Goal: Transaction & Acquisition: Purchase product/service

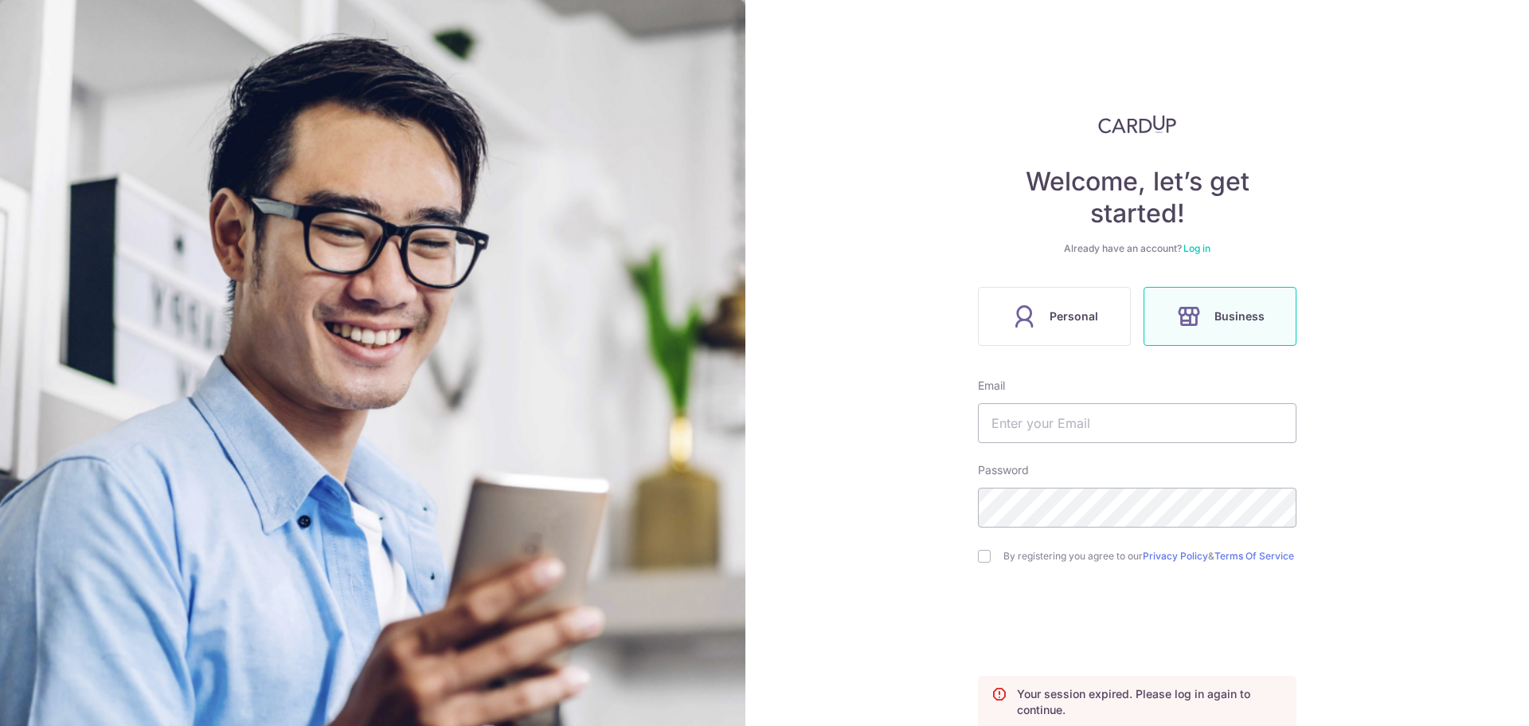
click at [1175, 245] on div "Already have an account? Log in" at bounding box center [1137, 248] width 319 height 13
click at [1185, 247] on link "Log in" at bounding box center [1197, 248] width 27 height 12
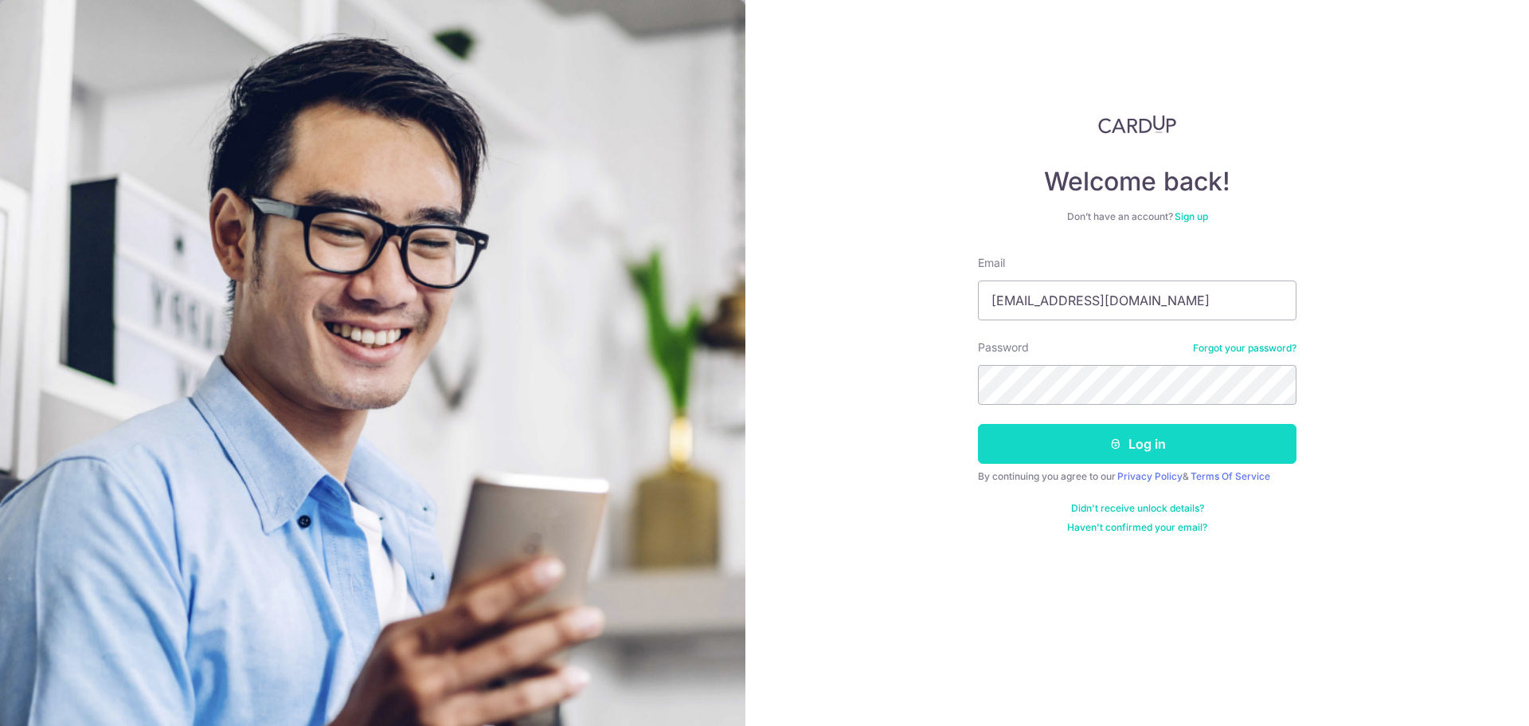
click at [1106, 449] on button "Log in" at bounding box center [1137, 444] width 319 height 40
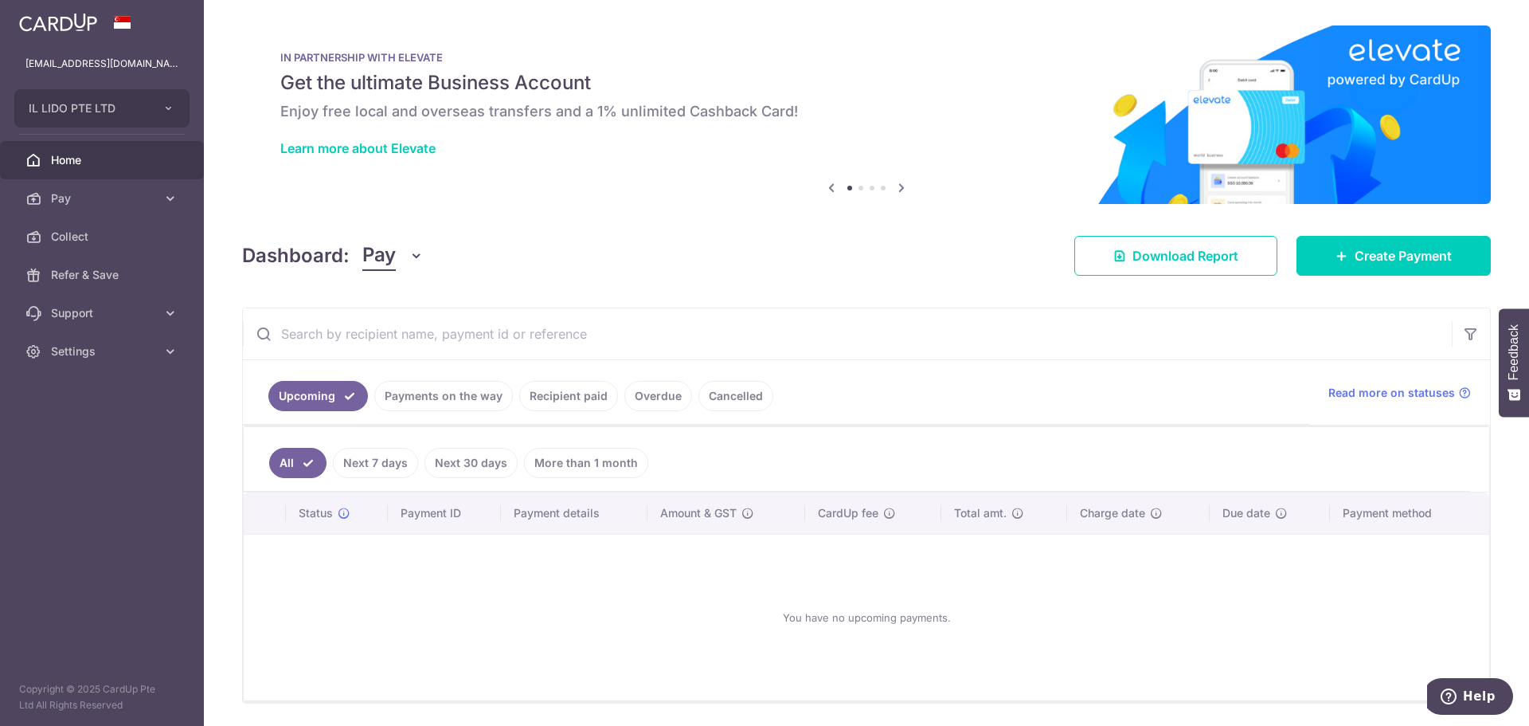
click at [566, 402] on link "Recipient paid" at bounding box center [568, 396] width 99 height 30
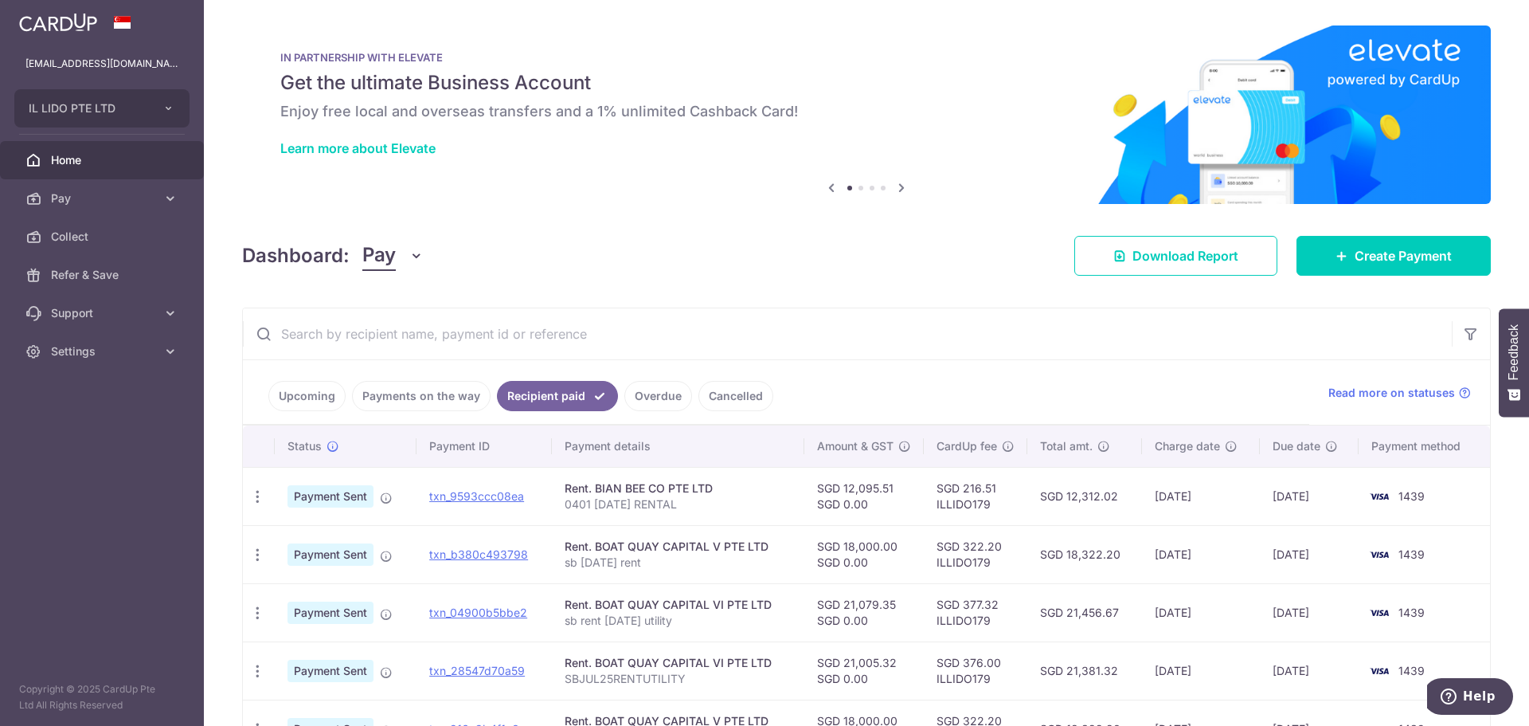
click at [384, 401] on link "Payments on the way" at bounding box center [421, 396] width 139 height 30
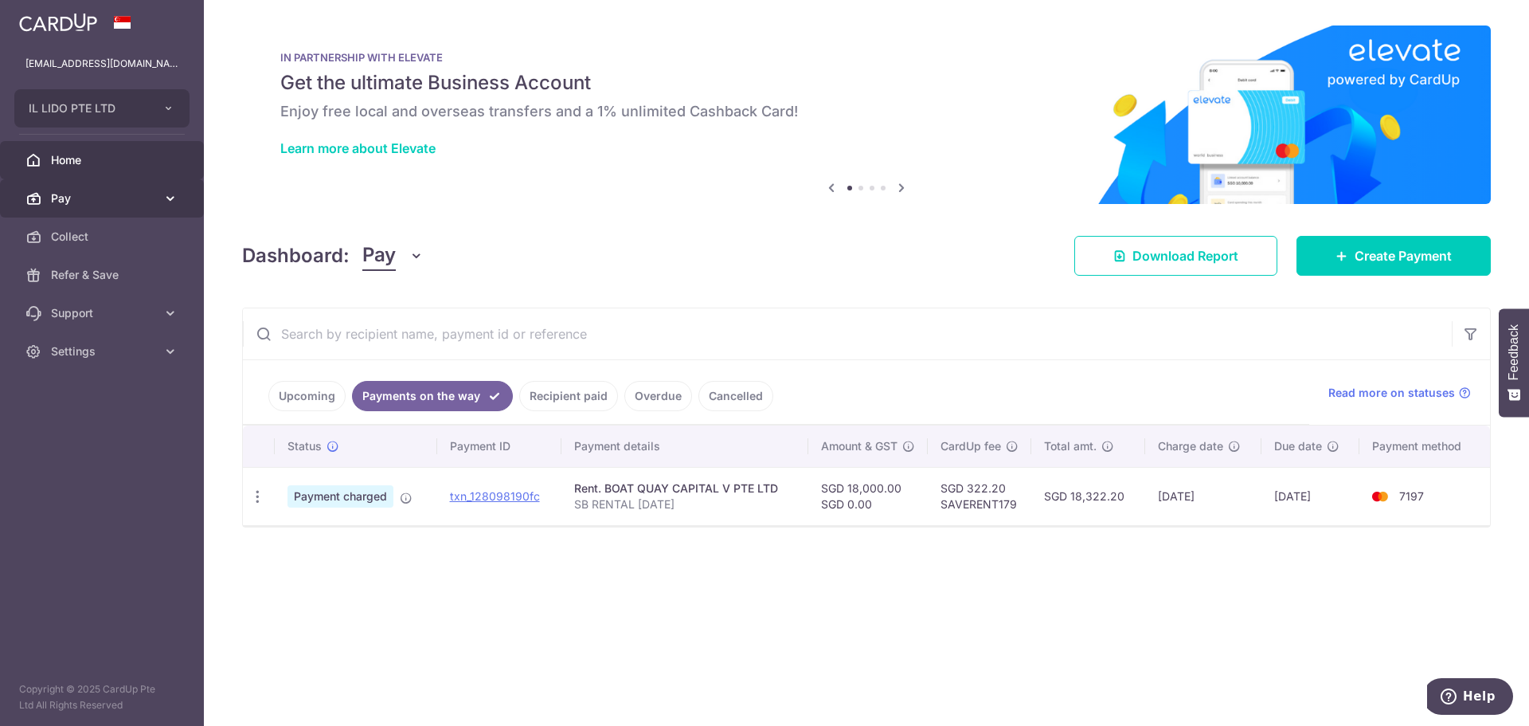
click at [96, 202] on span "Pay" at bounding box center [103, 198] width 105 height 16
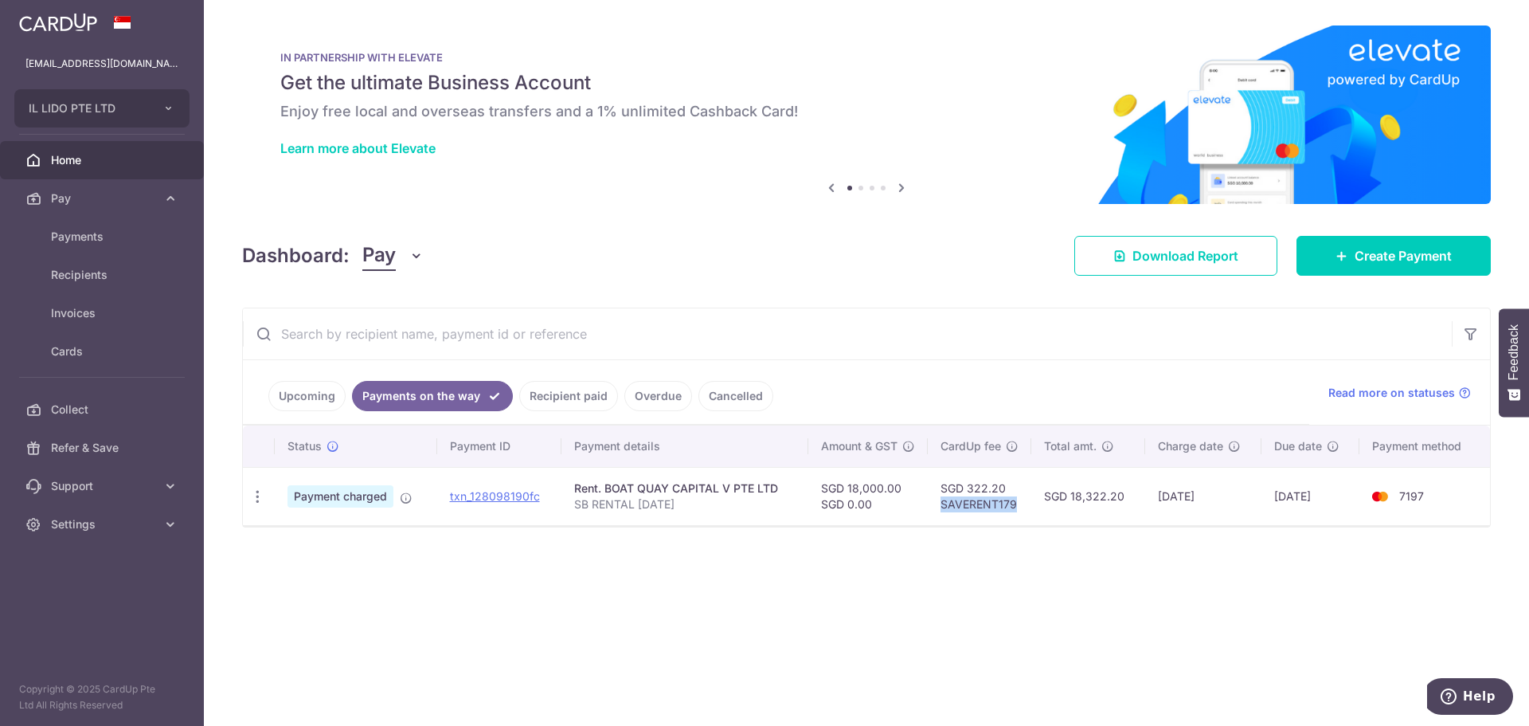
drag, startPoint x: 953, startPoint y: 505, endPoint x: 1024, endPoint y: 508, distance: 70.2
click at [1024, 508] on td "SGD 322.20 SAVERENT179" at bounding box center [980, 496] width 104 height 58
copy td "SAVERENT179"
click at [96, 239] on span "Payments" at bounding box center [103, 237] width 105 height 16
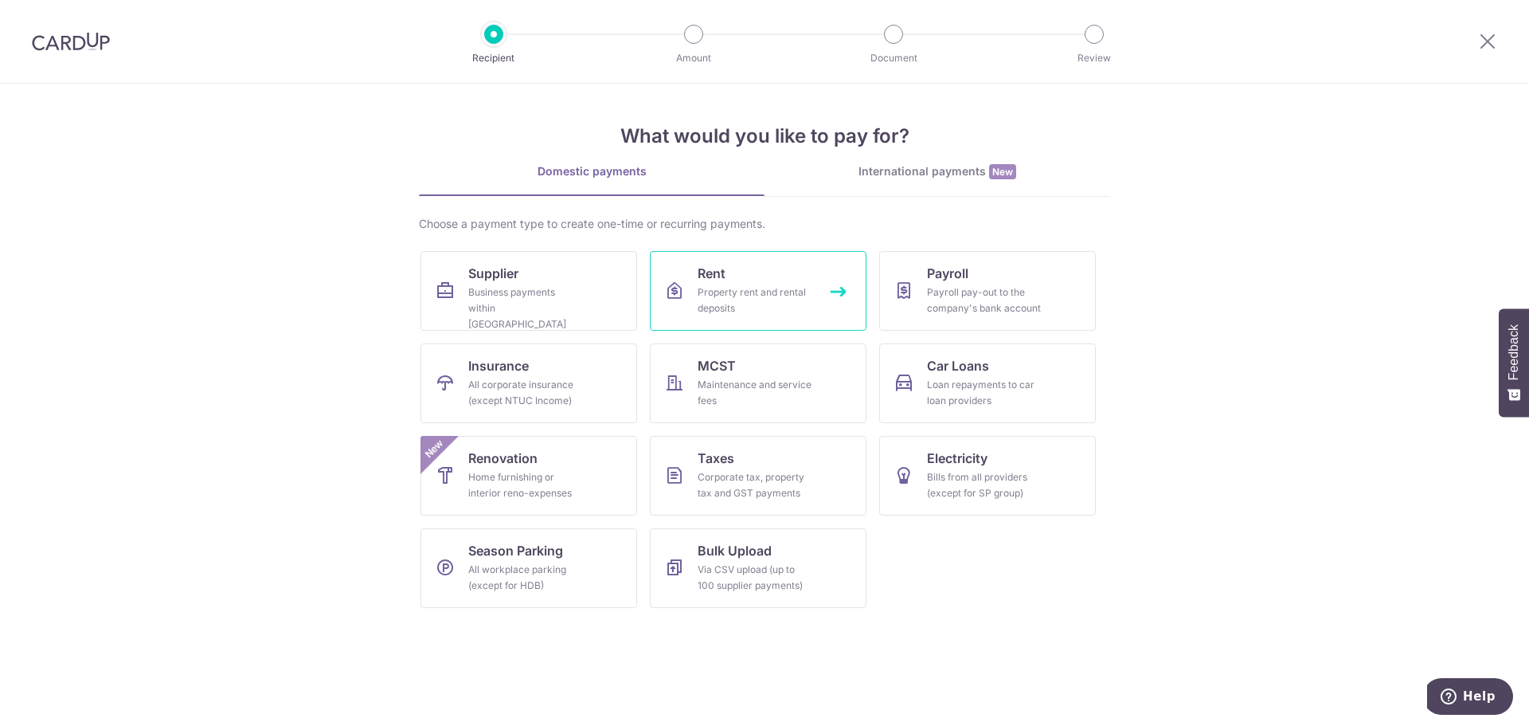
click at [753, 292] on div "Property rent and rental deposits" at bounding box center [755, 300] width 115 height 32
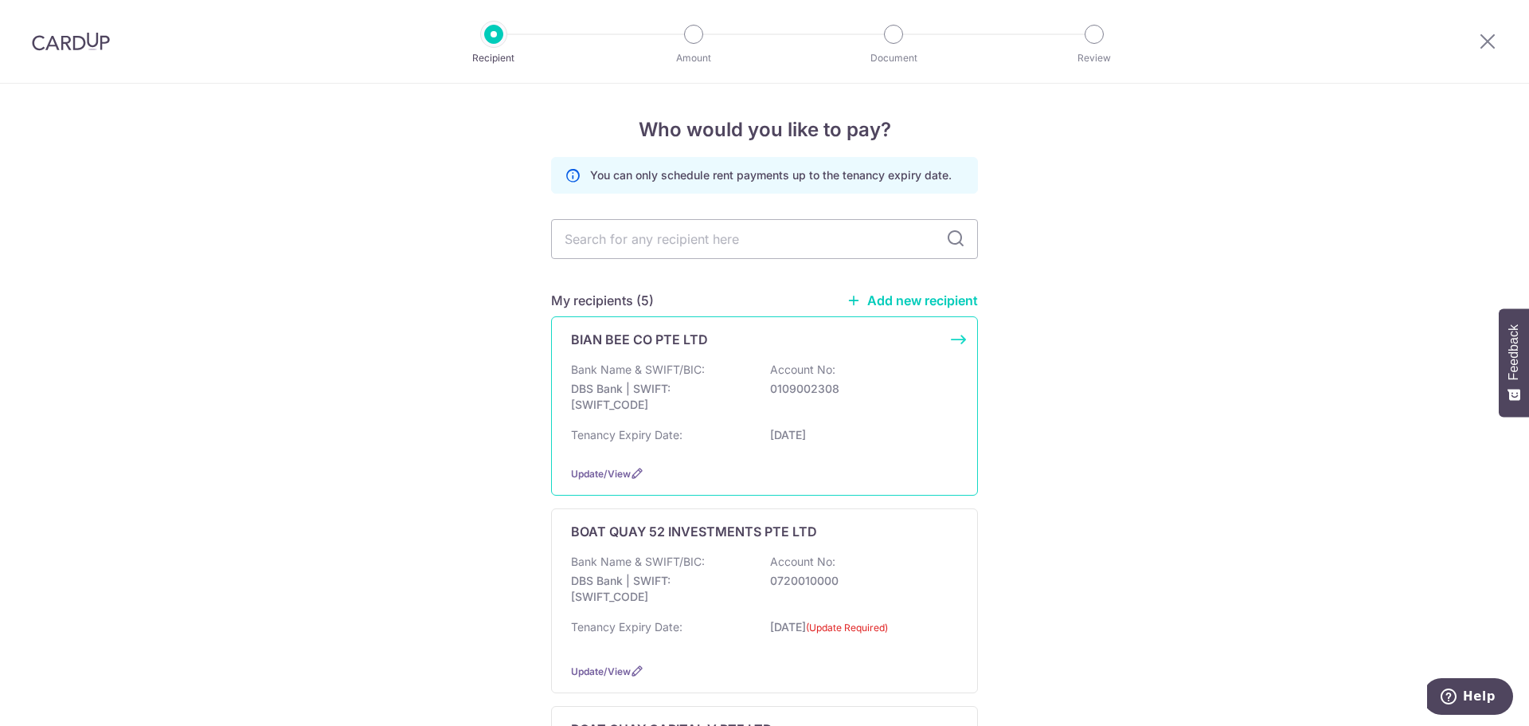
click at [670, 391] on p "DBS Bank | SWIFT: [SWIFT_CODE]" at bounding box center [660, 397] width 178 height 32
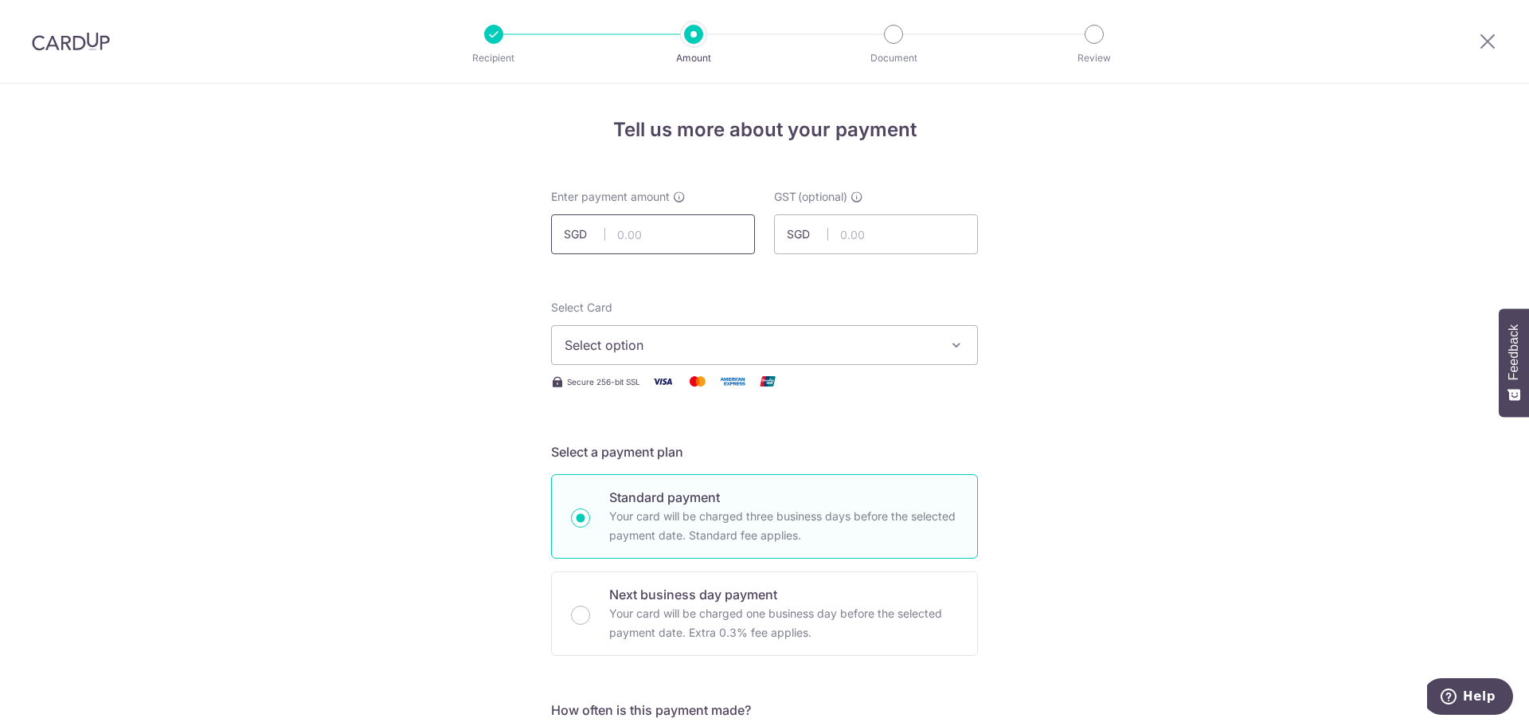
click at [679, 245] on input "text" at bounding box center [653, 234] width 204 height 40
type input "12,095.51"
click at [680, 362] on button "Select option" at bounding box center [764, 345] width 427 height 40
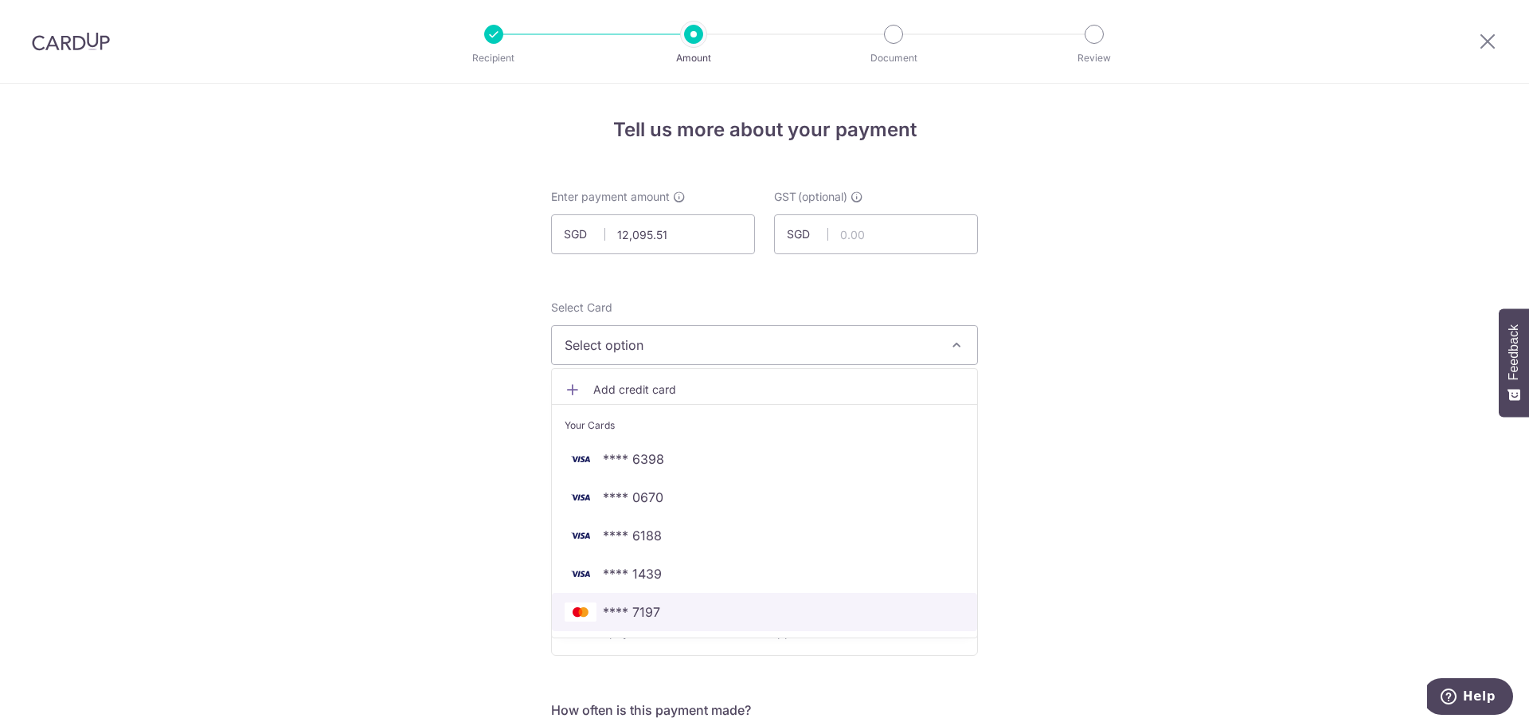
click at [684, 613] on span "**** 7197" at bounding box center [765, 611] width 400 height 19
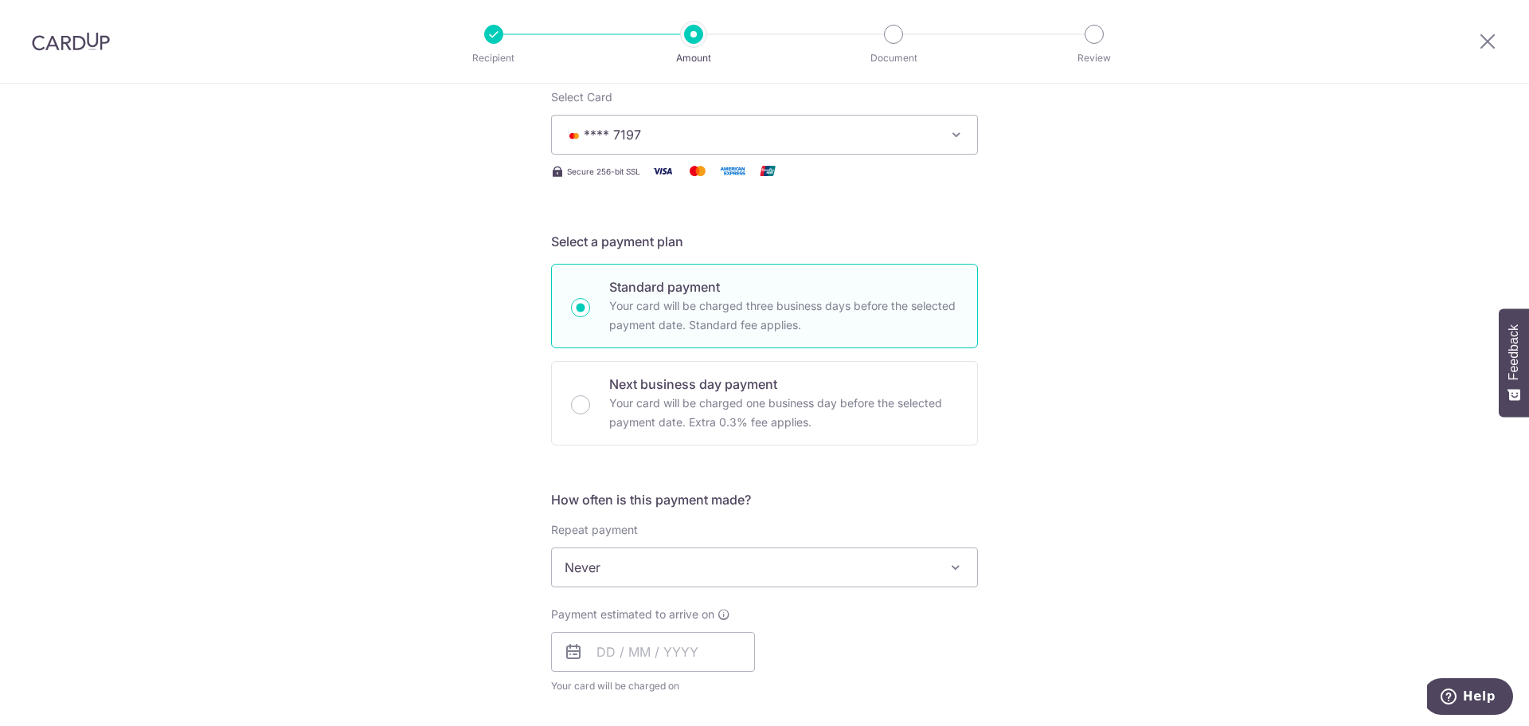
scroll to position [239, 0]
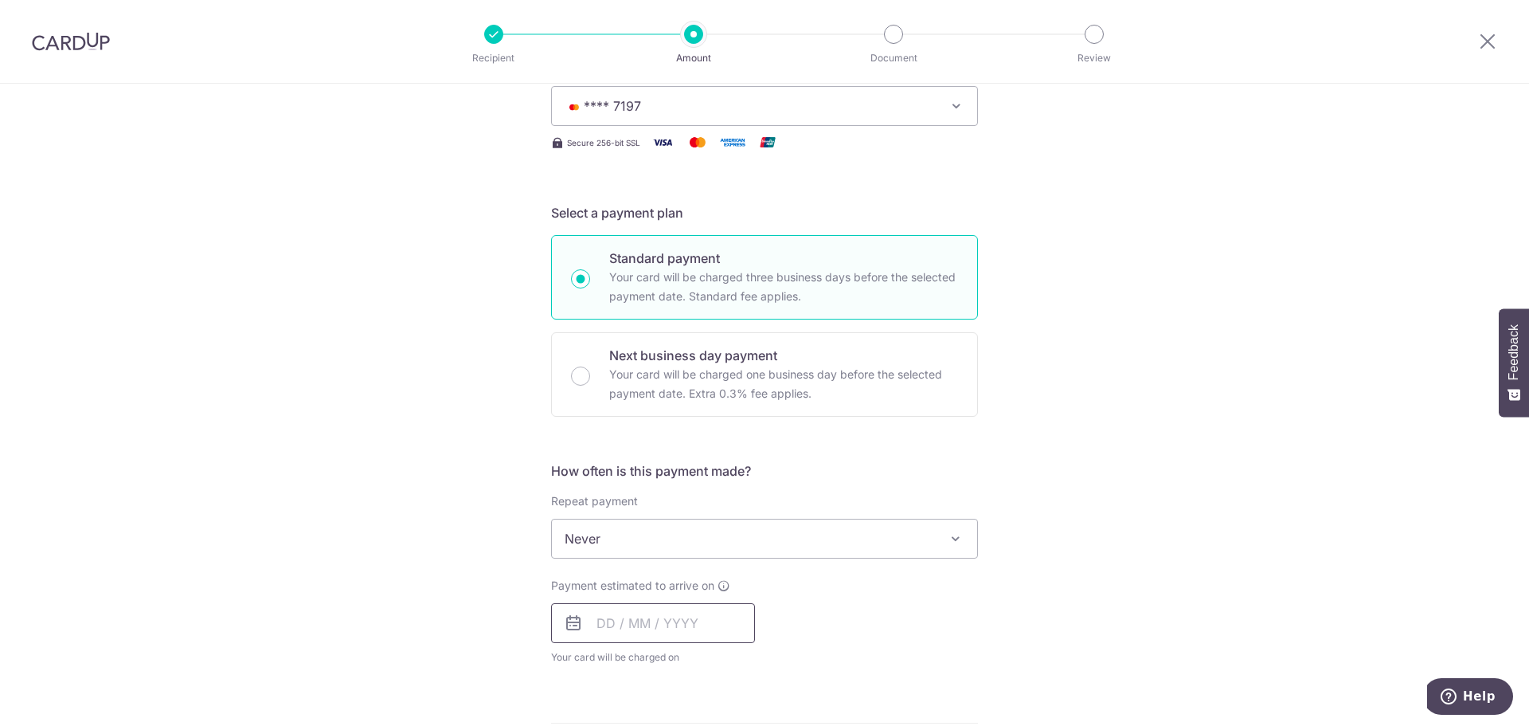
click at [617, 613] on input "text" at bounding box center [653, 623] width 204 height 40
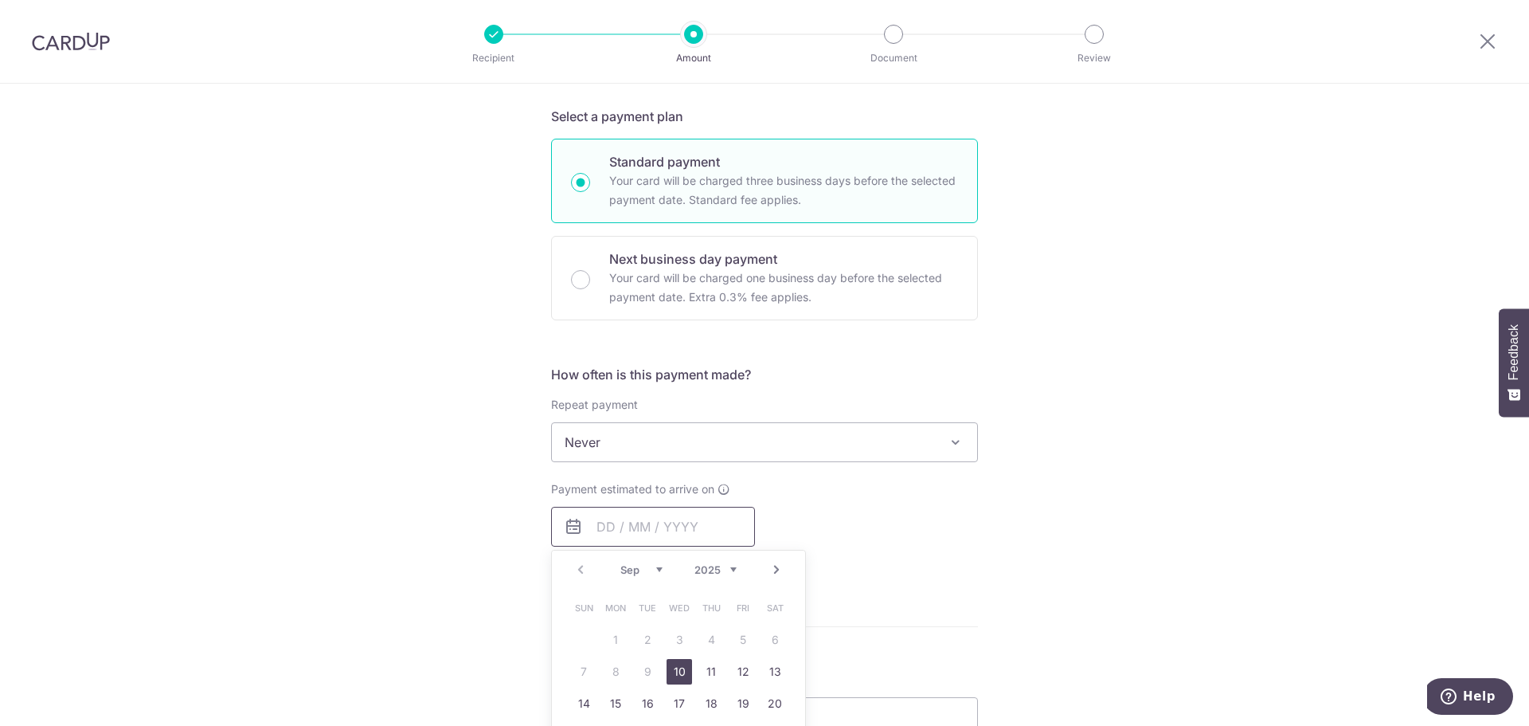
scroll to position [478, 0]
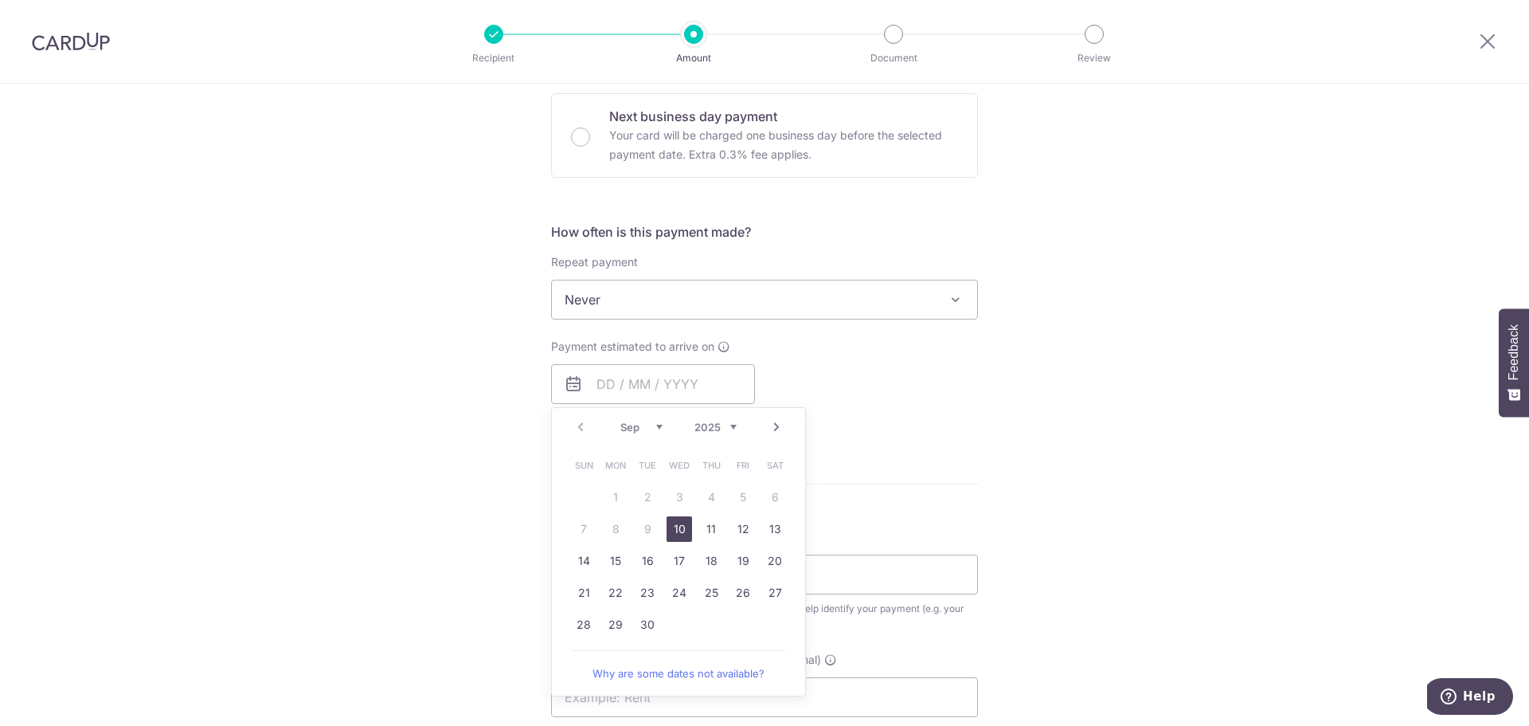
click at [679, 530] on link "10" at bounding box center [679, 528] width 25 height 25
type input "[DATE]"
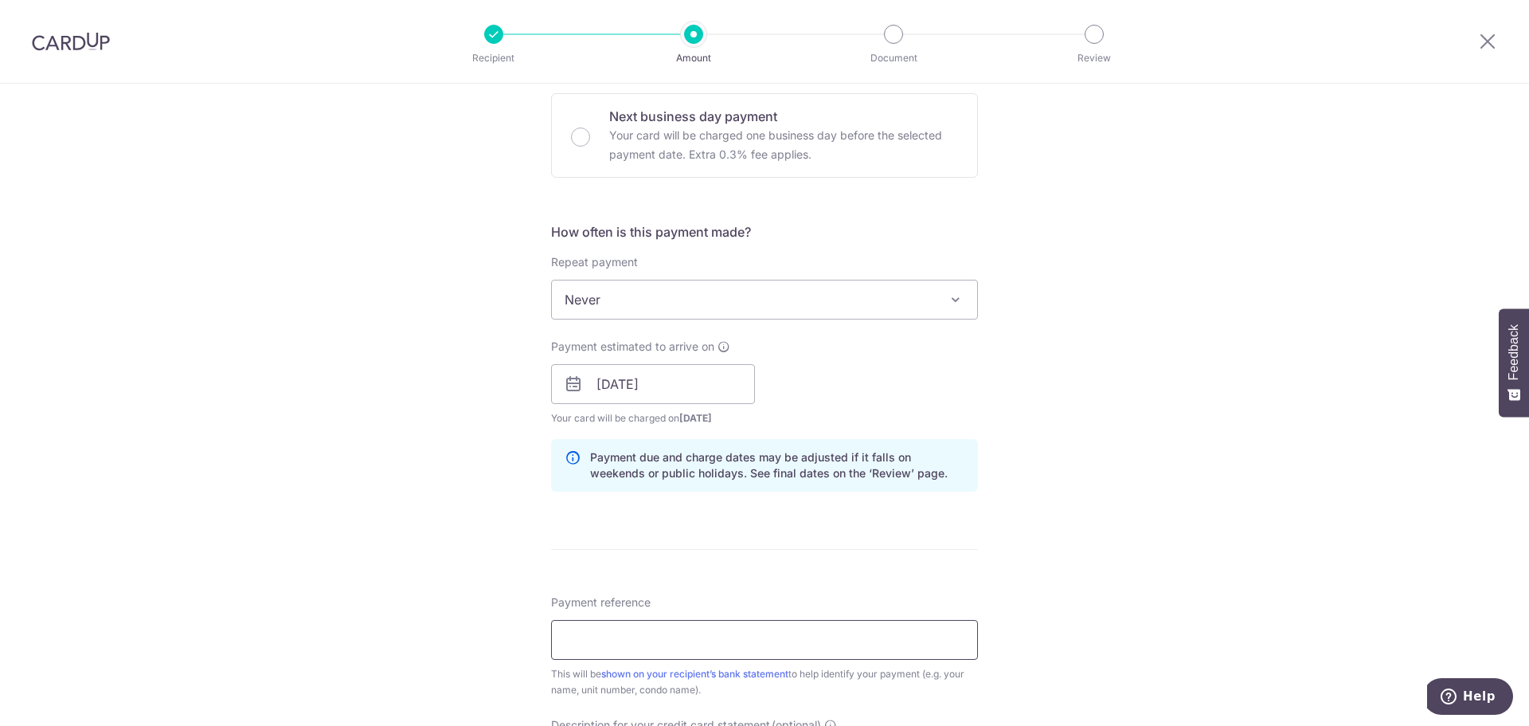
click at [605, 637] on input "Payment reference" at bounding box center [764, 640] width 427 height 40
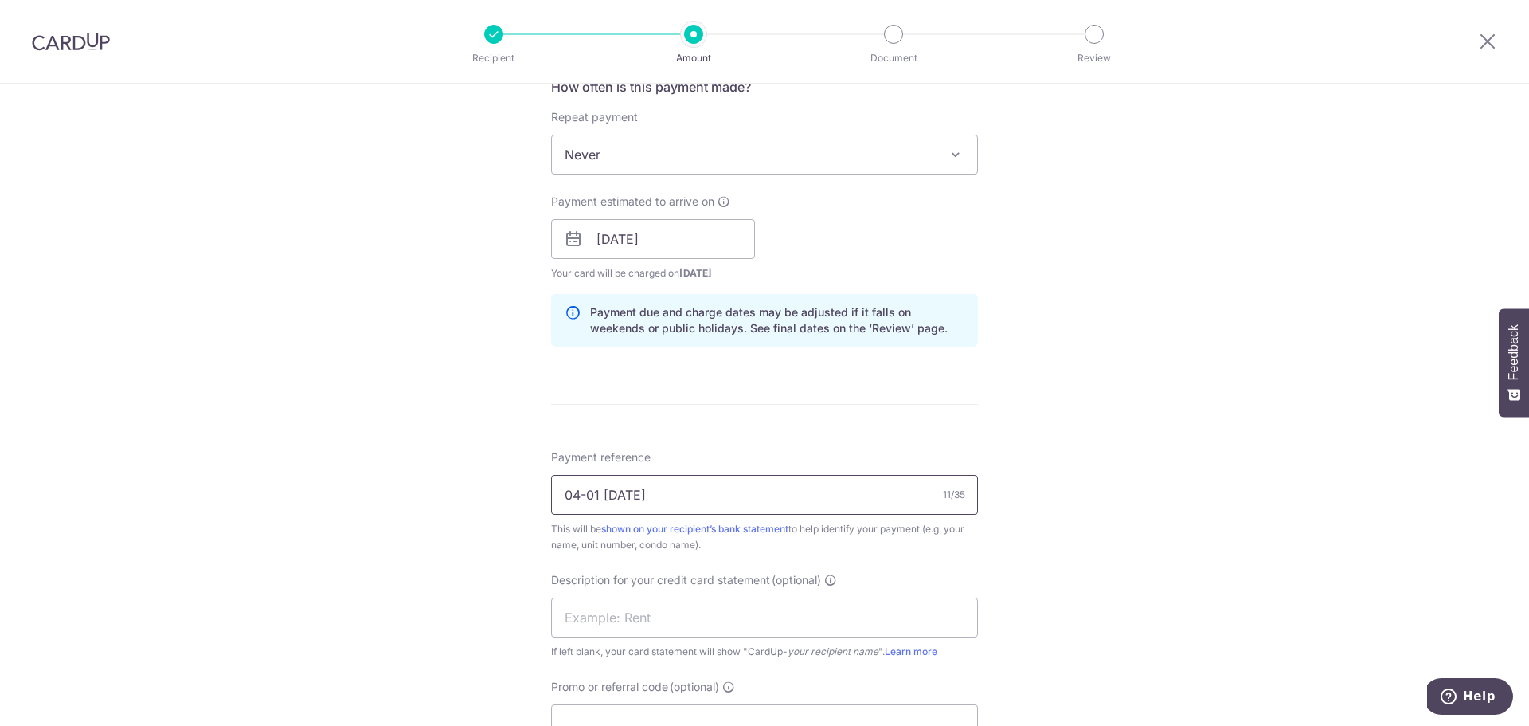
scroll to position [797, 0]
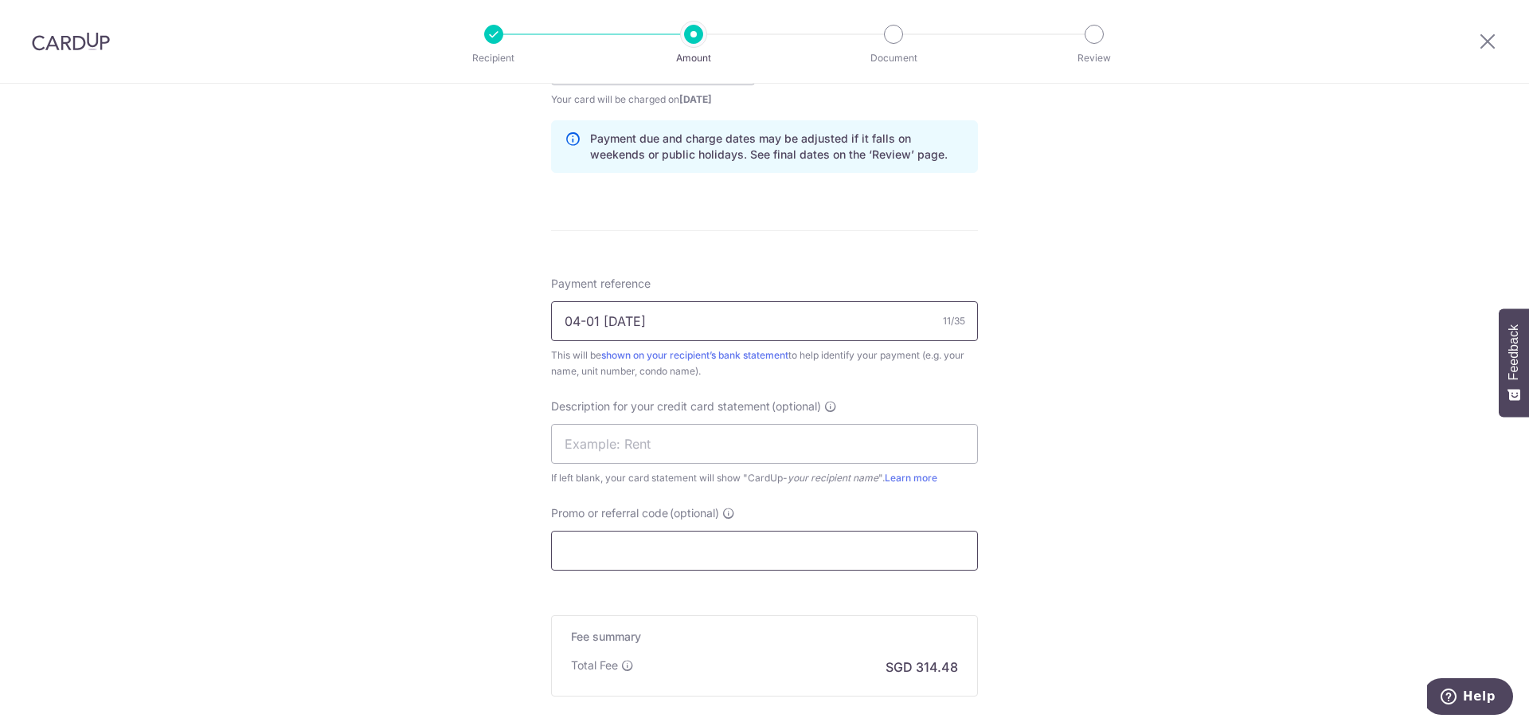
type input "04-01 SEP25"
click at [600, 552] on input "Promo or referral code (optional)" at bounding box center [764, 550] width 427 height 40
paste input "SAVERENT179"
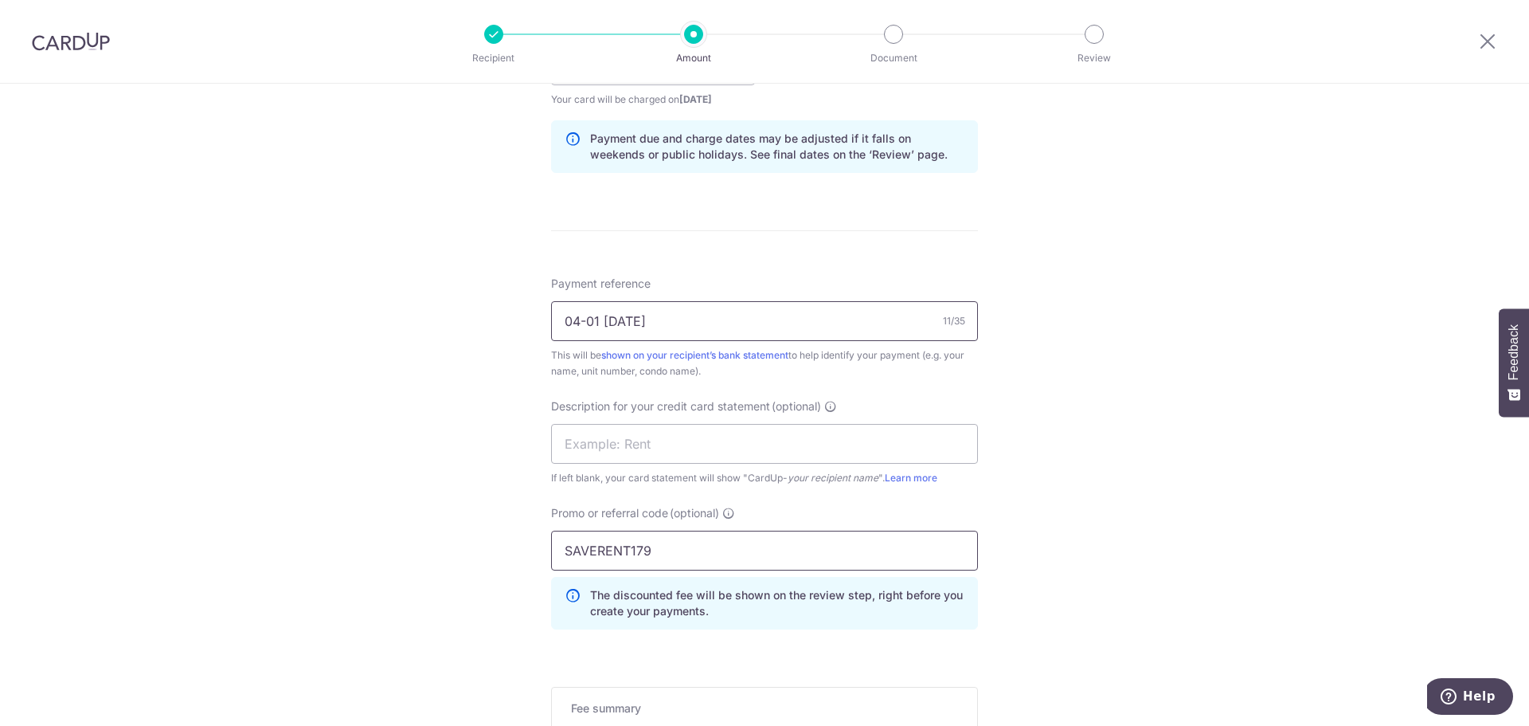
type input "SAVERENT179"
drag, startPoint x: 662, startPoint y: 316, endPoint x: 405, endPoint y: 294, distance: 258.2
click at [405, 294] on div "Tell us more about your payment Enter payment amount SGD 12,095.51 12095.51 GST…" at bounding box center [764, 129] width 1529 height 1685
click at [640, 319] on input "04-01 SEP25" at bounding box center [764, 321] width 427 height 40
drag, startPoint x: 691, startPoint y: 319, endPoint x: 432, endPoint y: 323, distance: 259.7
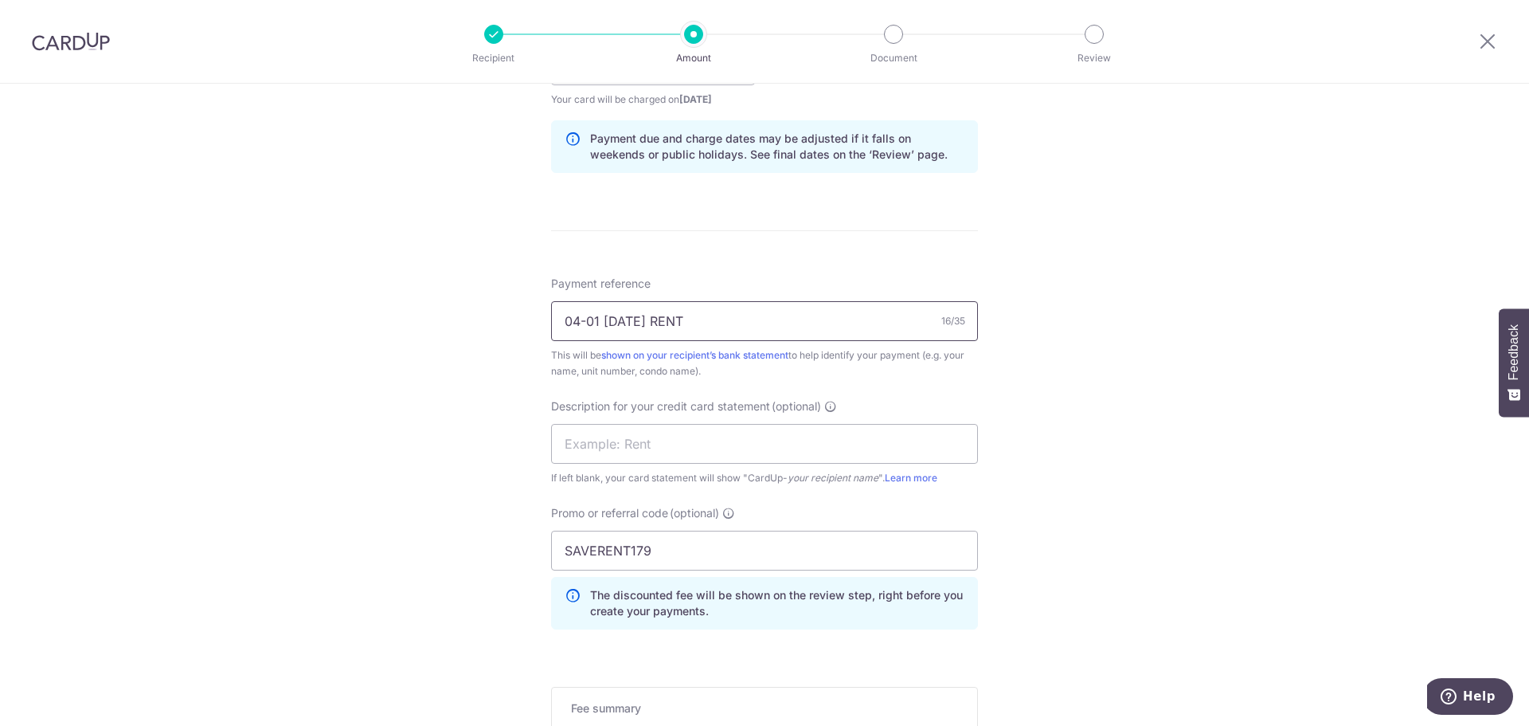
click at [432, 323] on div "Tell us more about your payment Enter payment amount SGD 12,095.51 12095.51 GST…" at bounding box center [764, 129] width 1529 height 1685
type input "04-01 SEP25 RENT"
click at [689, 456] on input "text" at bounding box center [764, 444] width 427 height 40
paste input "04-01 SEP25 REN"
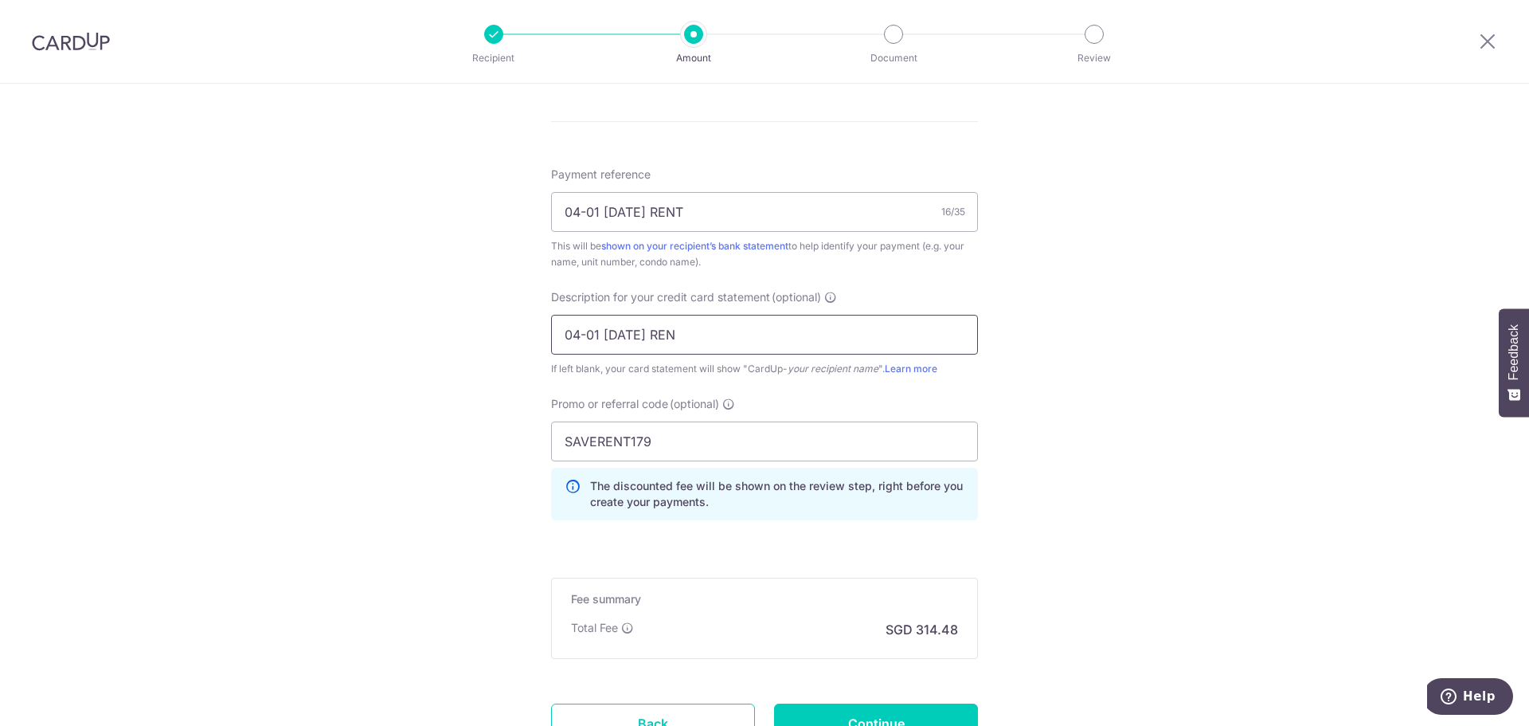
scroll to position [1043, 0]
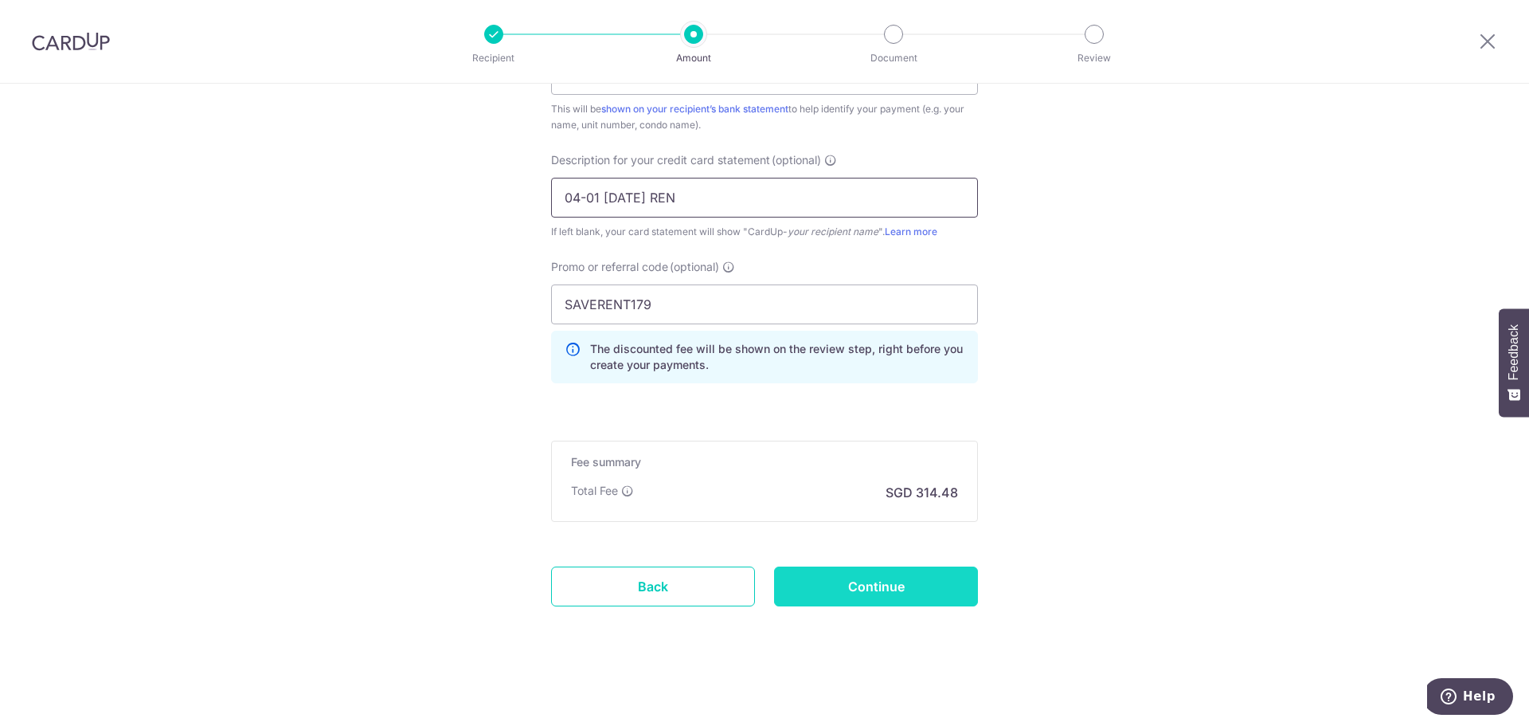
type input "04-01 SEP25 REN"
click at [871, 593] on input "Continue" at bounding box center [876, 586] width 204 height 40
type input "Create Schedule"
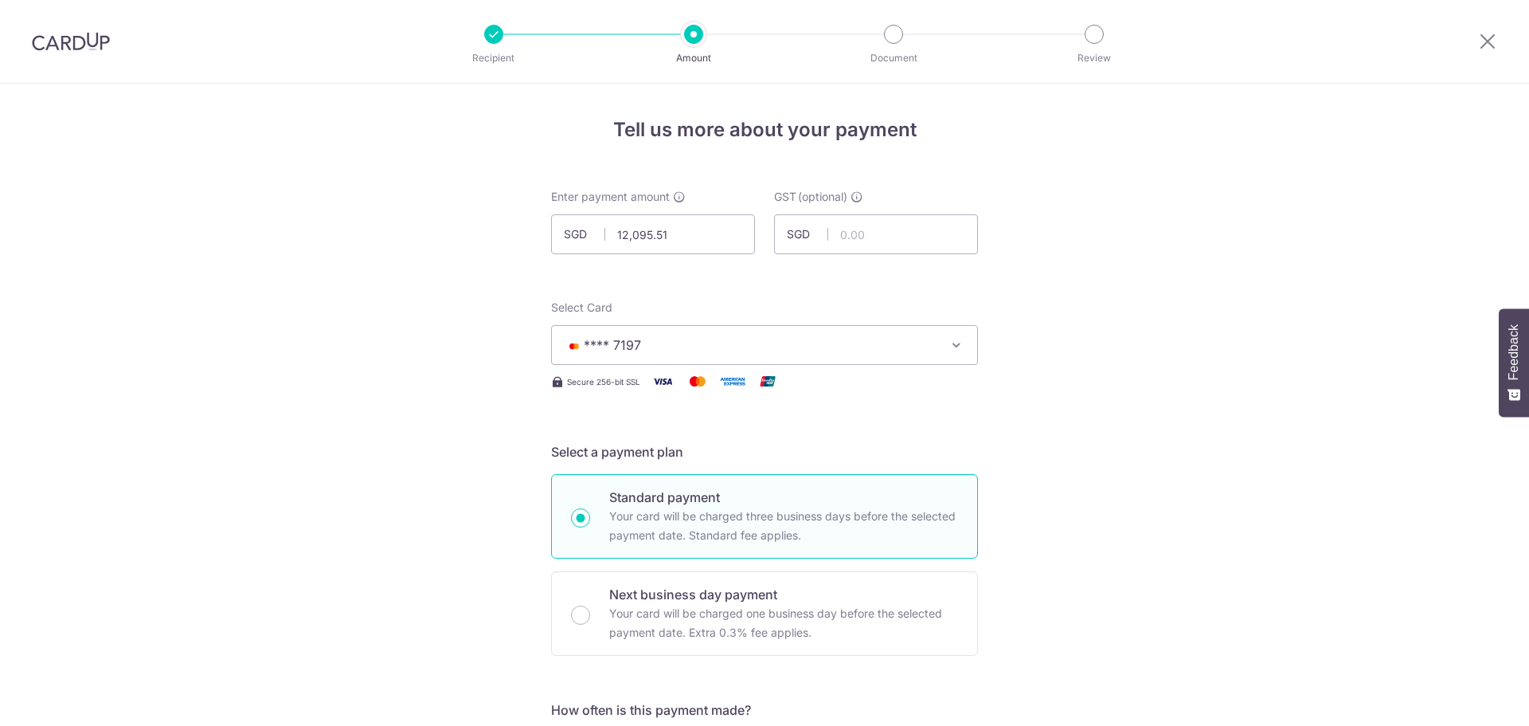
scroll to position [1065, 0]
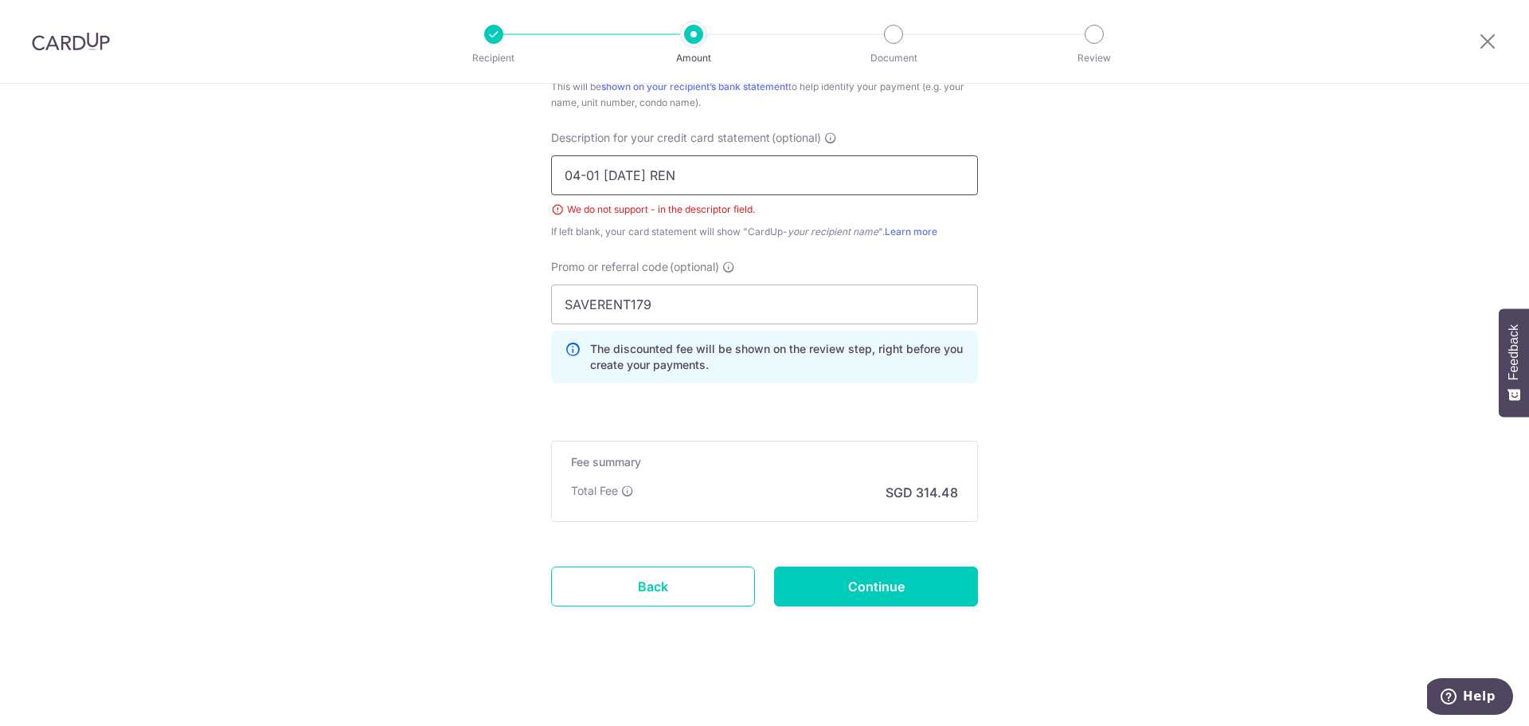
click at [578, 171] on input "04-01 SEP25 REN" at bounding box center [764, 175] width 427 height 40
click at [674, 174] on input "0401 SEP25 REN" at bounding box center [764, 175] width 427 height 40
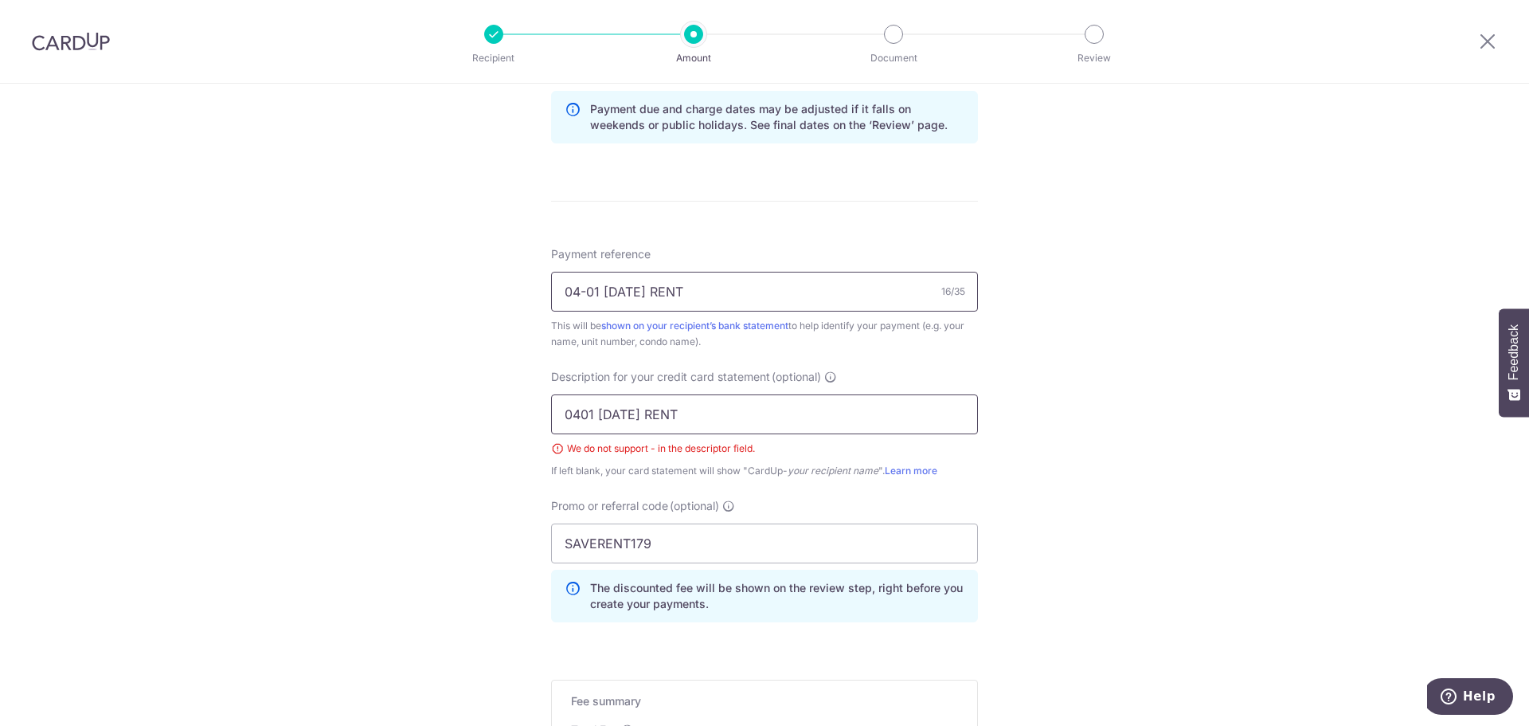
type input "0401 SEP25 RENT"
click at [582, 293] on input "04-01 SEP25 RENT" at bounding box center [764, 292] width 427 height 40
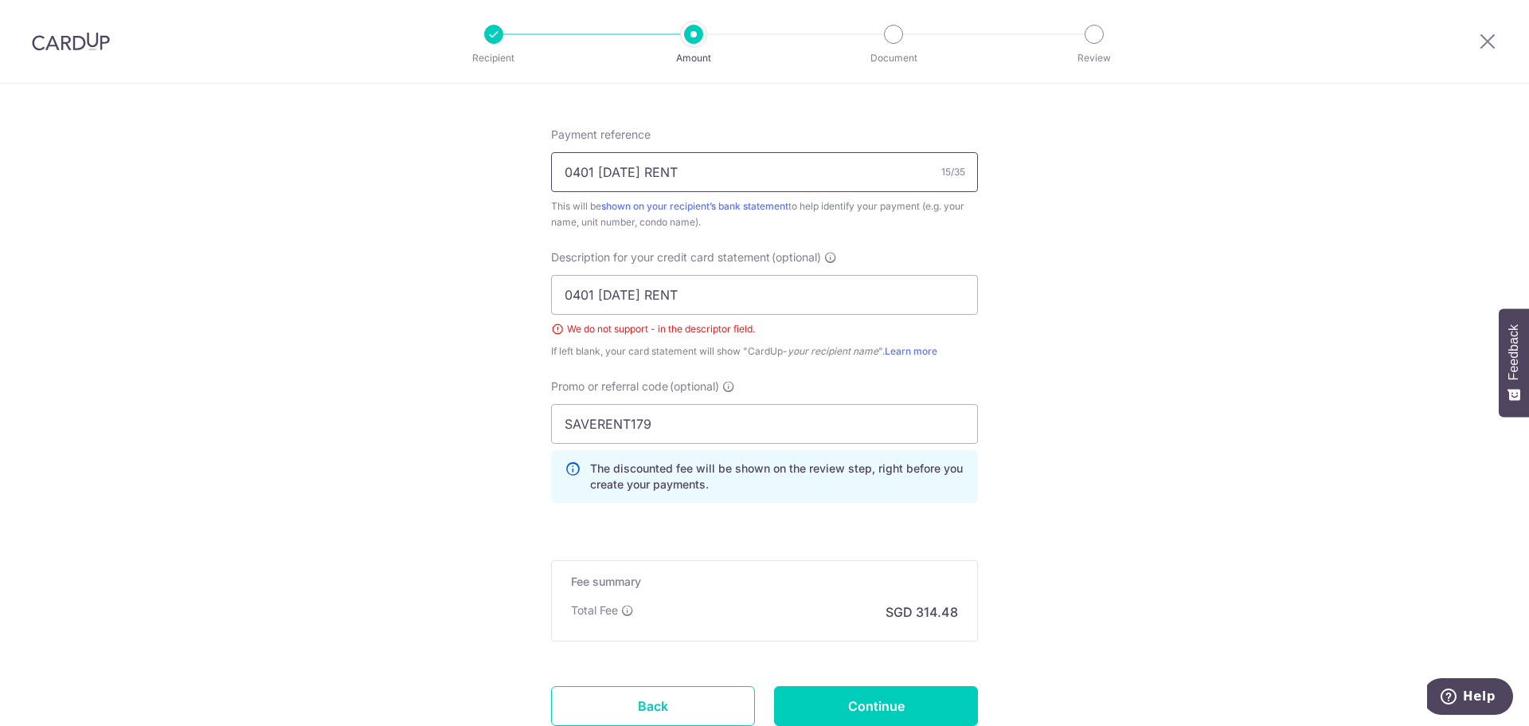
scroll to position [1065, 0]
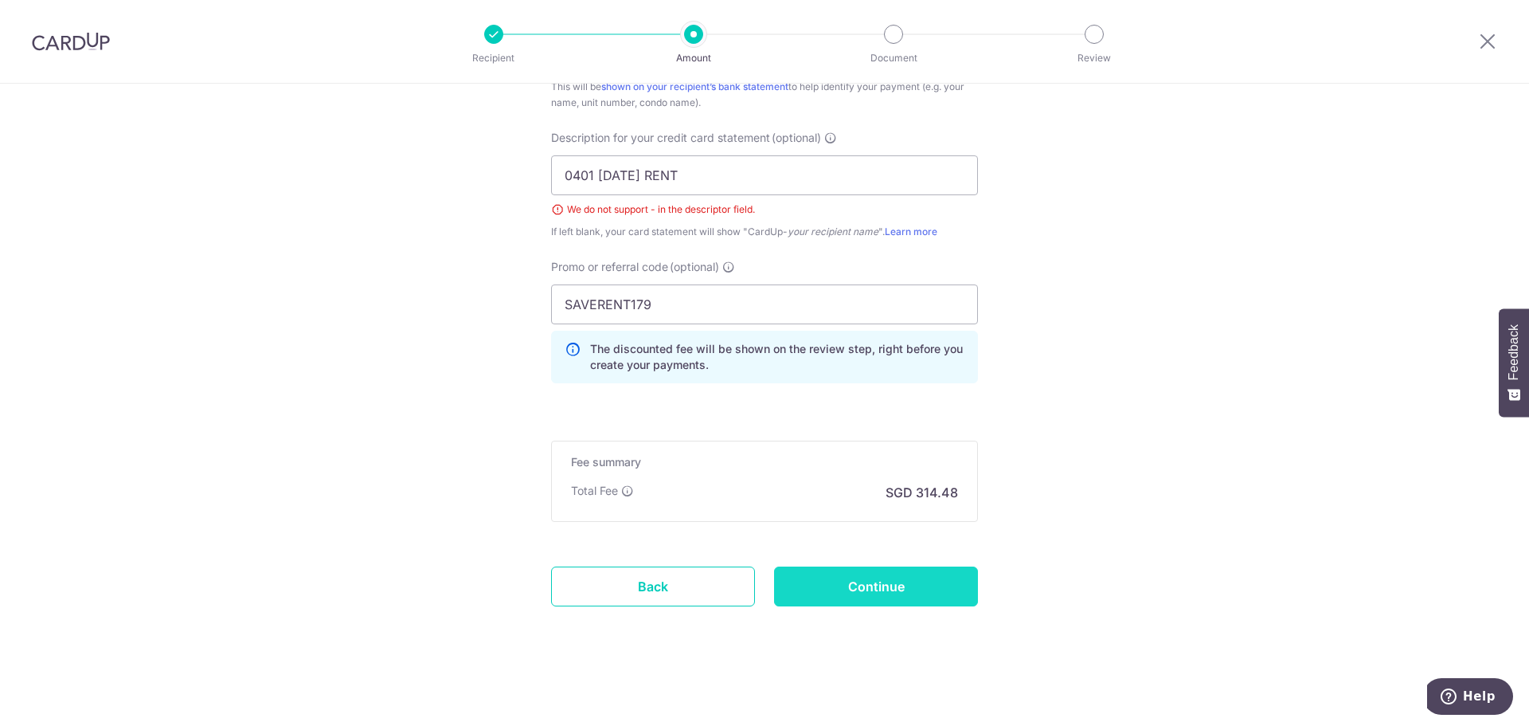
type input "0401 SEP25 RENT"
click at [896, 586] on input "Continue" at bounding box center [876, 586] width 204 height 40
type input "Create Schedule"
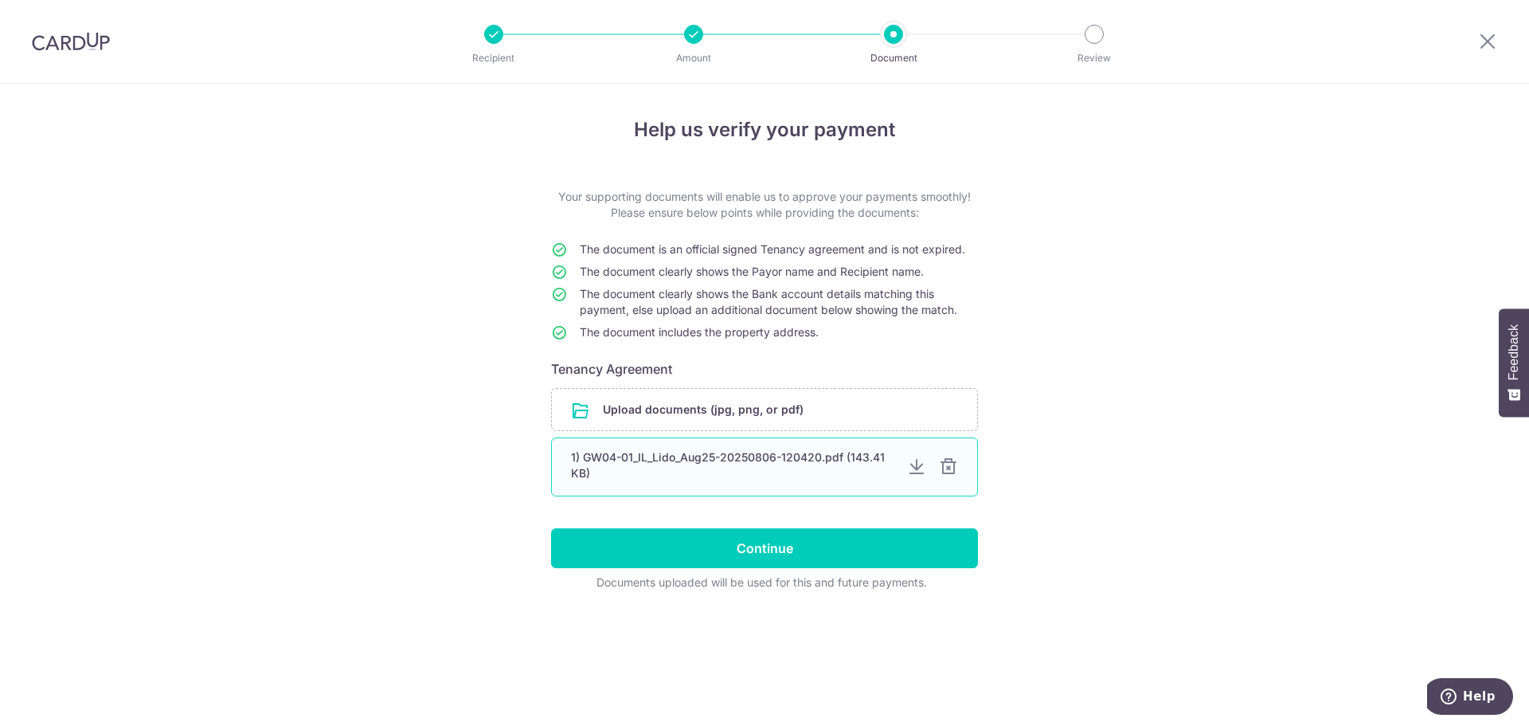
click at [948, 466] on div at bounding box center [948, 466] width 19 height 19
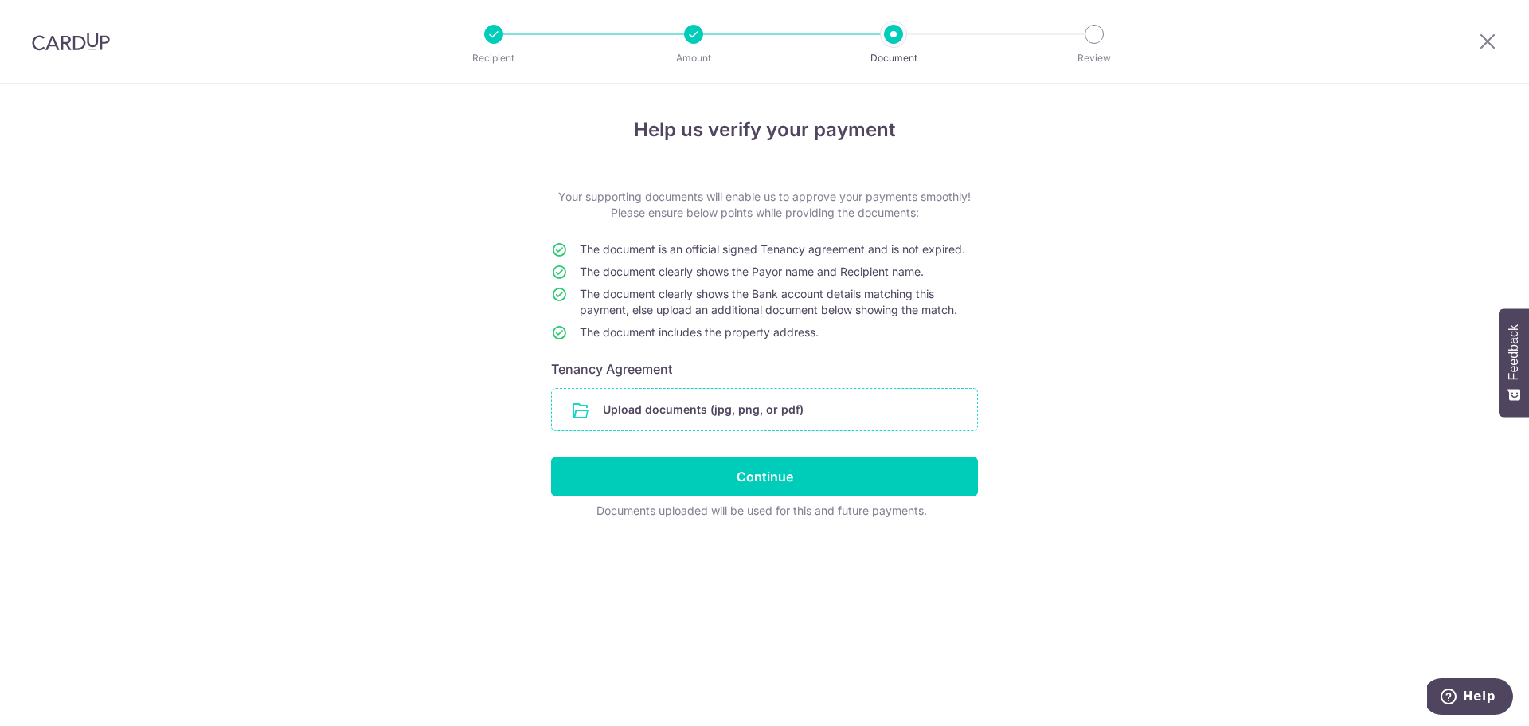
click at [658, 410] on input "file" at bounding box center [764, 409] width 425 height 41
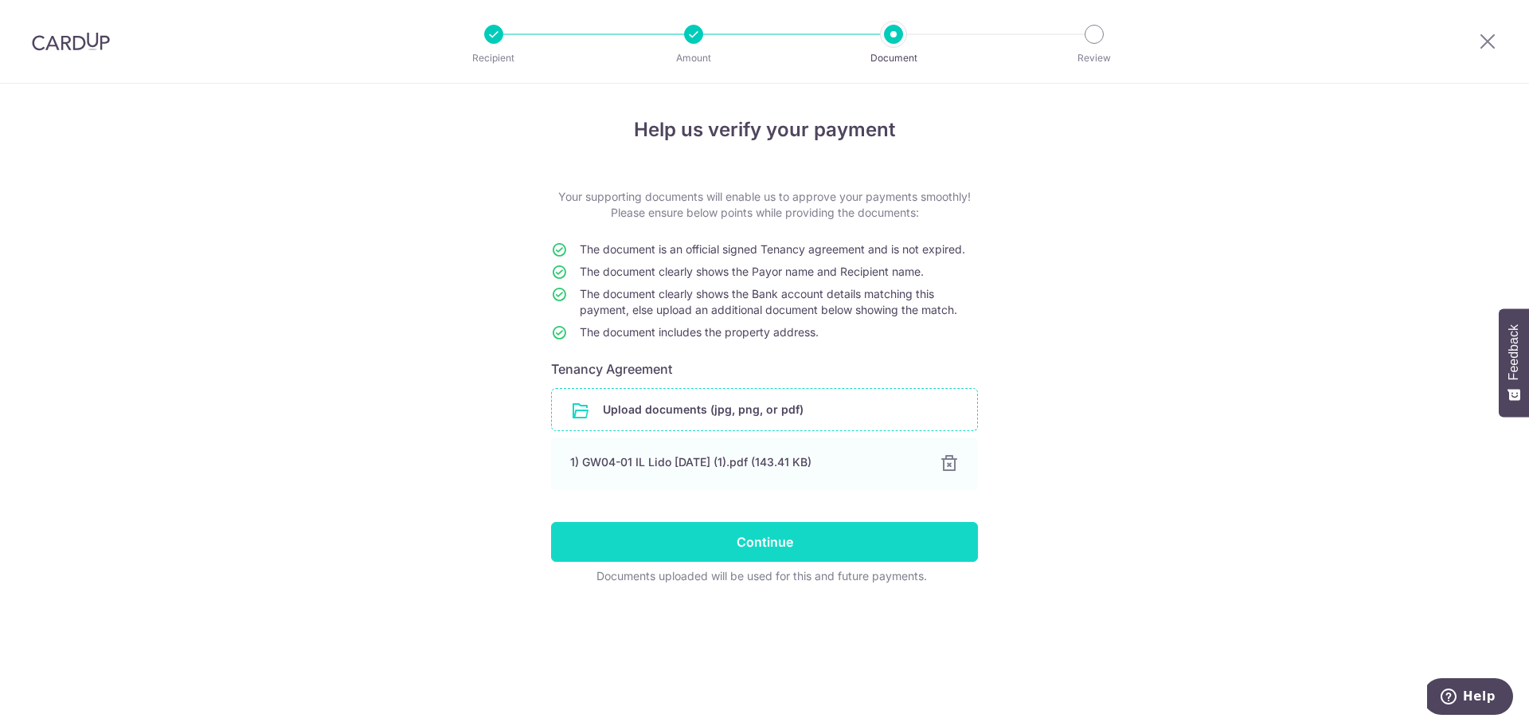
click at [829, 546] on input "Continue" at bounding box center [764, 542] width 427 height 40
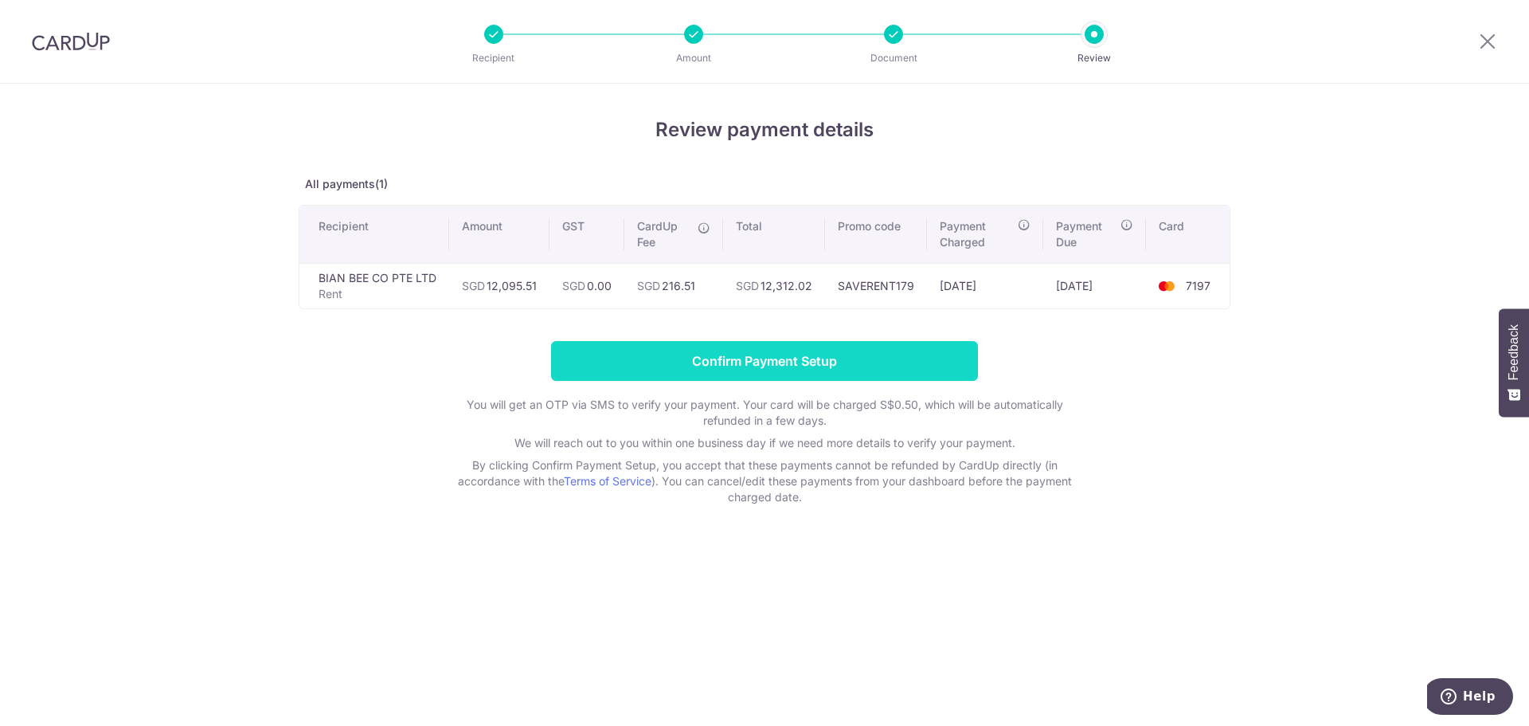
click at [805, 370] on input "Confirm Payment Setup" at bounding box center [764, 361] width 427 height 40
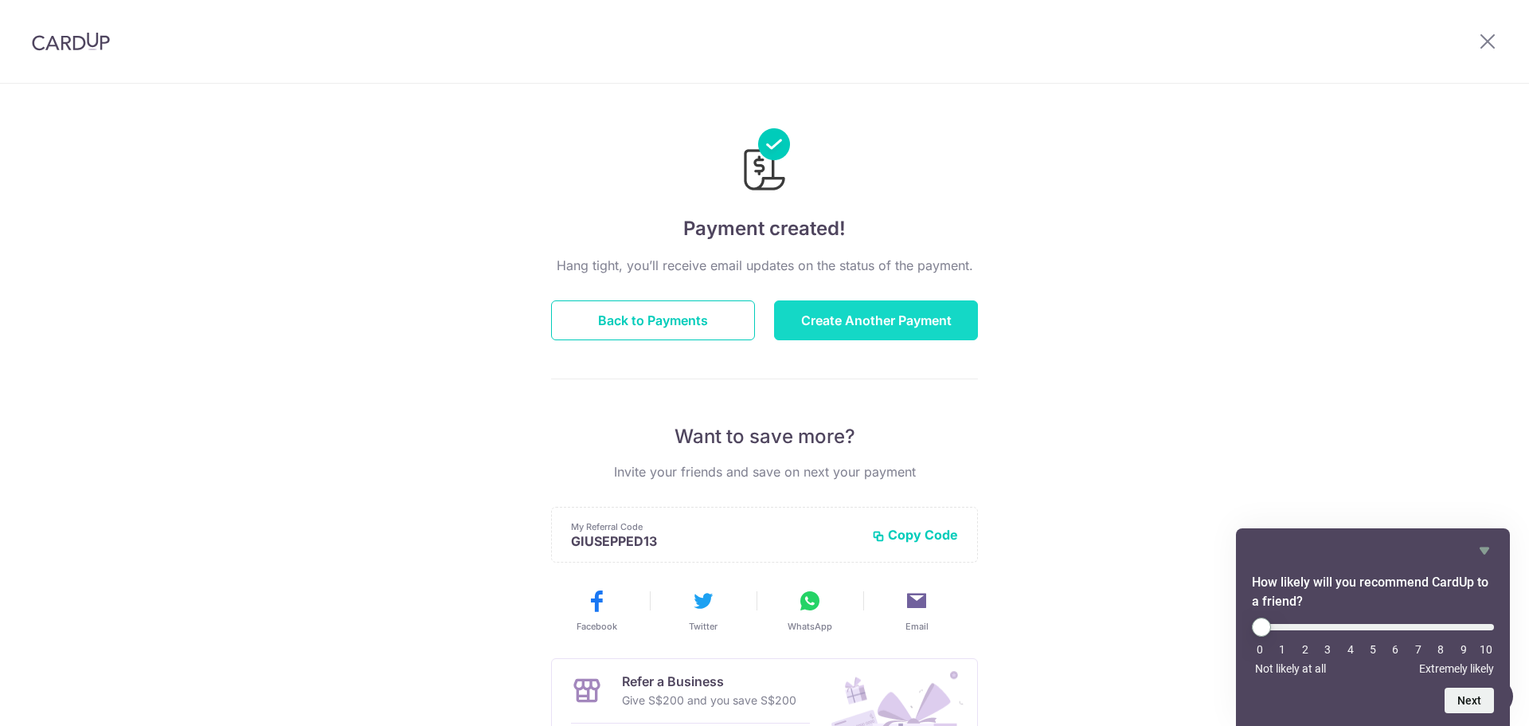
click at [851, 330] on button "Create Another Payment" at bounding box center [876, 320] width 204 height 40
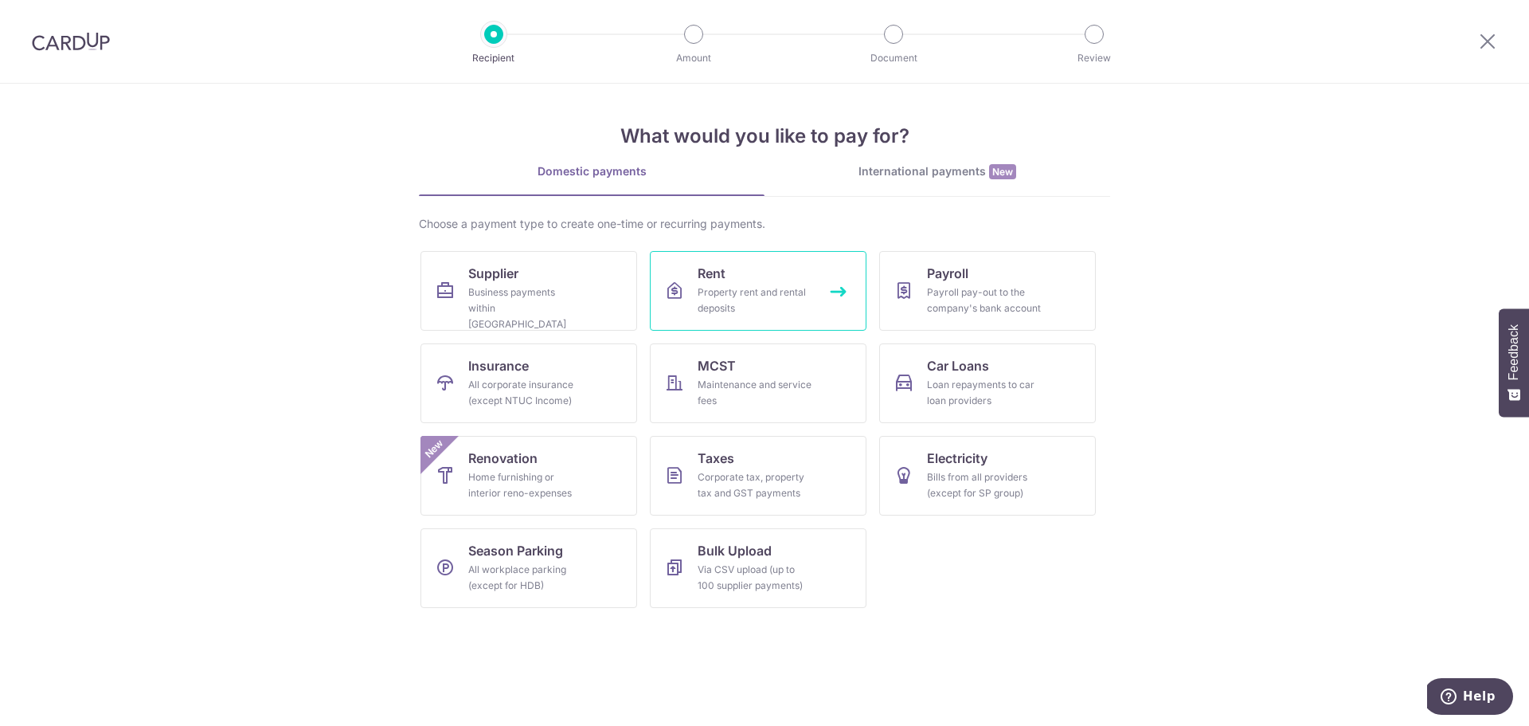
click at [716, 277] on span "Rent" at bounding box center [712, 273] width 28 height 19
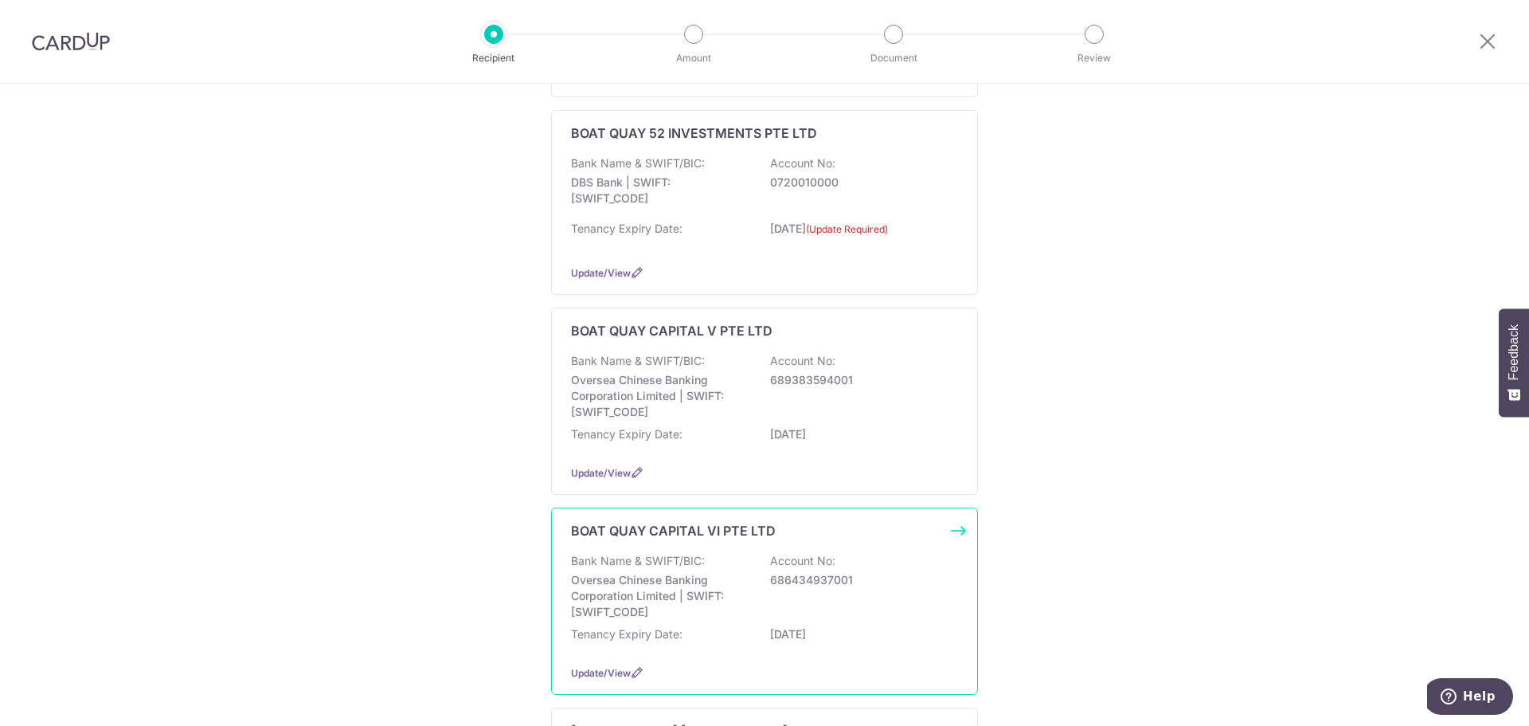
scroll to position [637, 0]
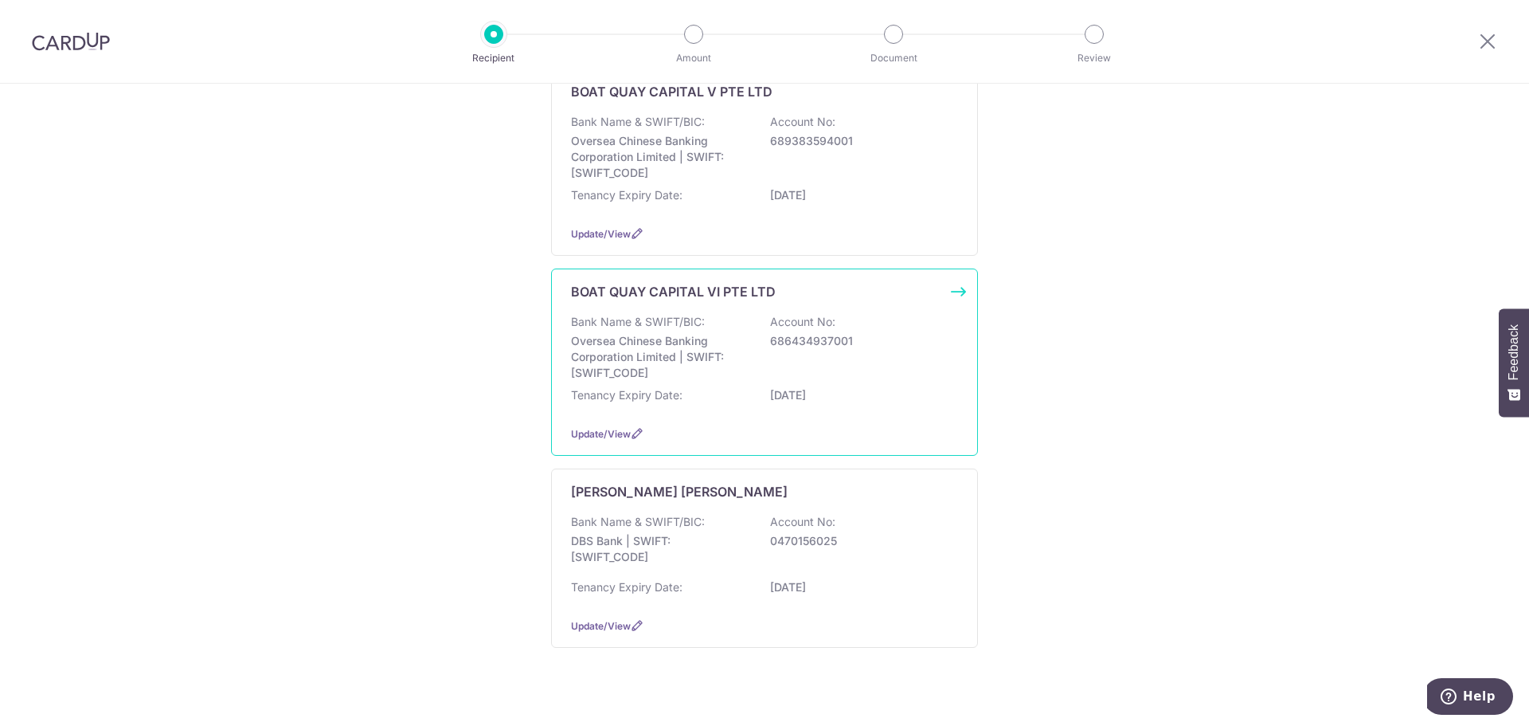
click at [679, 360] on p "Oversea Chinese Banking Corporation Limited | SWIFT: [SWIFT_CODE]" at bounding box center [660, 357] width 178 height 48
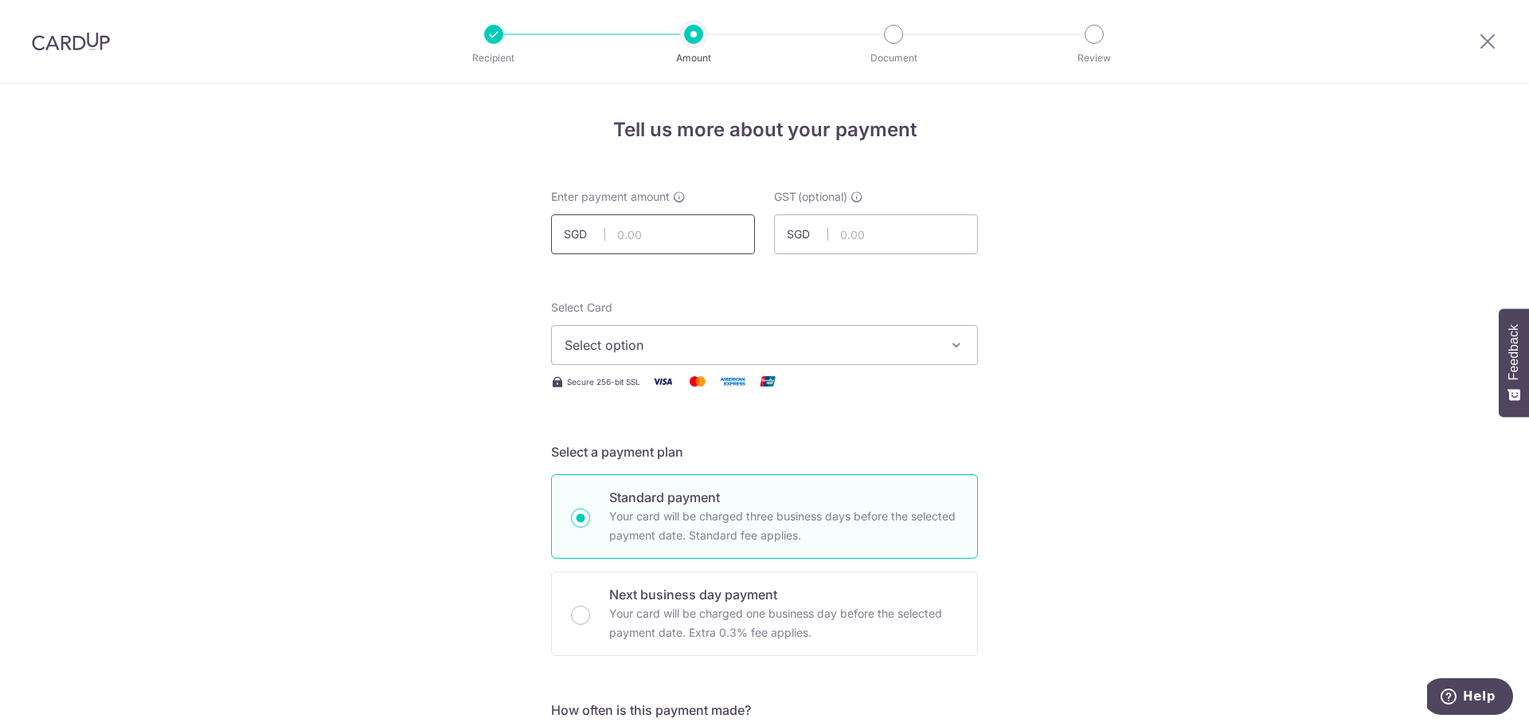
click at [648, 237] on input "text" at bounding box center [653, 234] width 204 height 40
type input "21,129.52"
click at [660, 301] on div "Select Card Select option Add credit card Your Cards **** 6398 **** 0670 **** 6…" at bounding box center [764, 332] width 427 height 65
click at [618, 346] on span "Select option" at bounding box center [750, 344] width 371 height 19
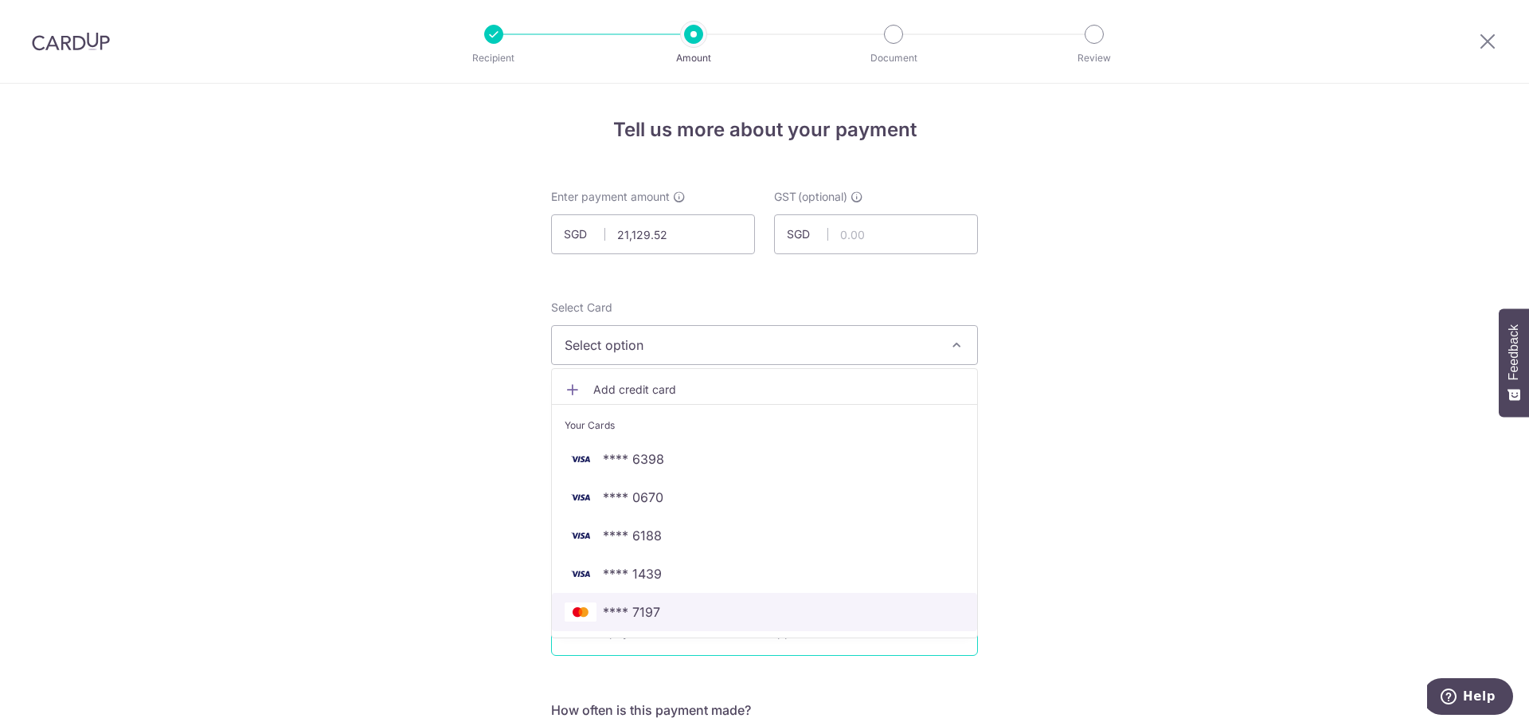
drag, startPoint x: 649, startPoint y: 604, endPoint x: 652, endPoint y: 574, distance: 29.6
click at [649, 604] on span "**** 7197" at bounding box center [631, 611] width 57 height 19
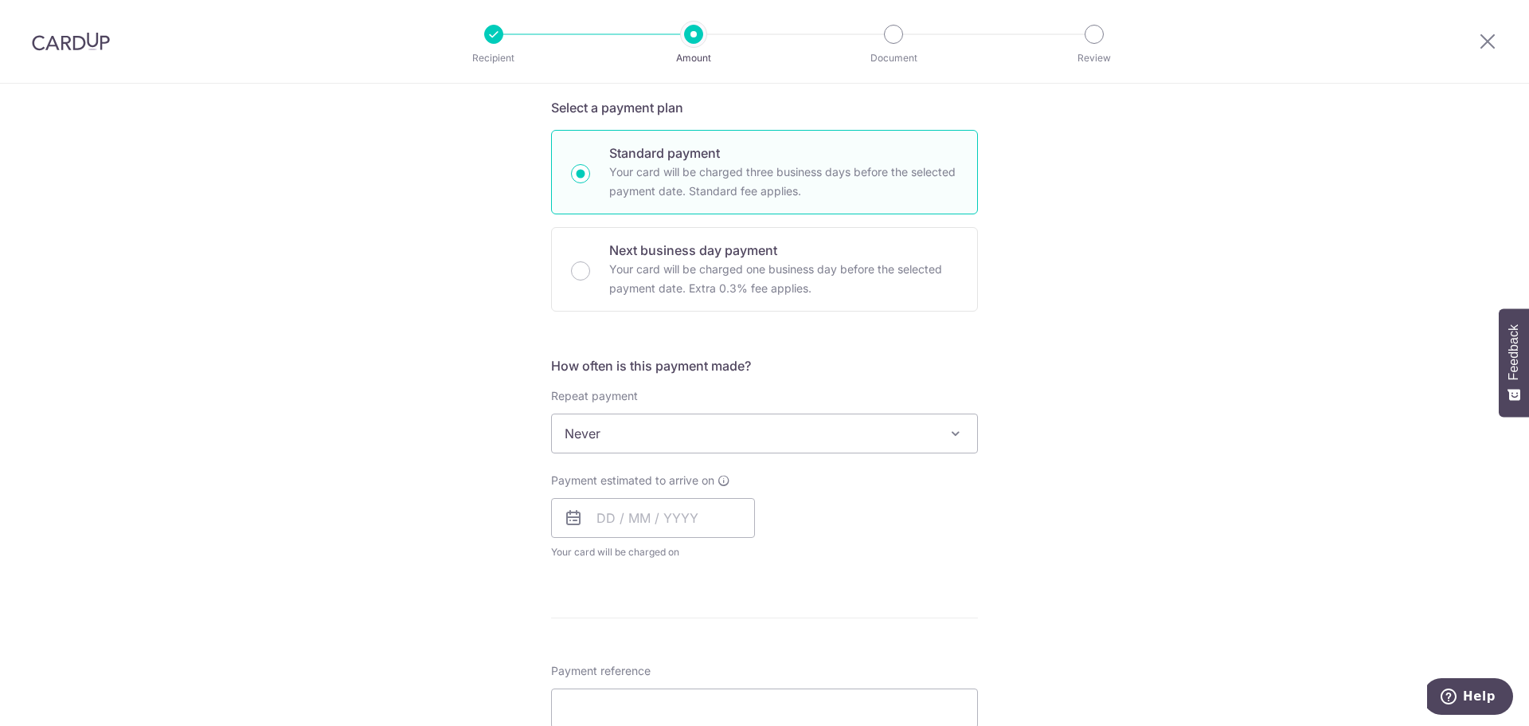
scroll to position [478, 0]
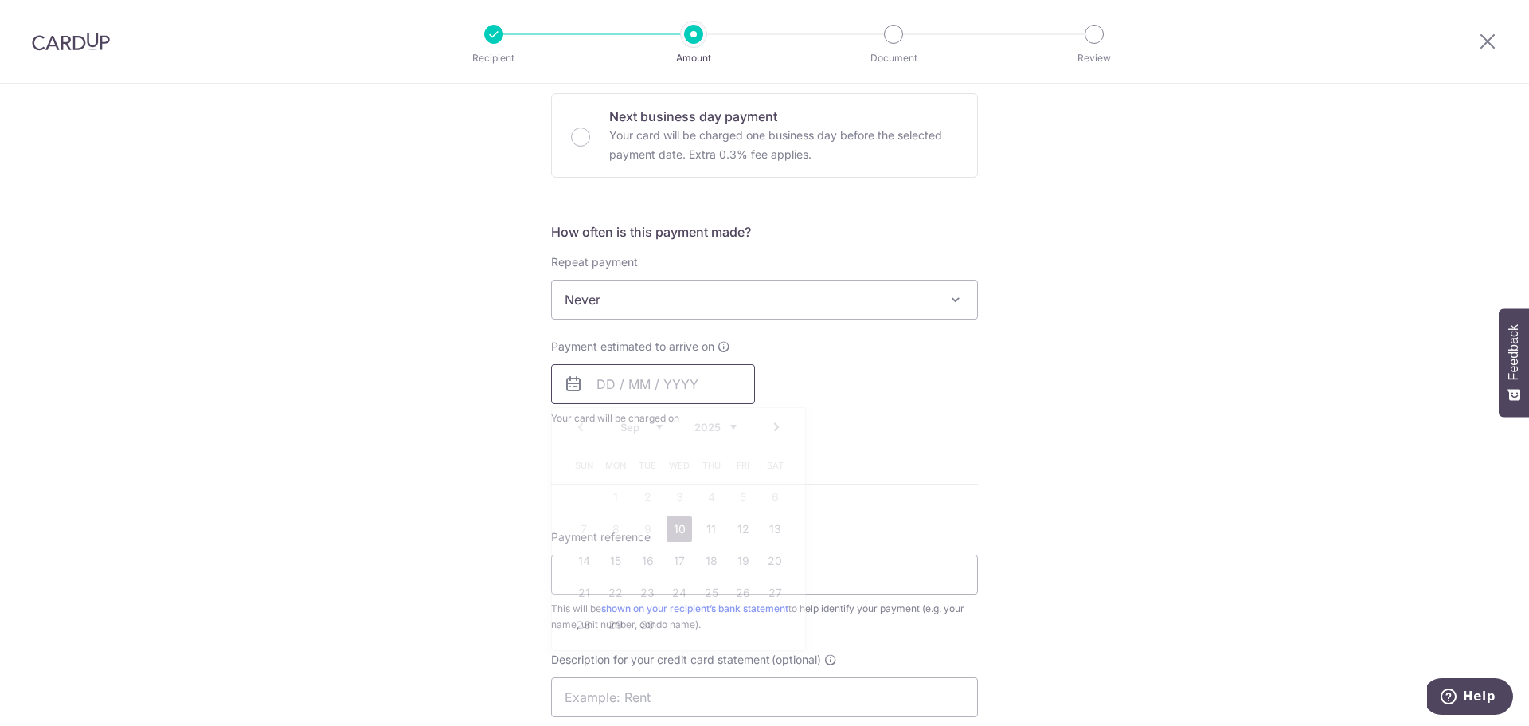
click at [612, 389] on input "text" at bounding box center [653, 384] width 204 height 40
click at [686, 533] on link "10" at bounding box center [679, 528] width 25 height 25
type input "10/09/2025"
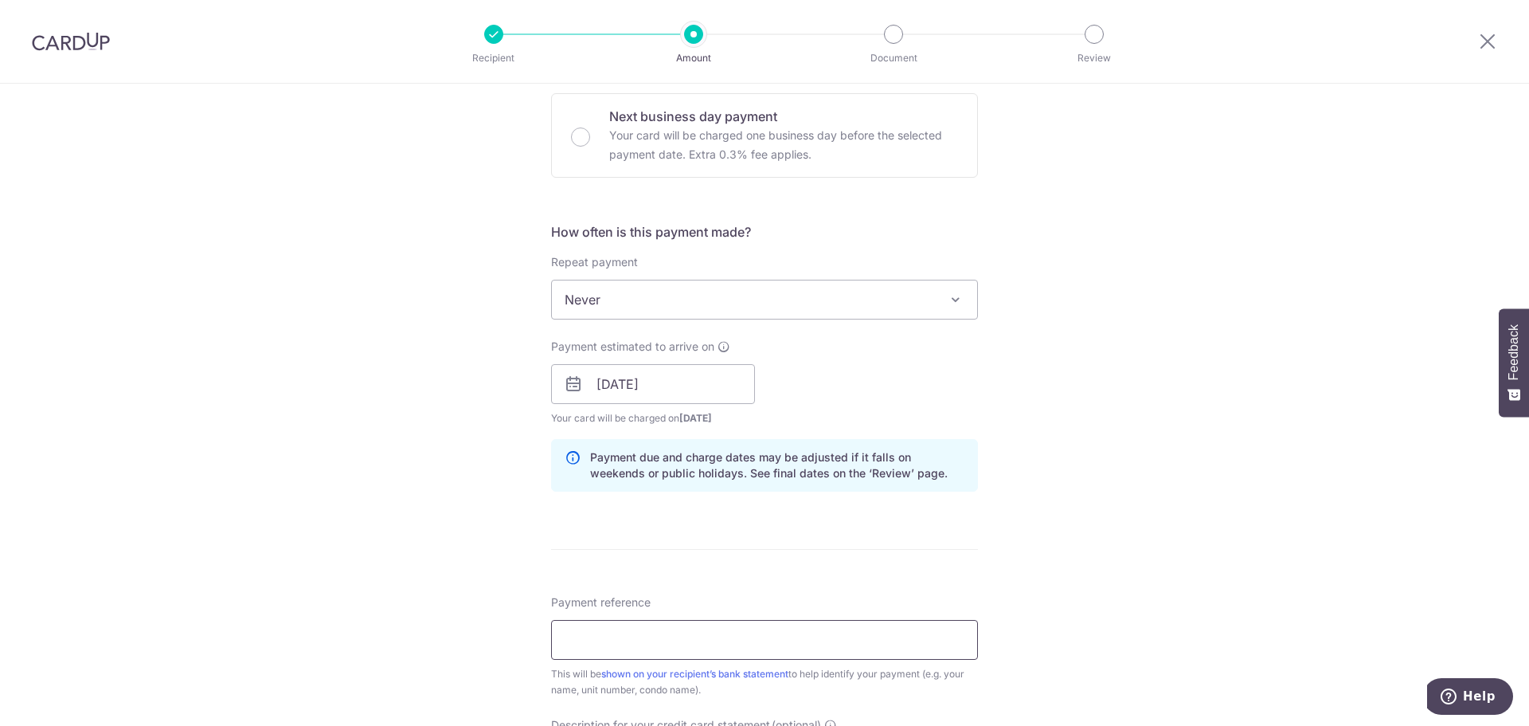
click at [630, 641] on input "Payment reference" at bounding box center [764, 640] width 427 height 40
click at [605, 636] on input "SB SEP RENT" at bounding box center [764, 640] width 427 height 40
drag, startPoint x: 667, startPoint y: 636, endPoint x: 504, endPoint y: 533, distance: 192.7
click at [471, 628] on div "Tell us more about your payment Enter payment amount SGD 21,129.52 21129.52 GST…" at bounding box center [764, 412] width 1529 height 1613
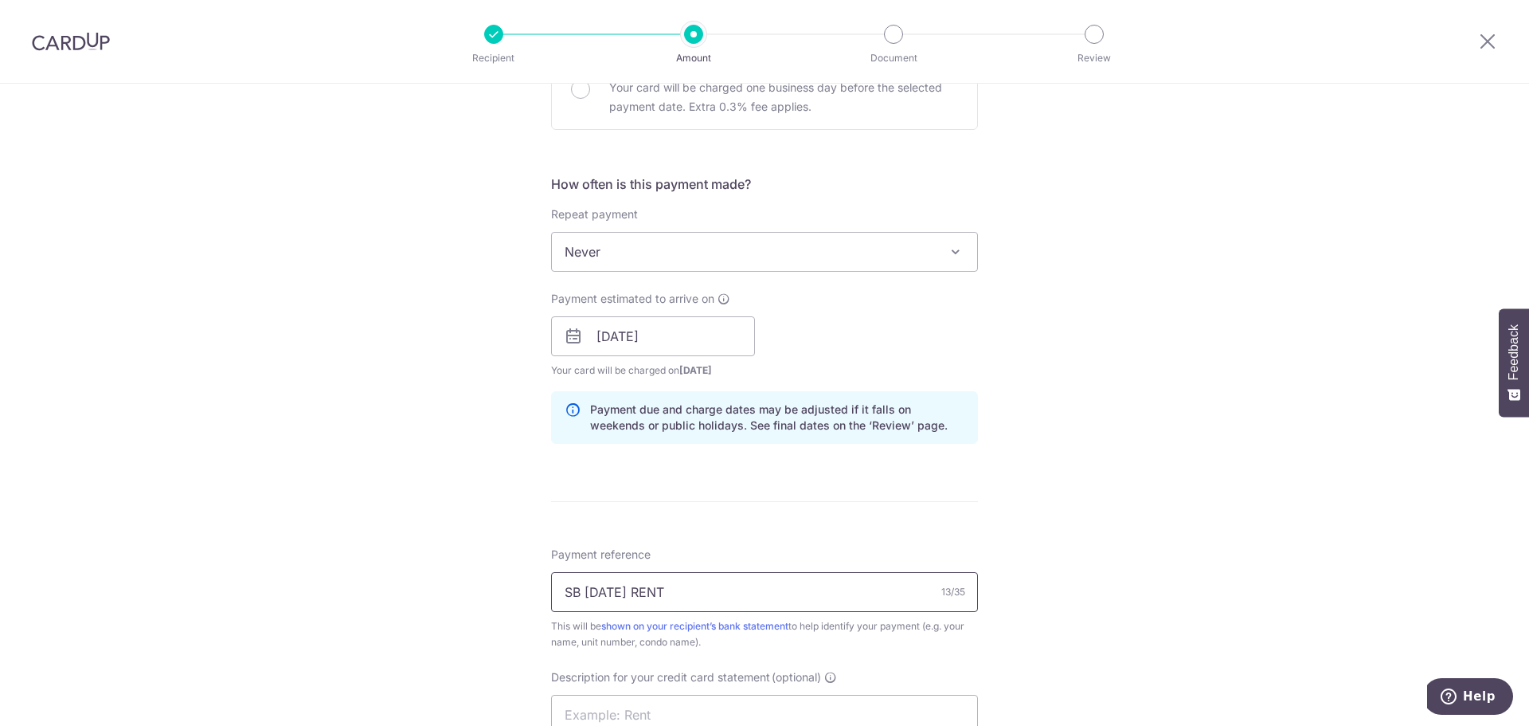
scroll to position [637, 0]
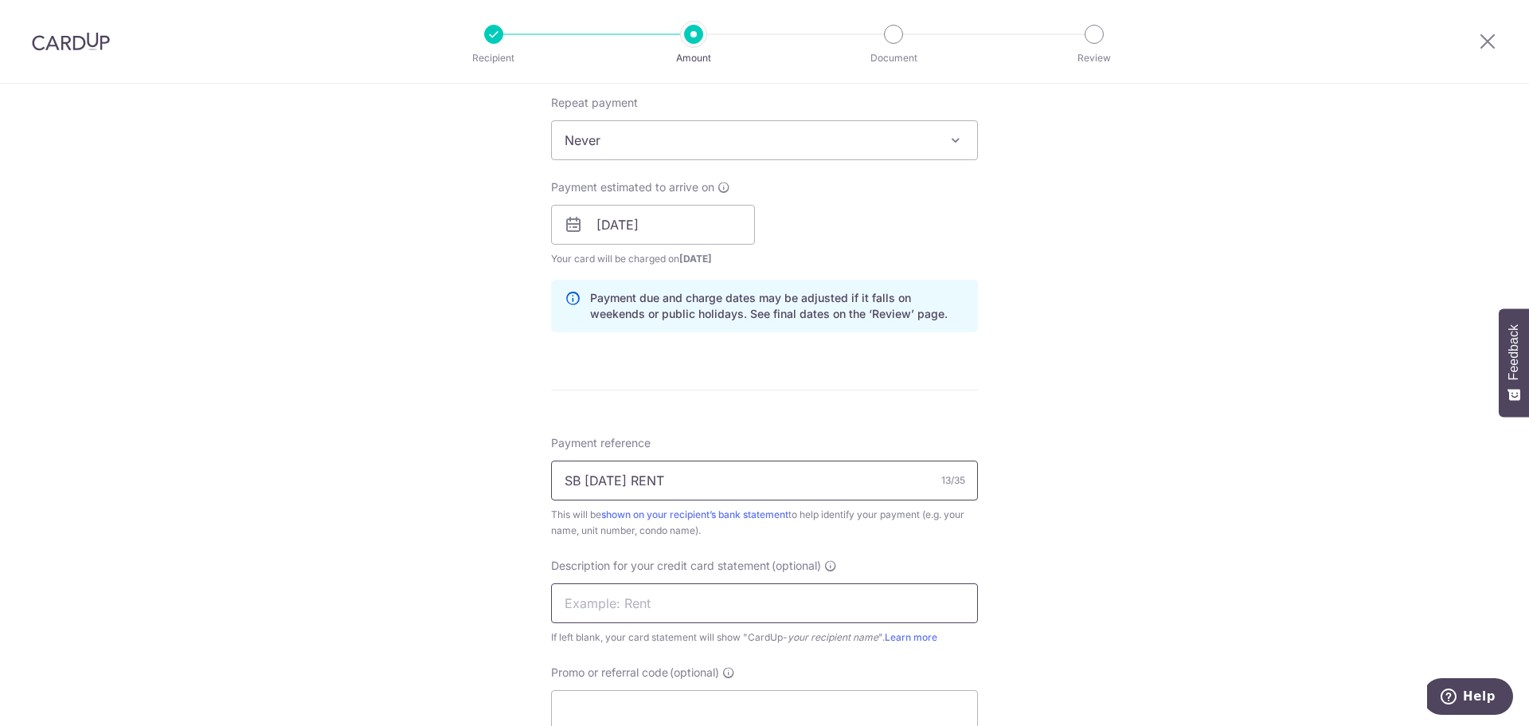
type input "SB SEP25 RENT"
click at [636, 589] on input "text" at bounding box center [764, 603] width 427 height 40
paste input "SB SEP25 RENT"
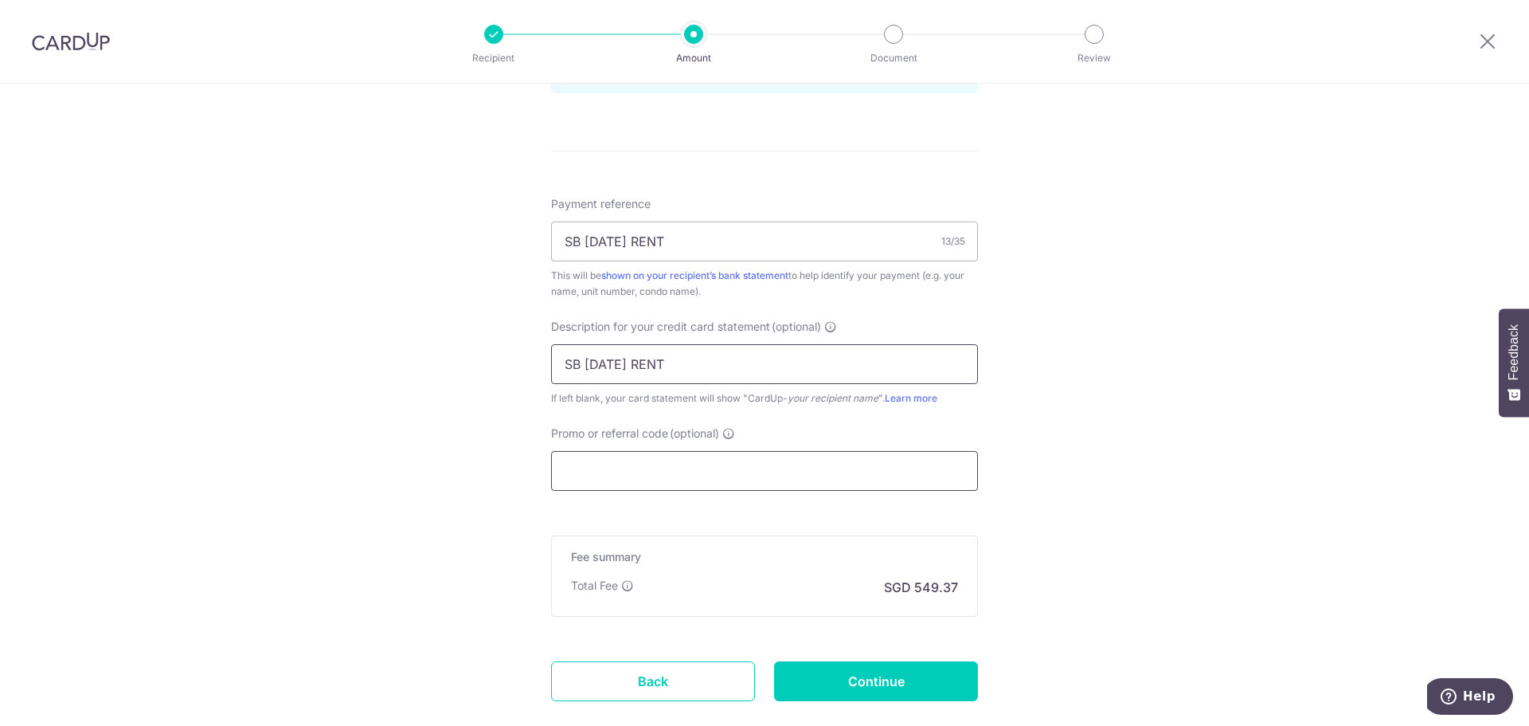
type input "SB SEP25 RENT"
click at [632, 477] on input "Promo or referral code (optional)" at bounding box center [764, 471] width 427 height 40
paste input "SAVERENT179"
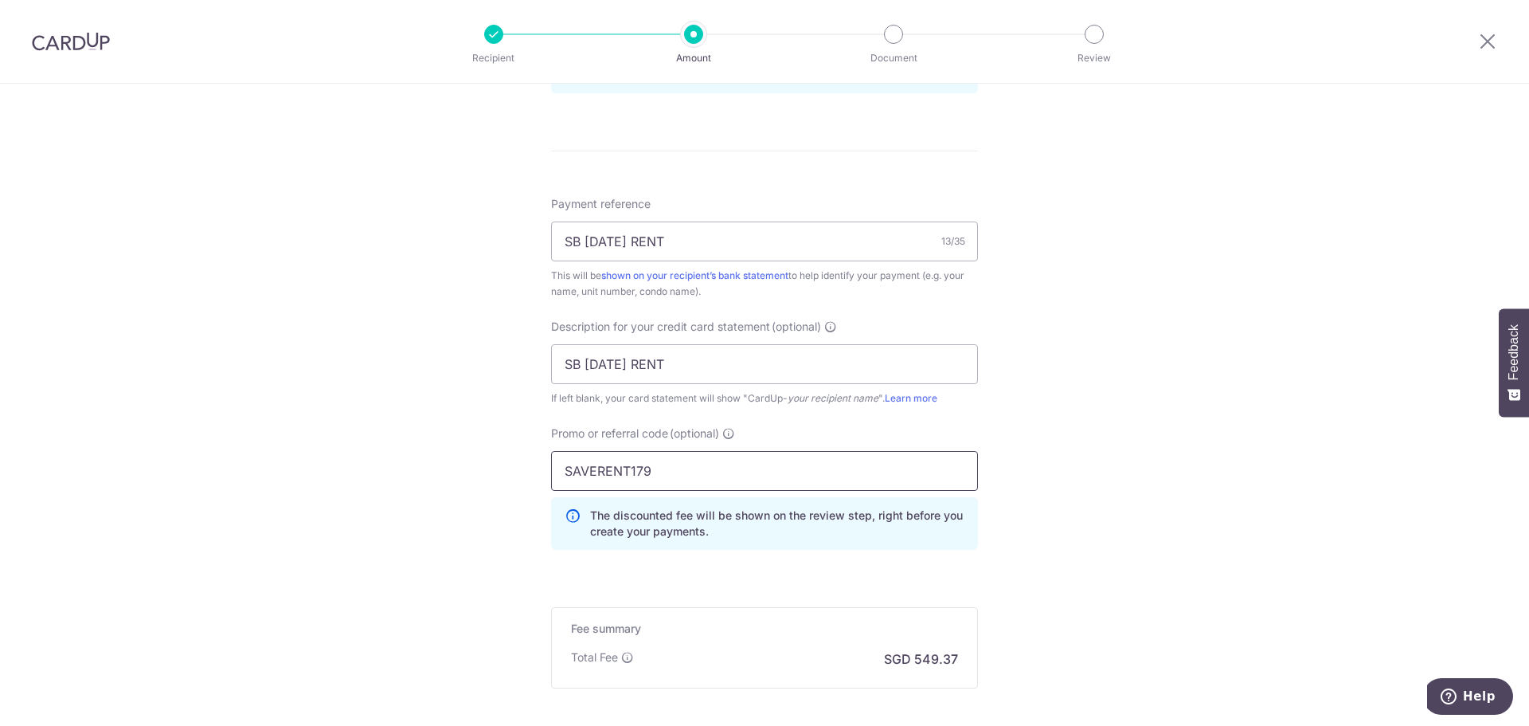
scroll to position [1036, 0]
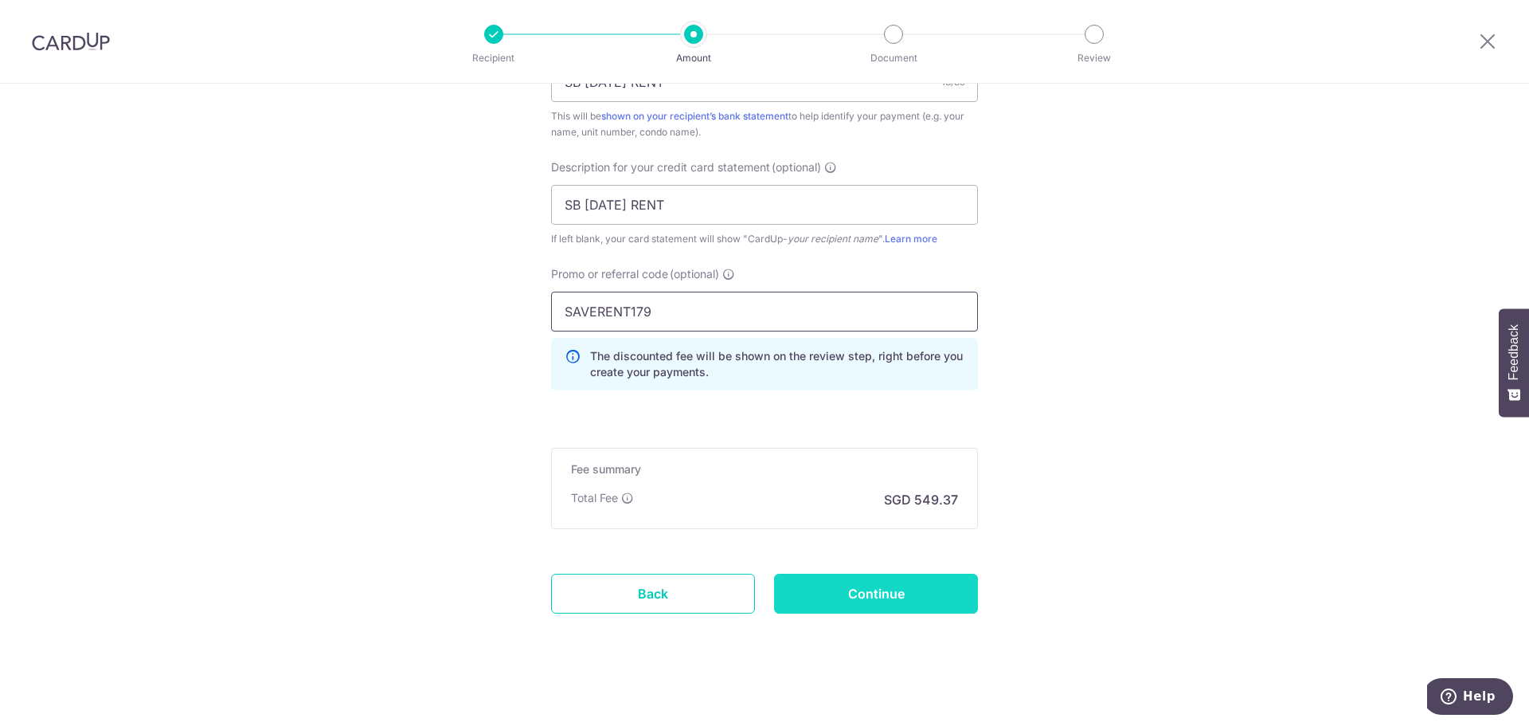
type input "SAVERENT179"
click at [896, 589] on input "Continue" at bounding box center [876, 594] width 204 height 40
type input "Create Schedule"
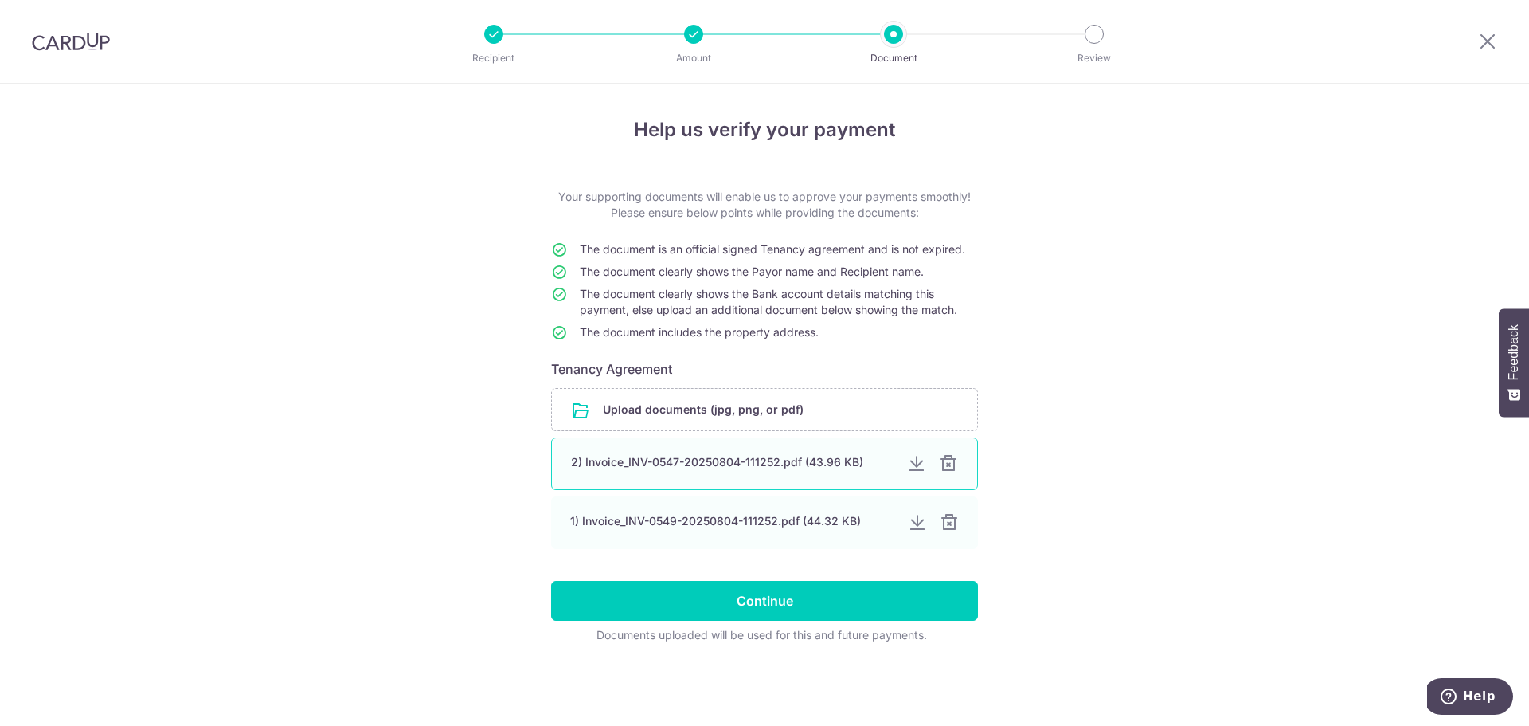
click at [949, 460] on div at bounding box center [948, 463] width 19 height 19
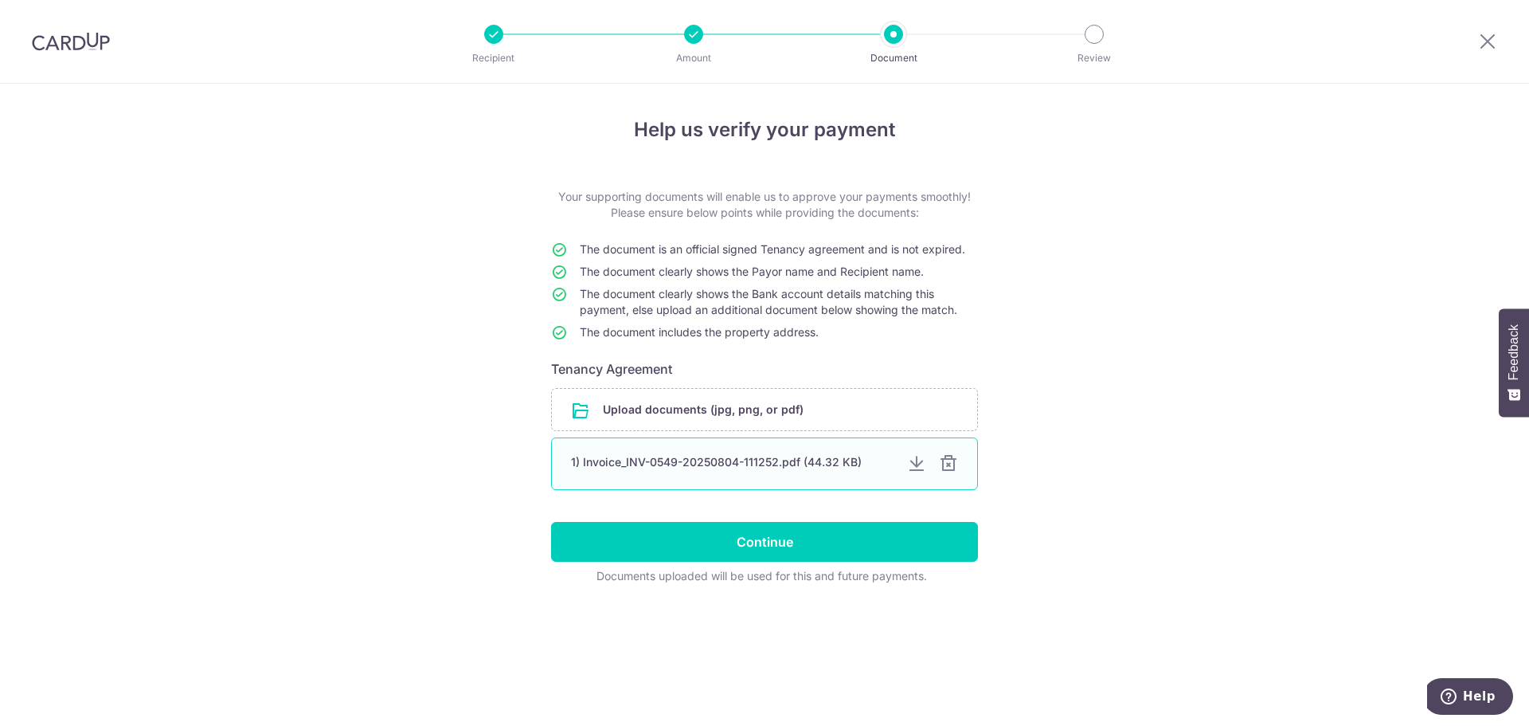
click at [949, 461] on div at bounding box center [948, 463] width 19 height 19
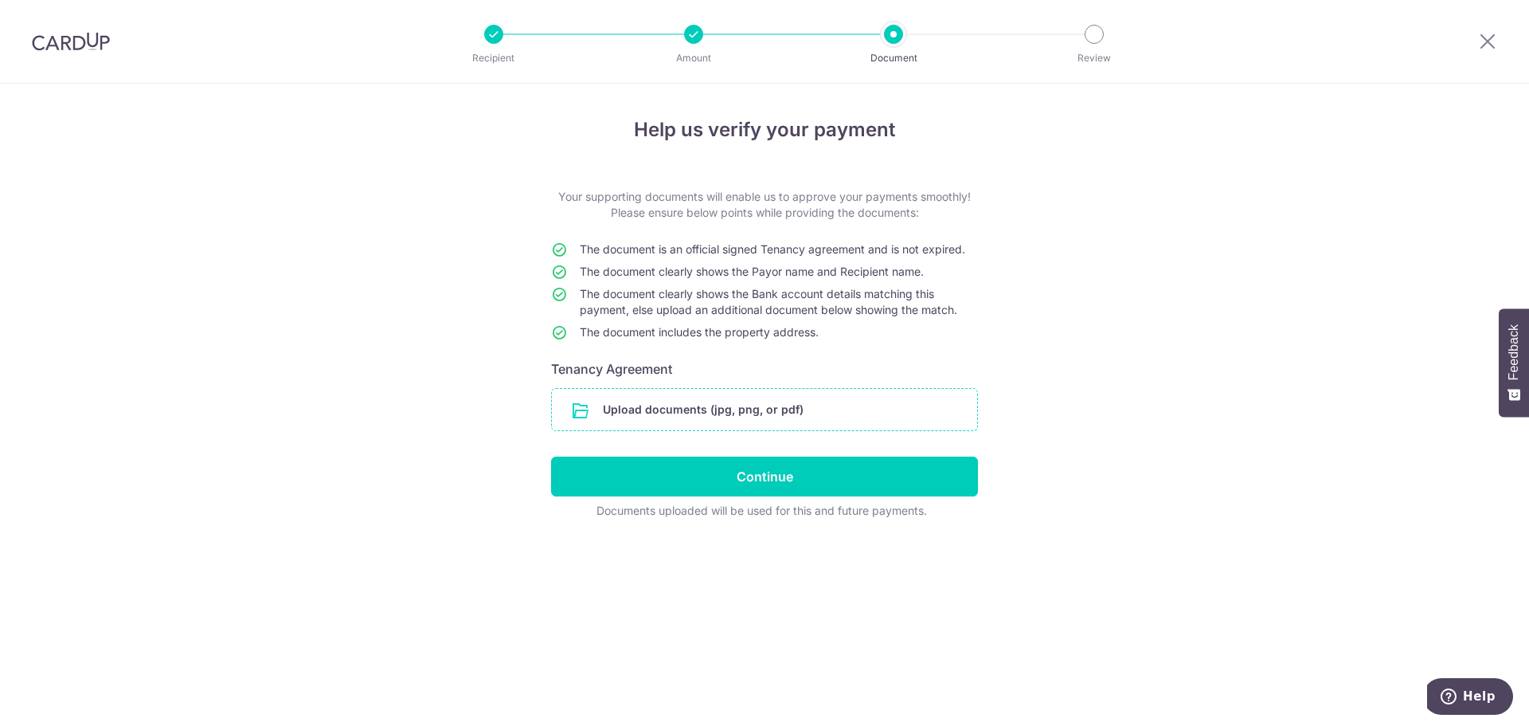
click at [791, 412] on input "file" at bounding box center [764, 409] width 425 height 41
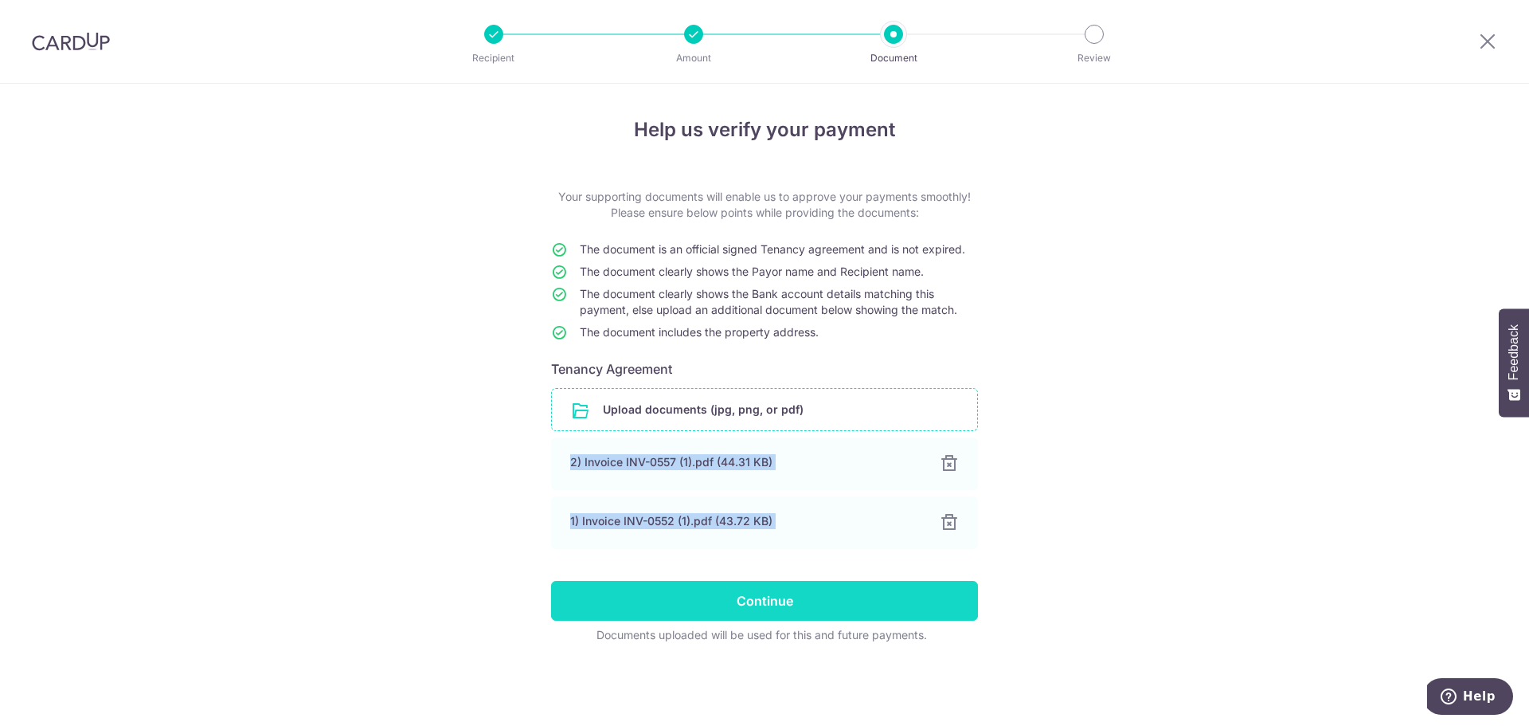
click at [801, 613] on input "Continue" at bounding box center [764, 601] width 427 height 40
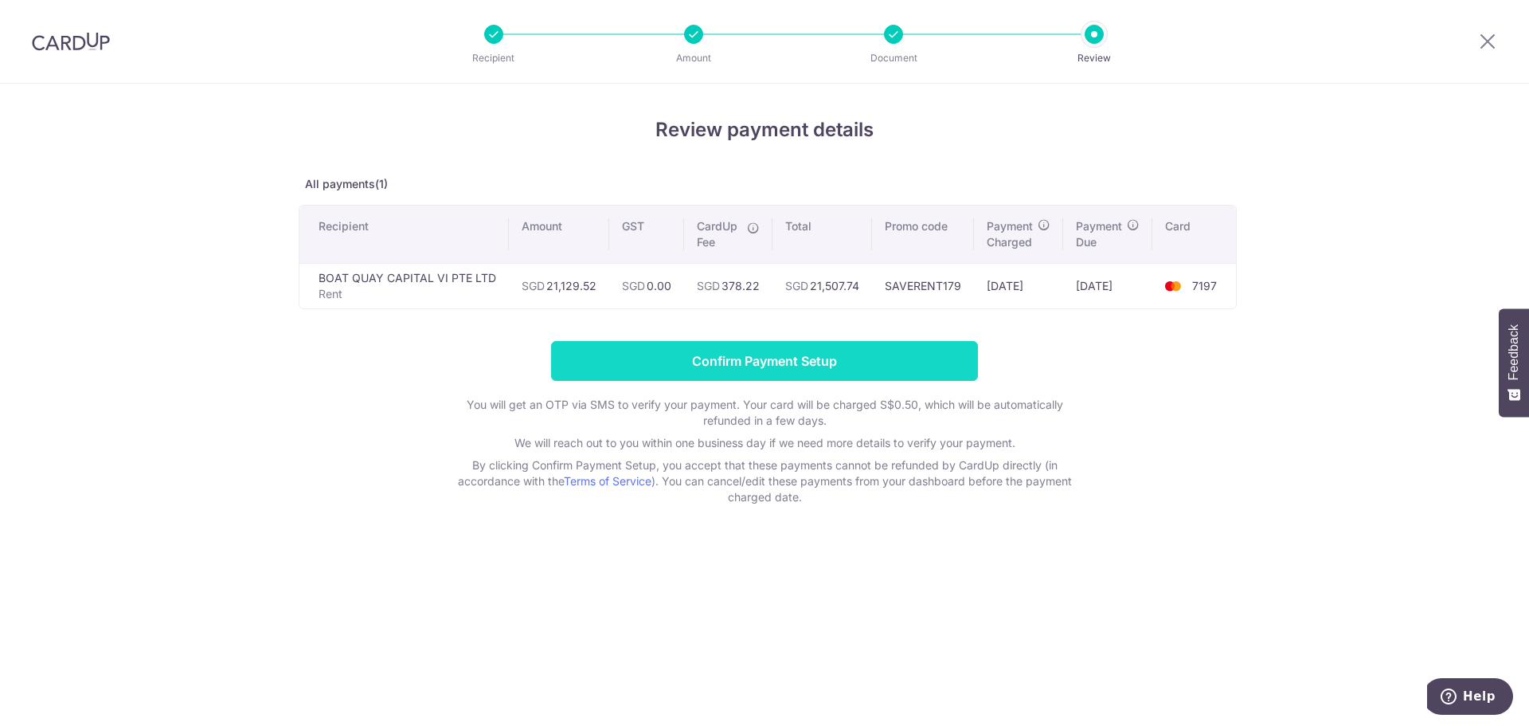
click at [723, 363] on input "Confirm Payment Setup" at bounding box center [764, 361] width 427 height 40
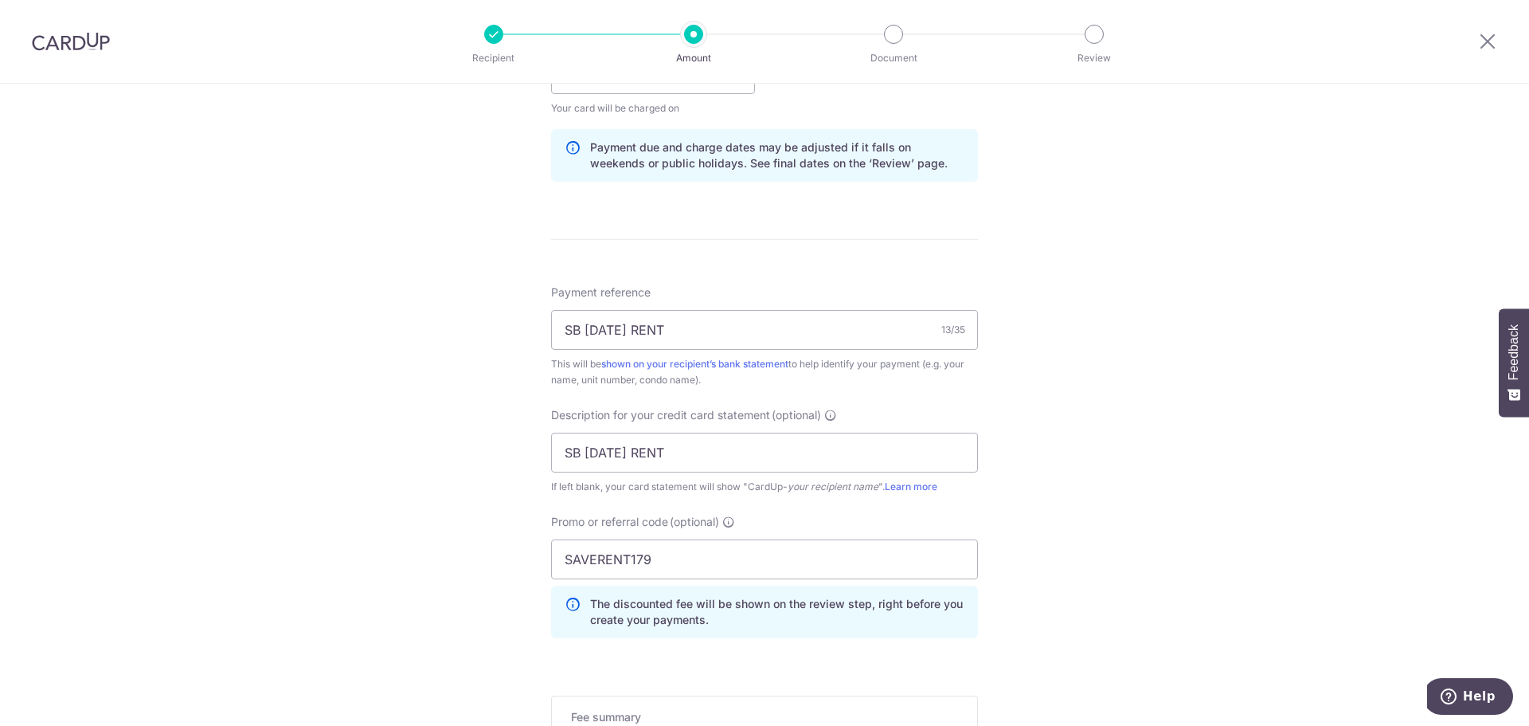
scroll to position [1108, 0]
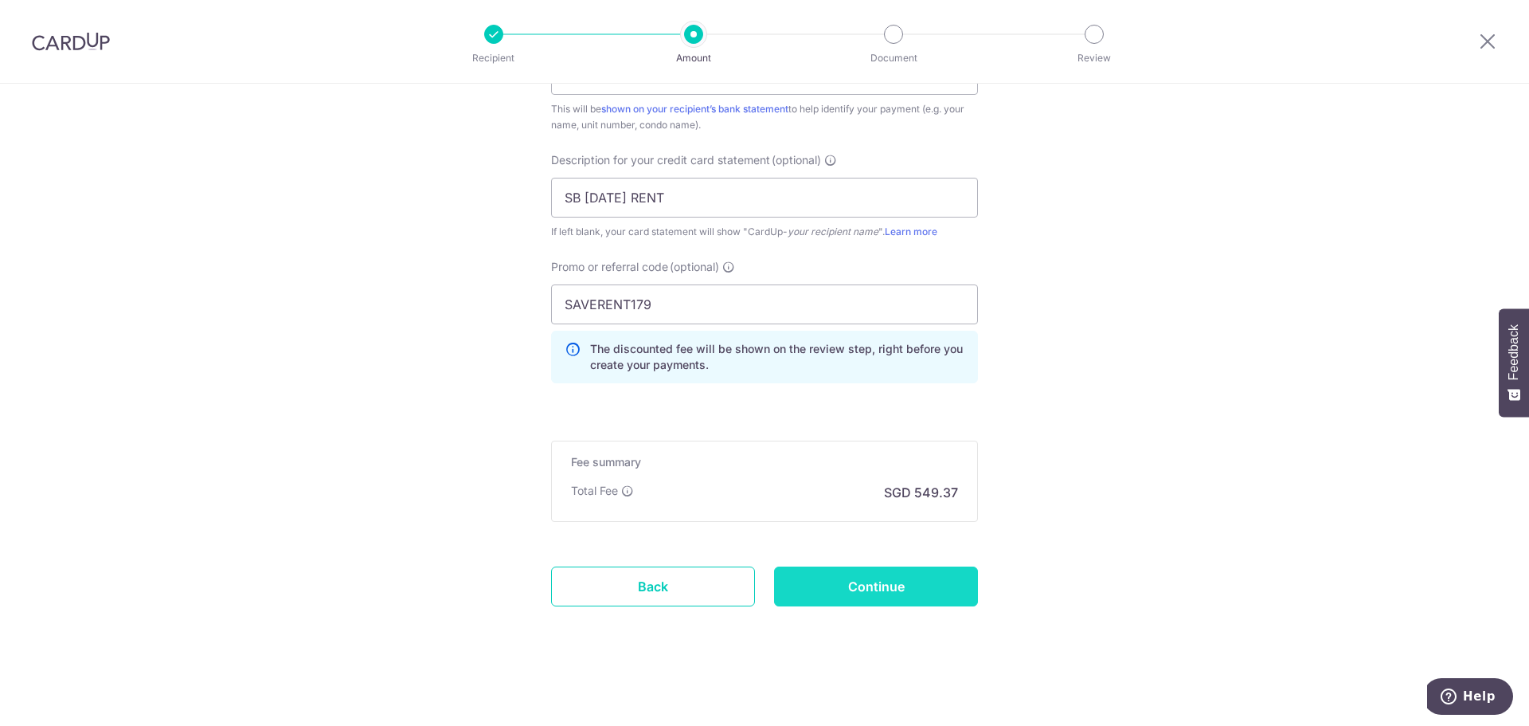
click at [827, 573] on input "Continue" at bounding box center [876, 586] width 204 height 40
type input "Update Schedule"
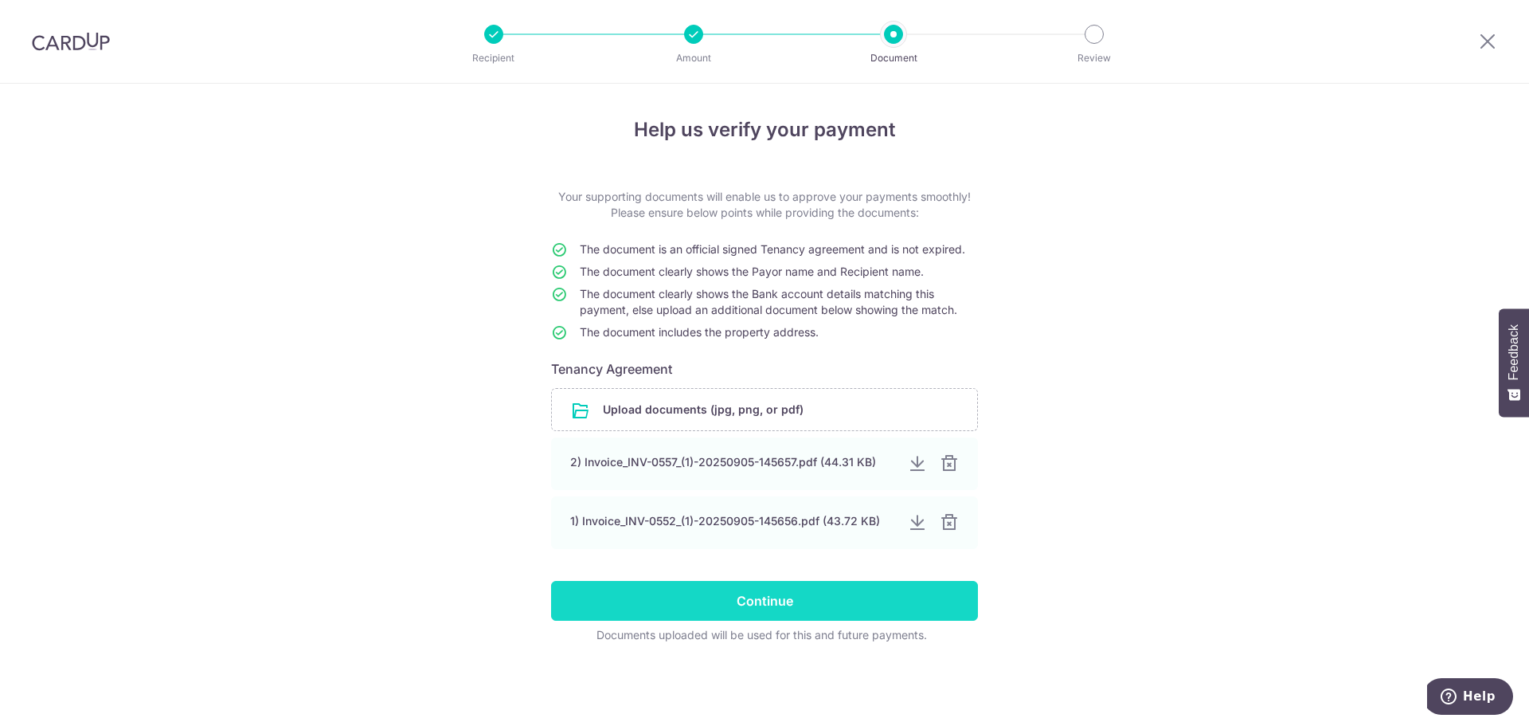
click at [801, 606] on input "Continue" at bounding box center [764, 601] width 427 height 40
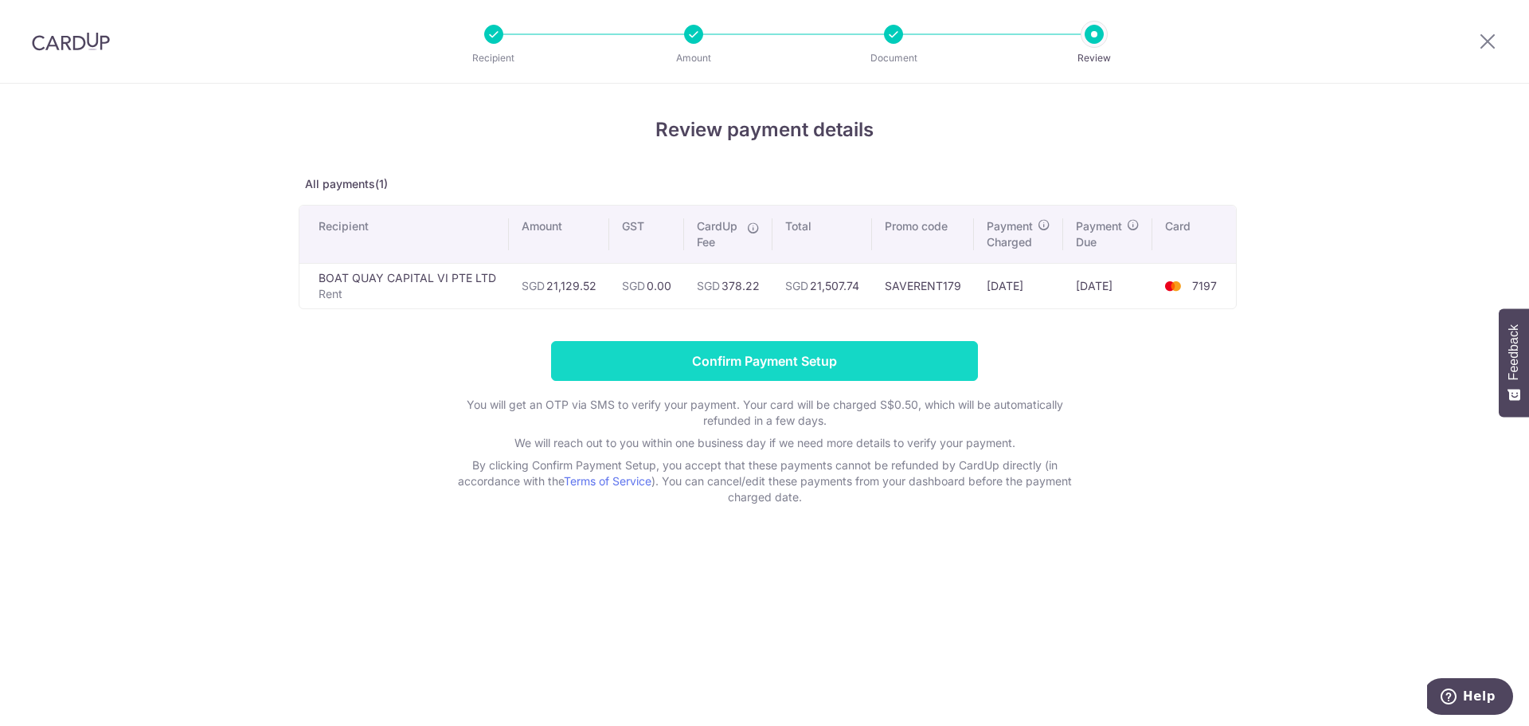
click at [730, 351] on input "Confirm Payment Setup" at bounding box center [764, 361] width 427 height 40
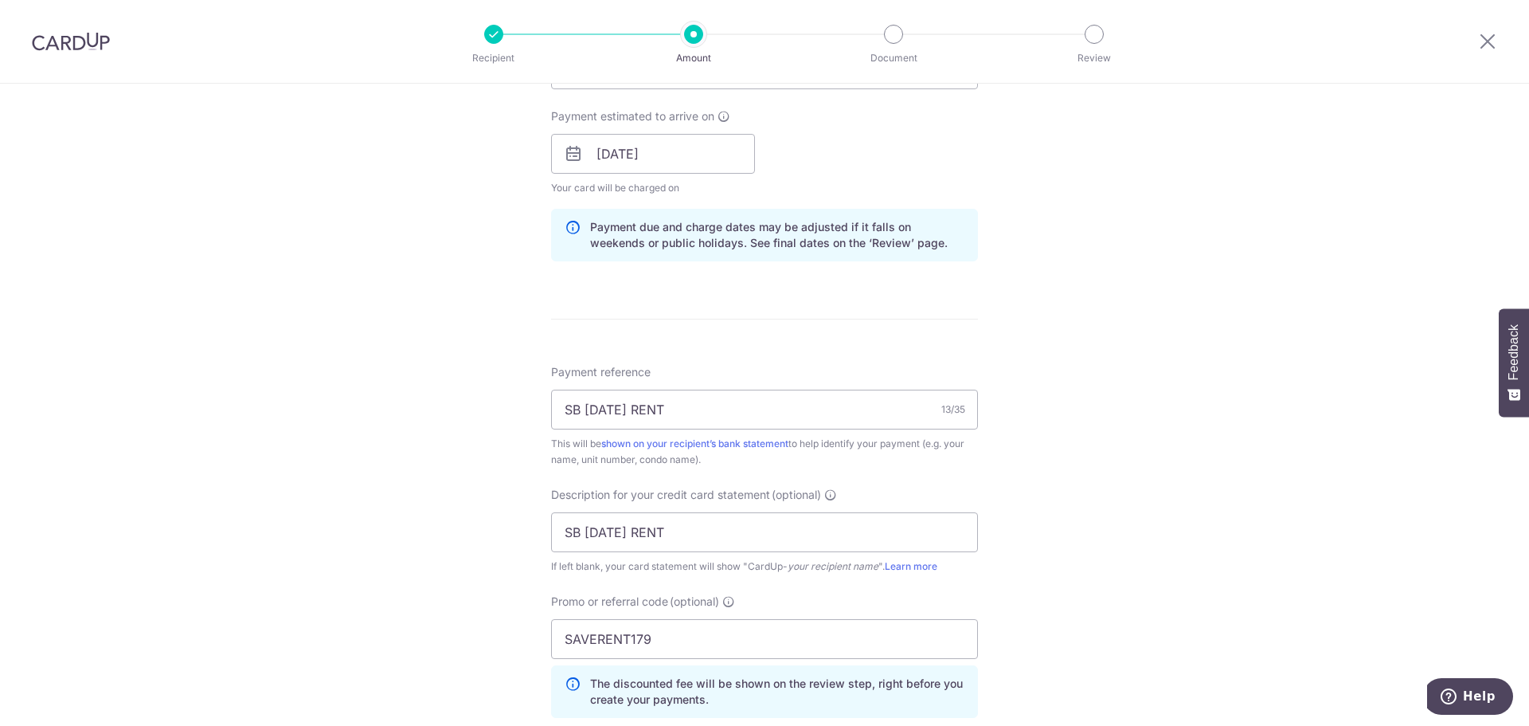
scroll to position [1108, 0]
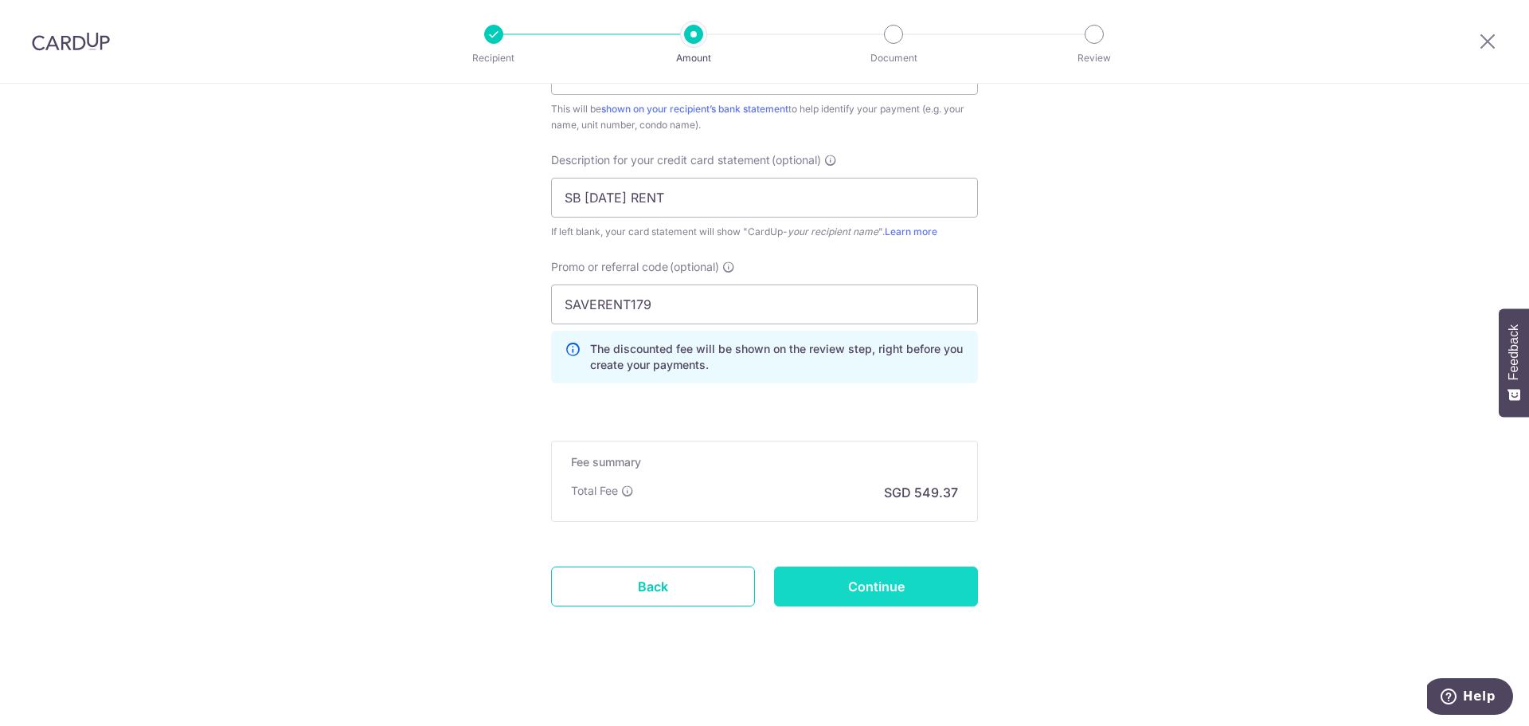
click at [848, 581] on input "Continue" at bounding box center [876, 586] width 204 height 40
type input "Update Schedule"
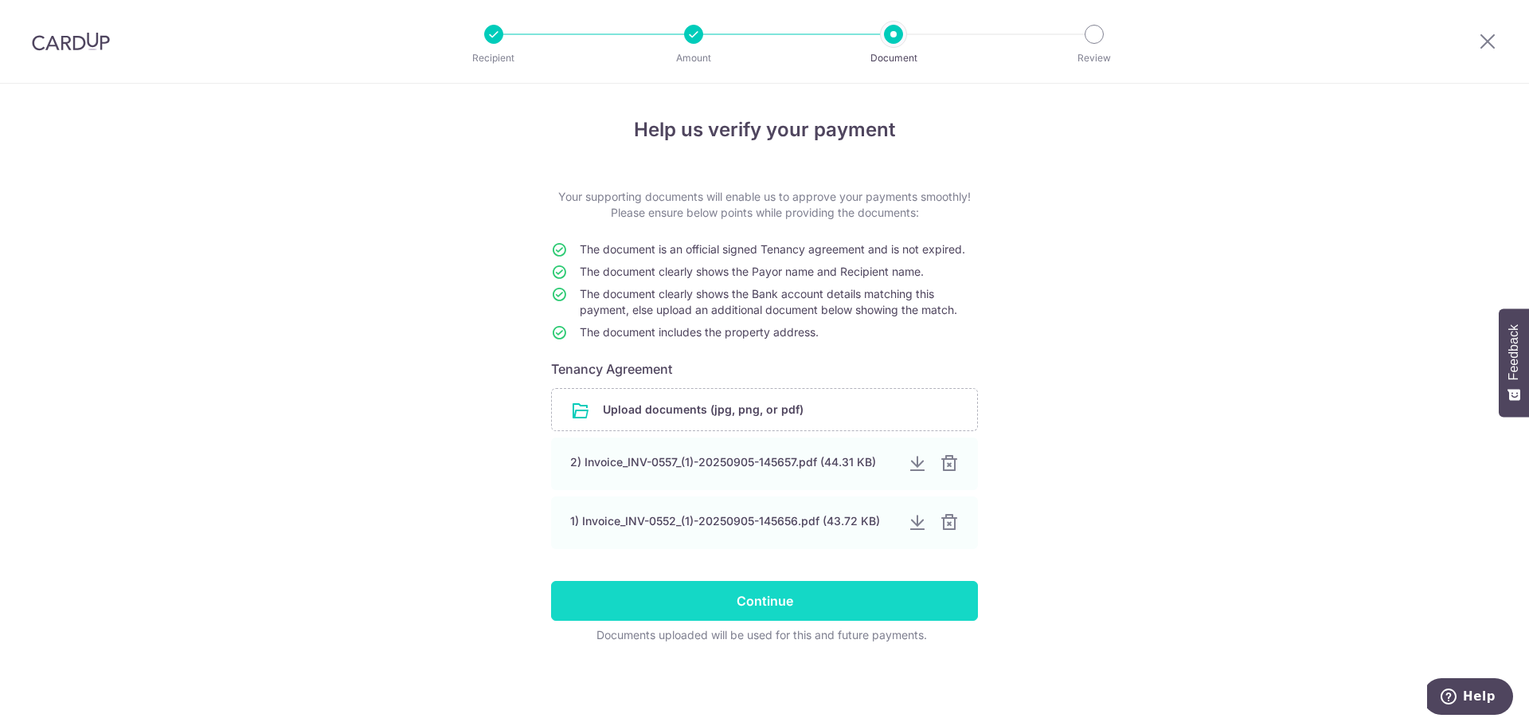
click at [820, 588] on input "Continue" at bounding box center [764, 601] width 427 height 40
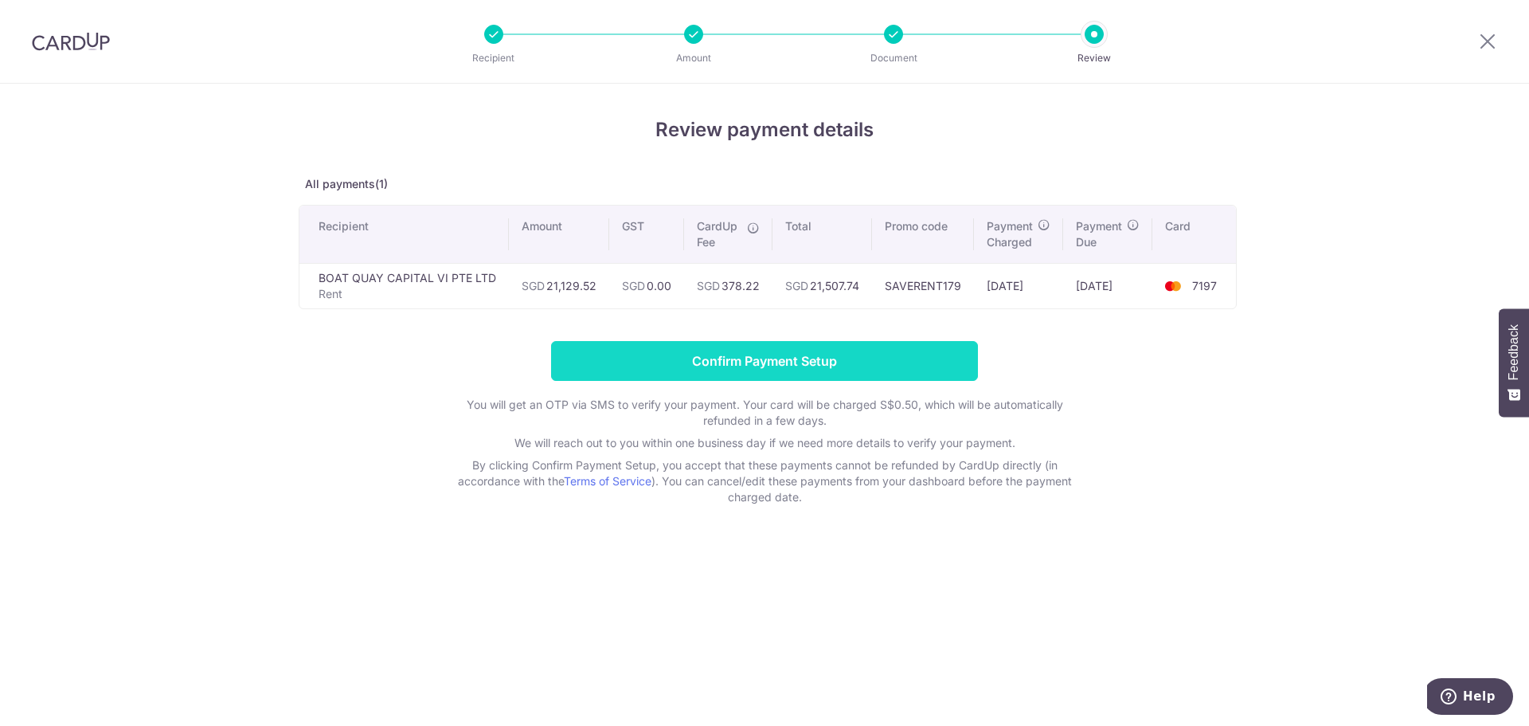
click at [822, 358] on input "Confirm Payment Setup" at bounding box center [764, 361] width 427 height 40
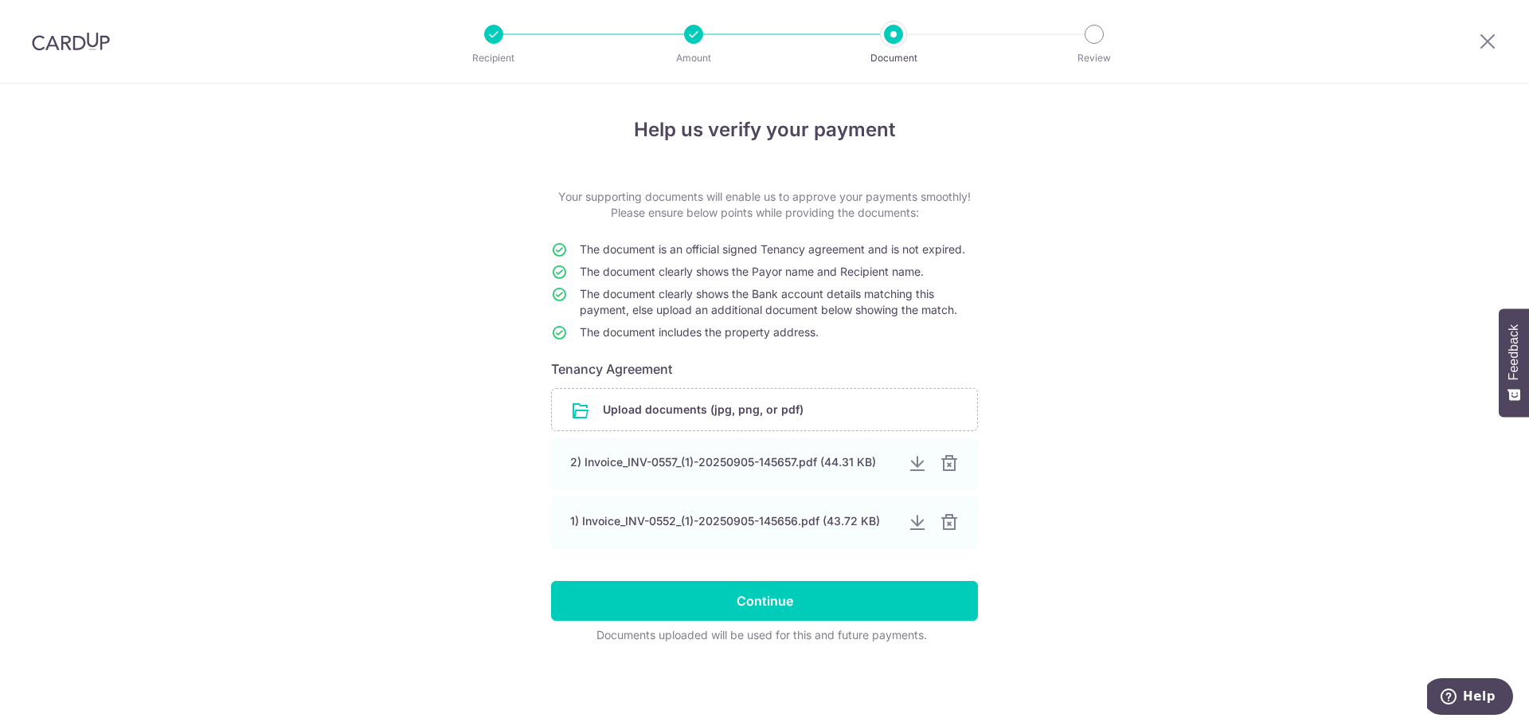
click at [82, 73] on div at bounding box center [71, 41] width 142 height 83
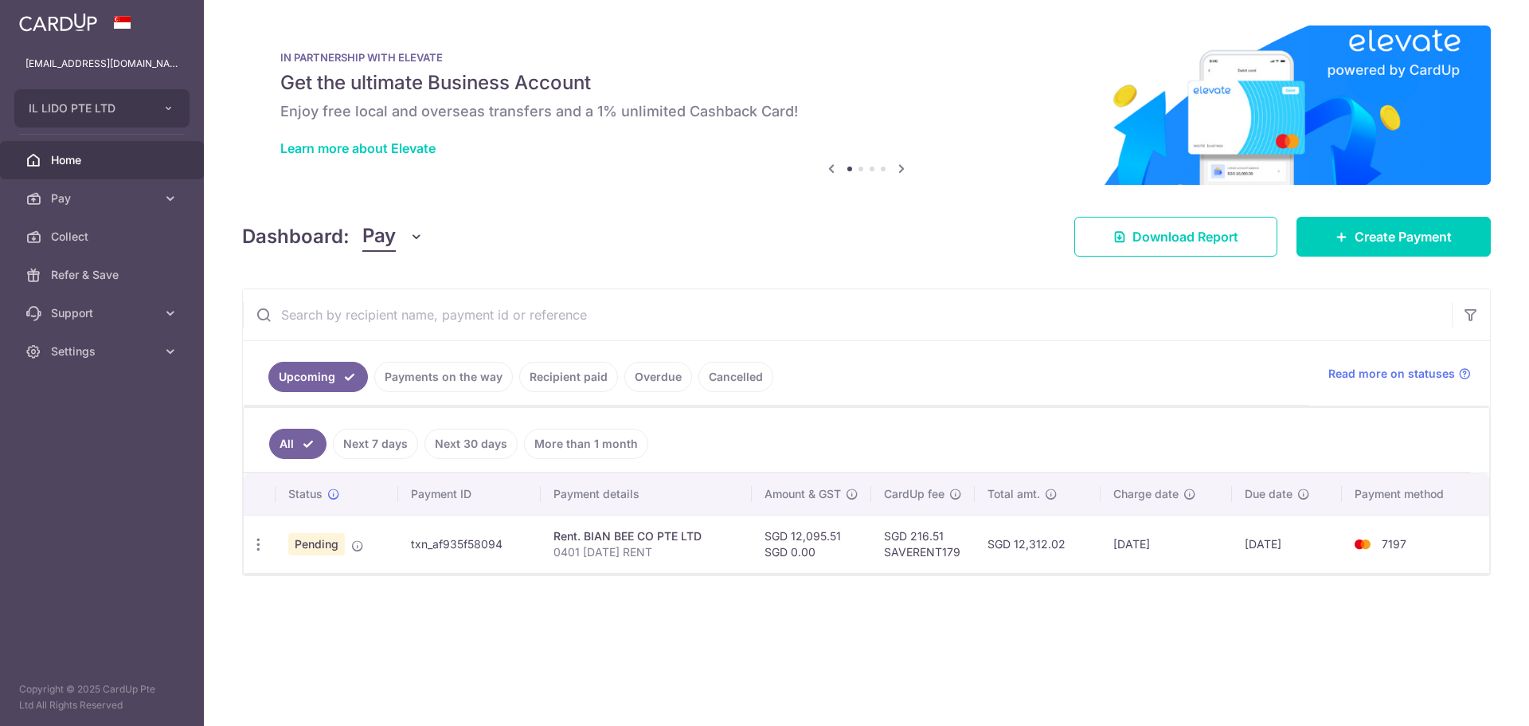
click at [486, 374] on link "Payments on the way" at bounding box center [443, 377] width 139 height 30
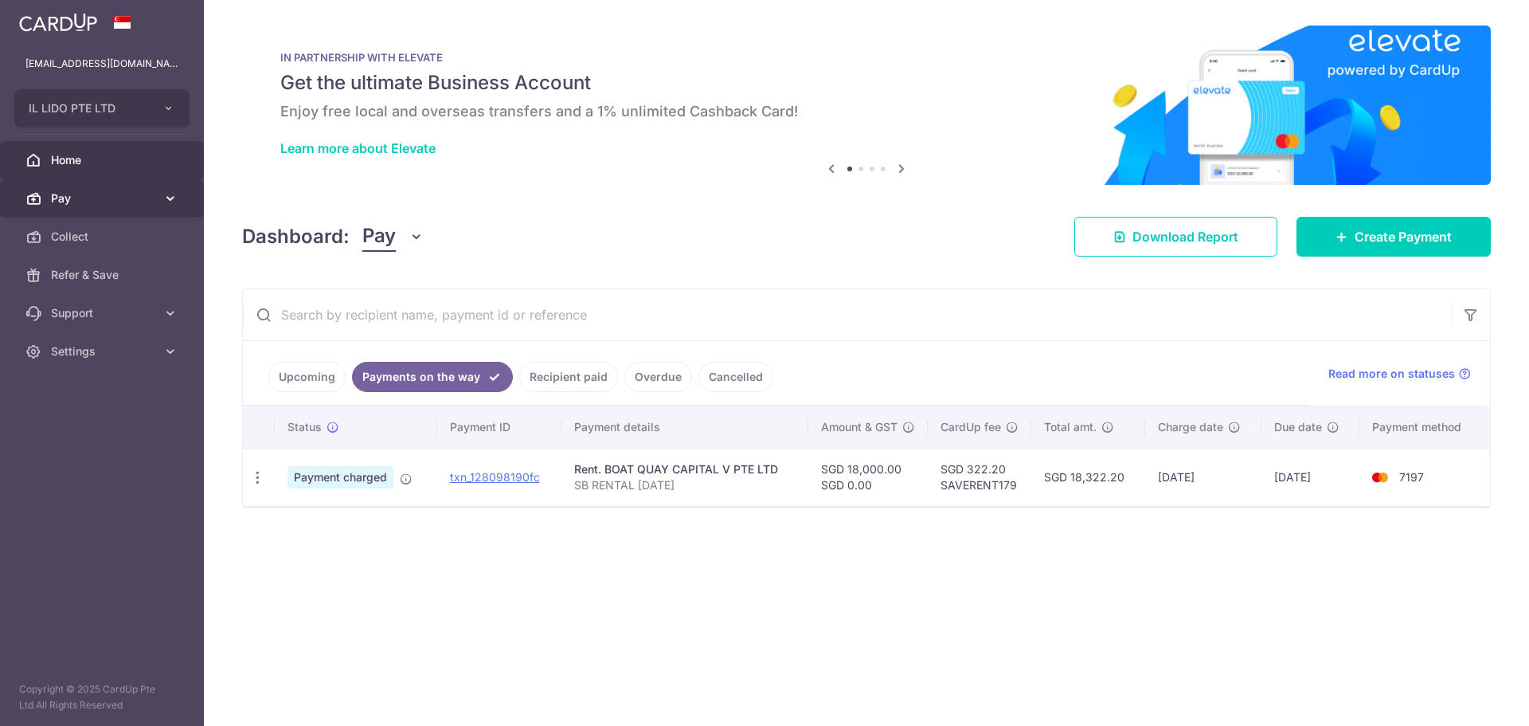
click at [90, 212] on link "Pay" at bounding box center [102, 198] width 204 height 38
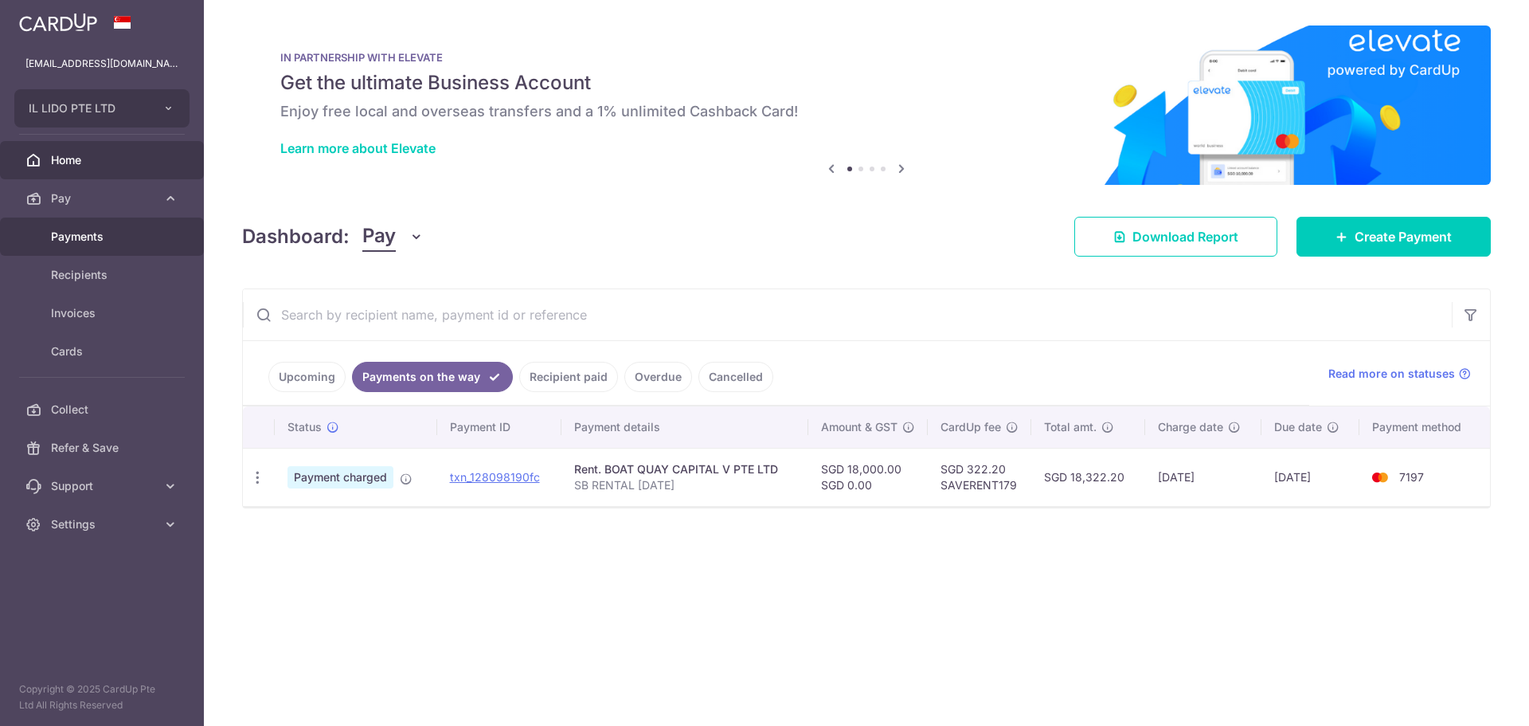
click at [95, 247] on link "Payments" at bounding box center [102, 236] width 204 height 38
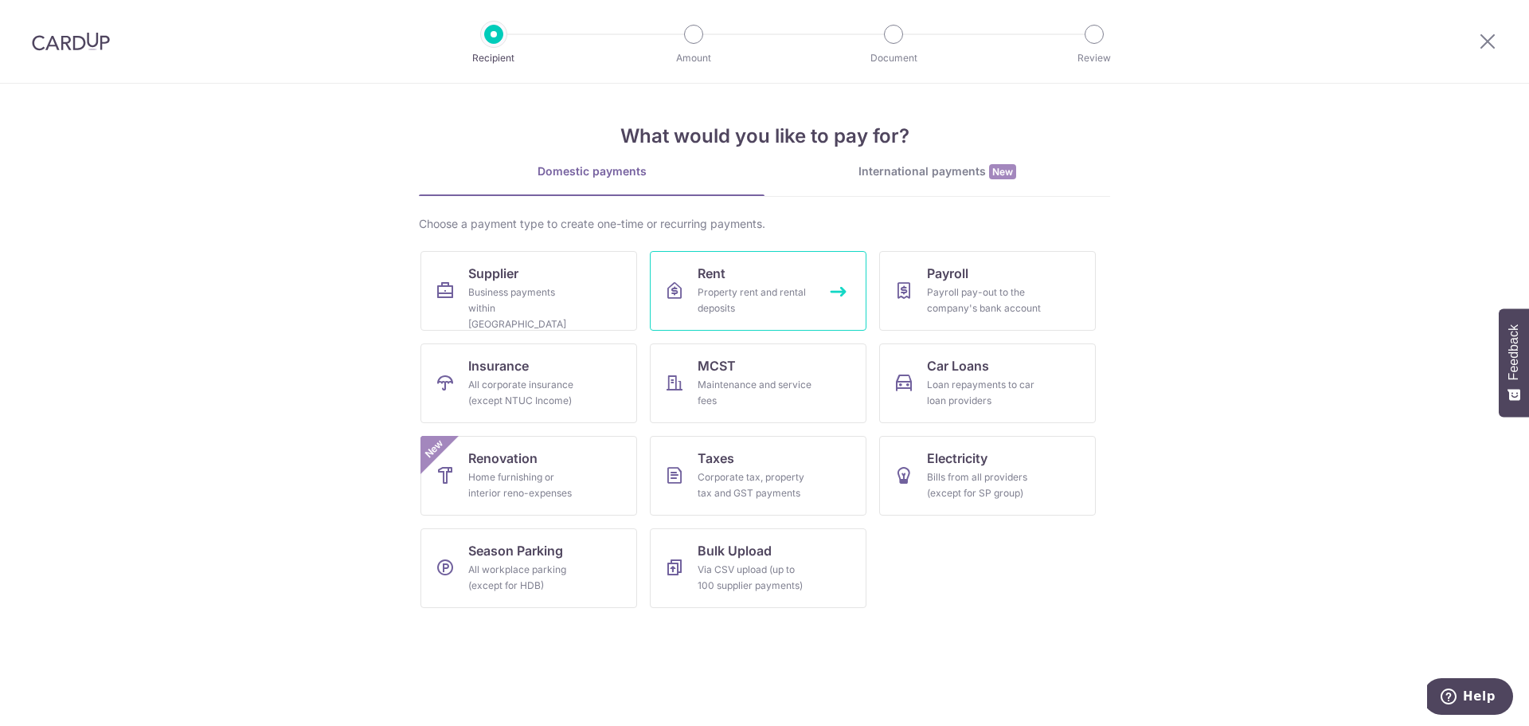
click at [754, 284] on link "Rent Property rent and rental deposits" at bounding box center [758, 291] width 217 height 80
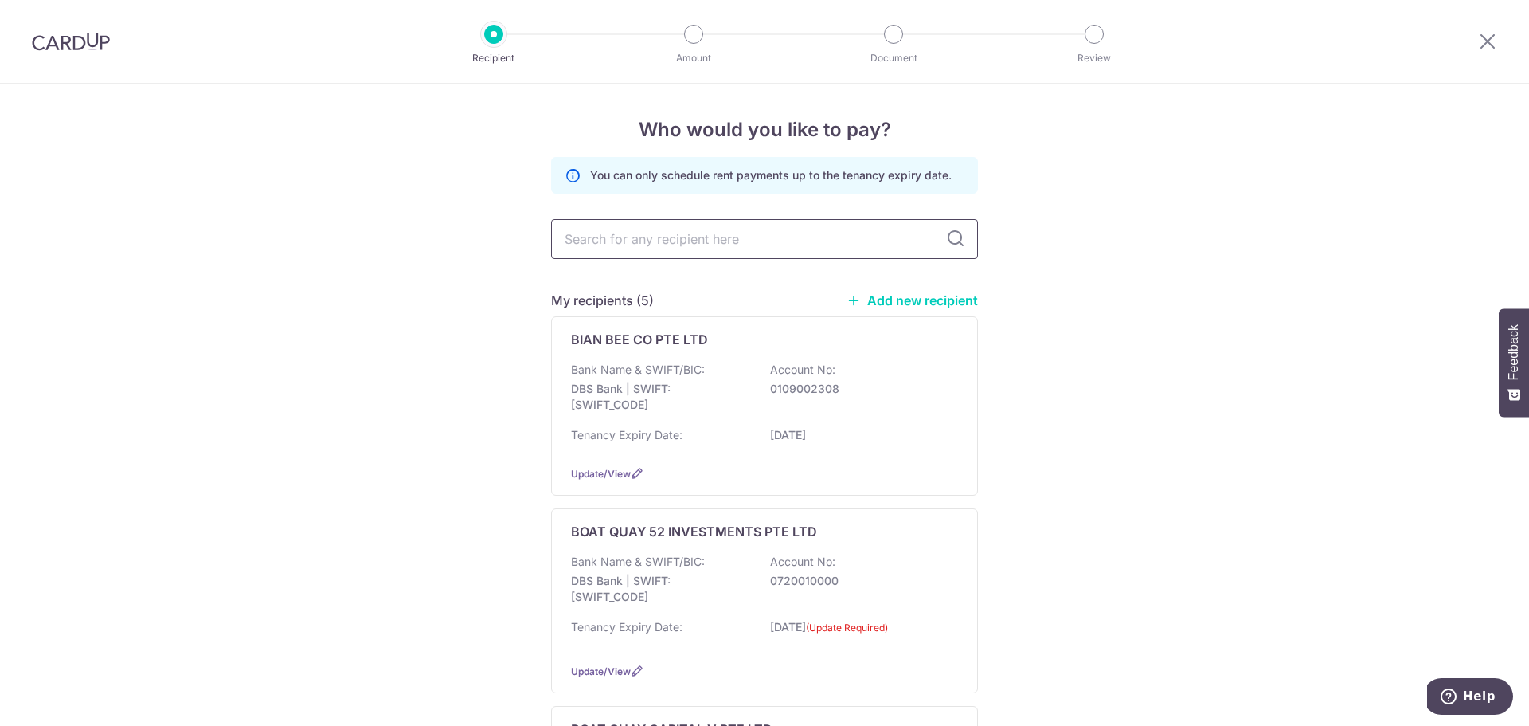
click at [670, 242] on input "text" at bounding box center [764, 239] width 427 height 40
type input "21129.52"
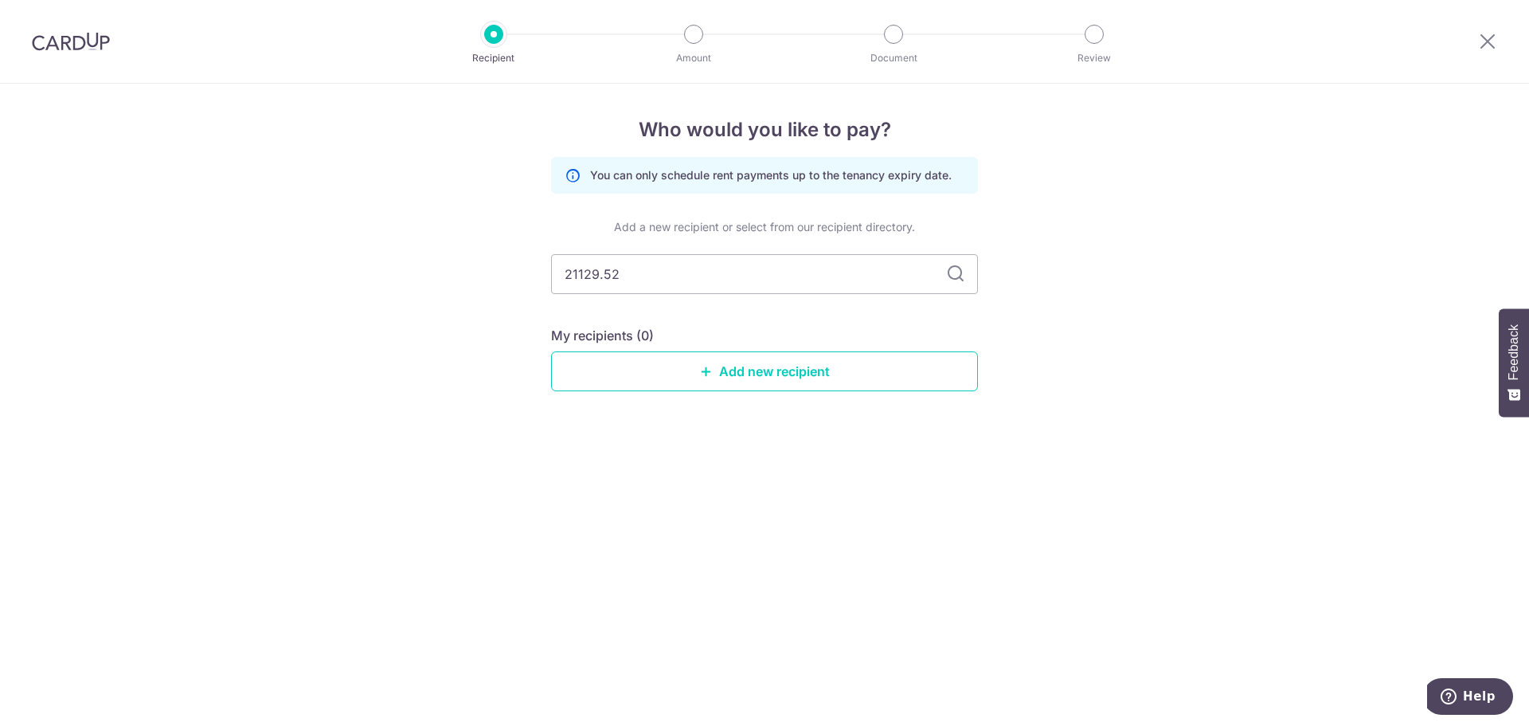
drag, startPoint x: 1094, startPoint y: 354, endPoint x: 1065, endPoint y: 346, distance: 29.8
click at [1095, 354] on div "Who would you like to pay? You can only schedule rent payments up to the tenanc…" at bounding box center [764, 405] width 1529 height 642
drag, startPoint x: 738, startPoint y: 276, endPoint x: 305, endPoint y: 226, distance: 436.2
click at [325, 251] on div "Who would you like to pay? You can only schedule rent payments up to the tenanc…" at bounding box center [764, 405] width 1529 height 642
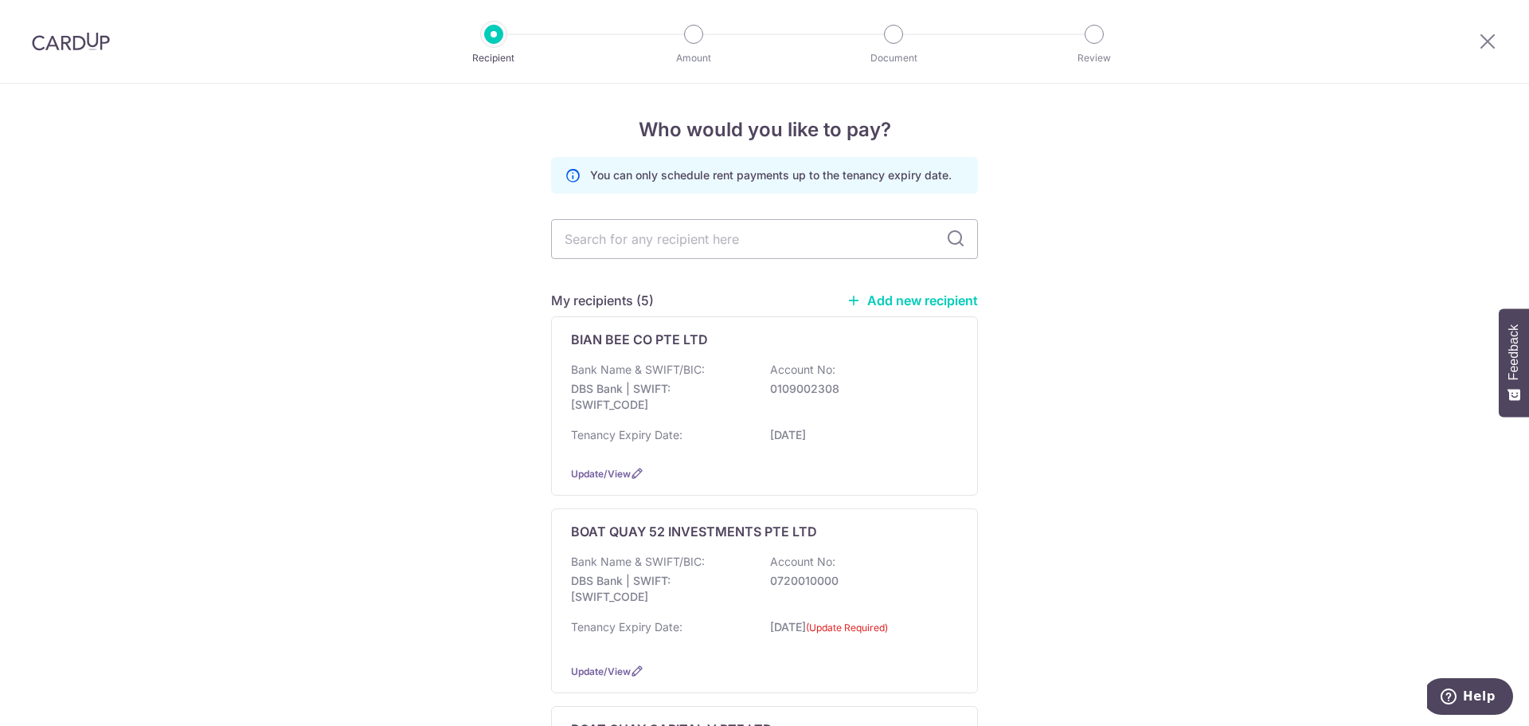
click at [458, 422] on div "Who would you like to pay? You can only schedule rent payments up to the tenanc…" at bounding box center [764, 735] width 1529 height 1302
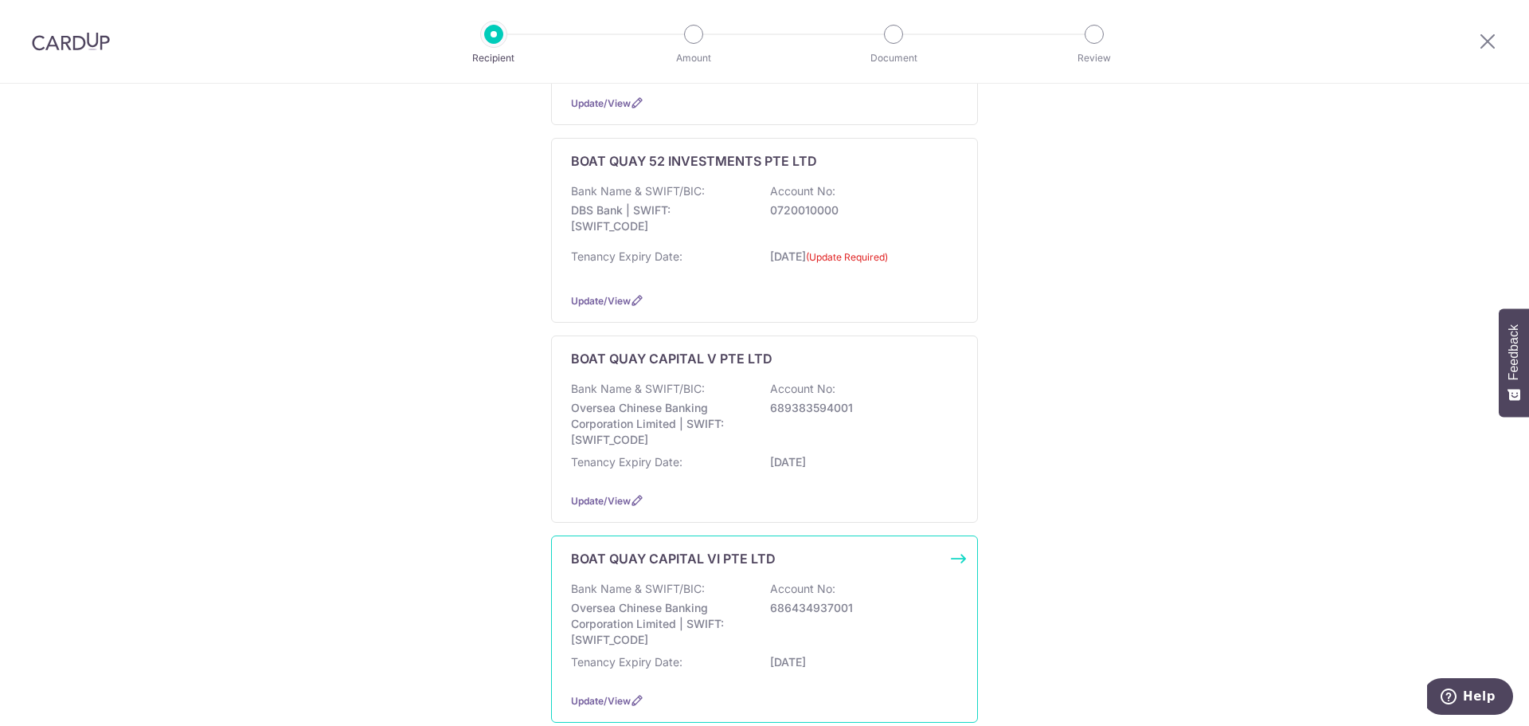
scroll to position [398, 0]
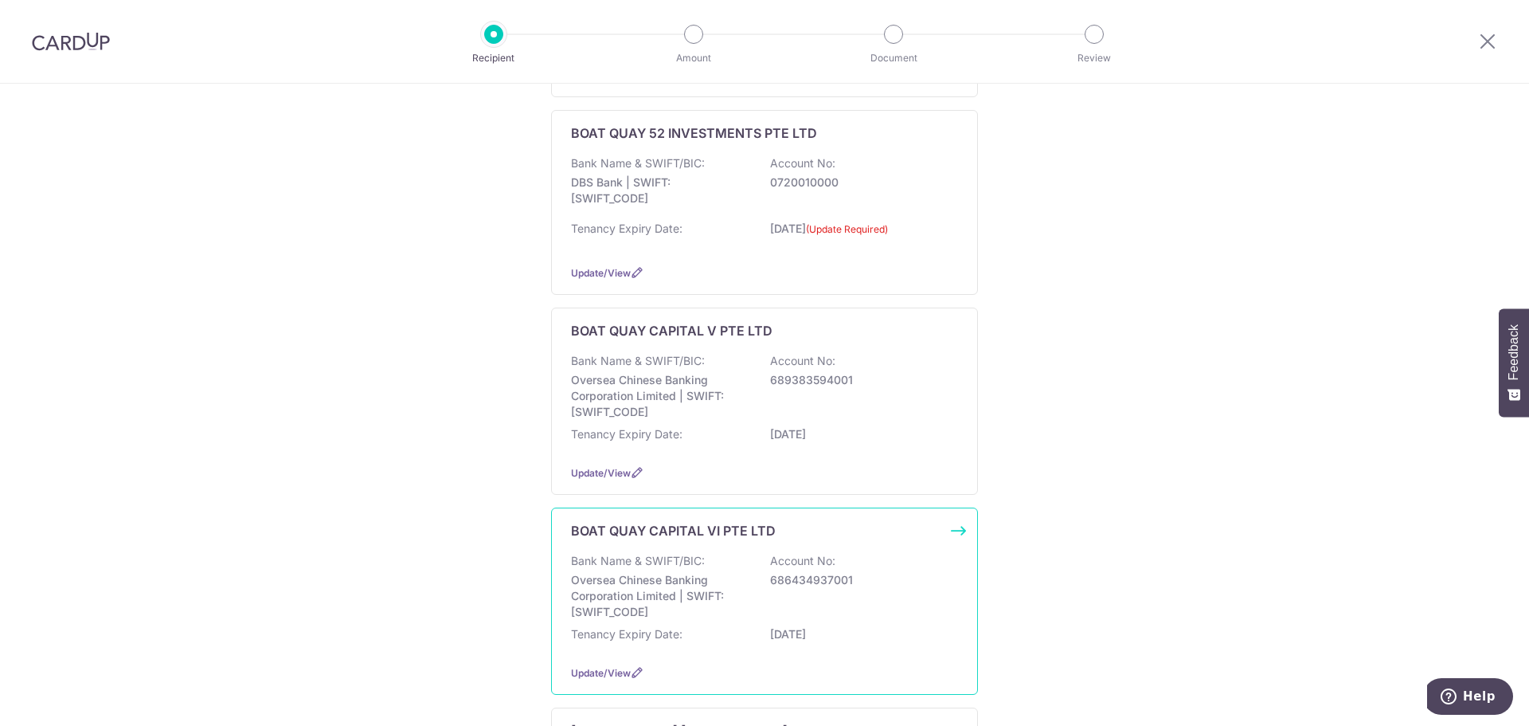
click at [683, 556] on p "Bank Name & SWIFT/BIC:" at bounding box center [638, 561] width 134 height 16
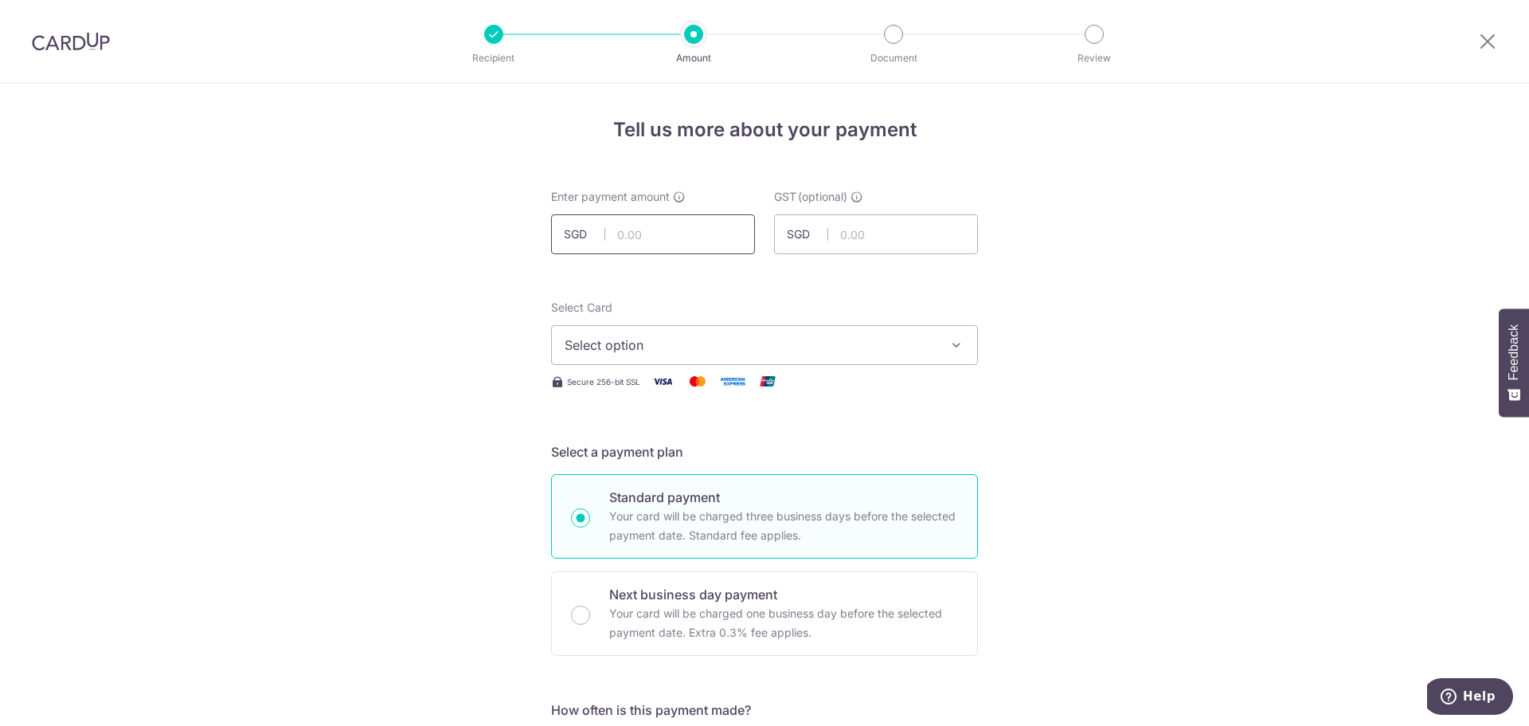
click at [646, 216] on div "Enter payment amount SGD" at bounding box center [653, 221] width 204 height 65
click at [646, 226] on input "text" at bounding box center [653, 234] width 204 height 40
type input "21,129.52"
click at [686, 337] on span "Select option" at bounding box center [750, 344] width 371 height 19
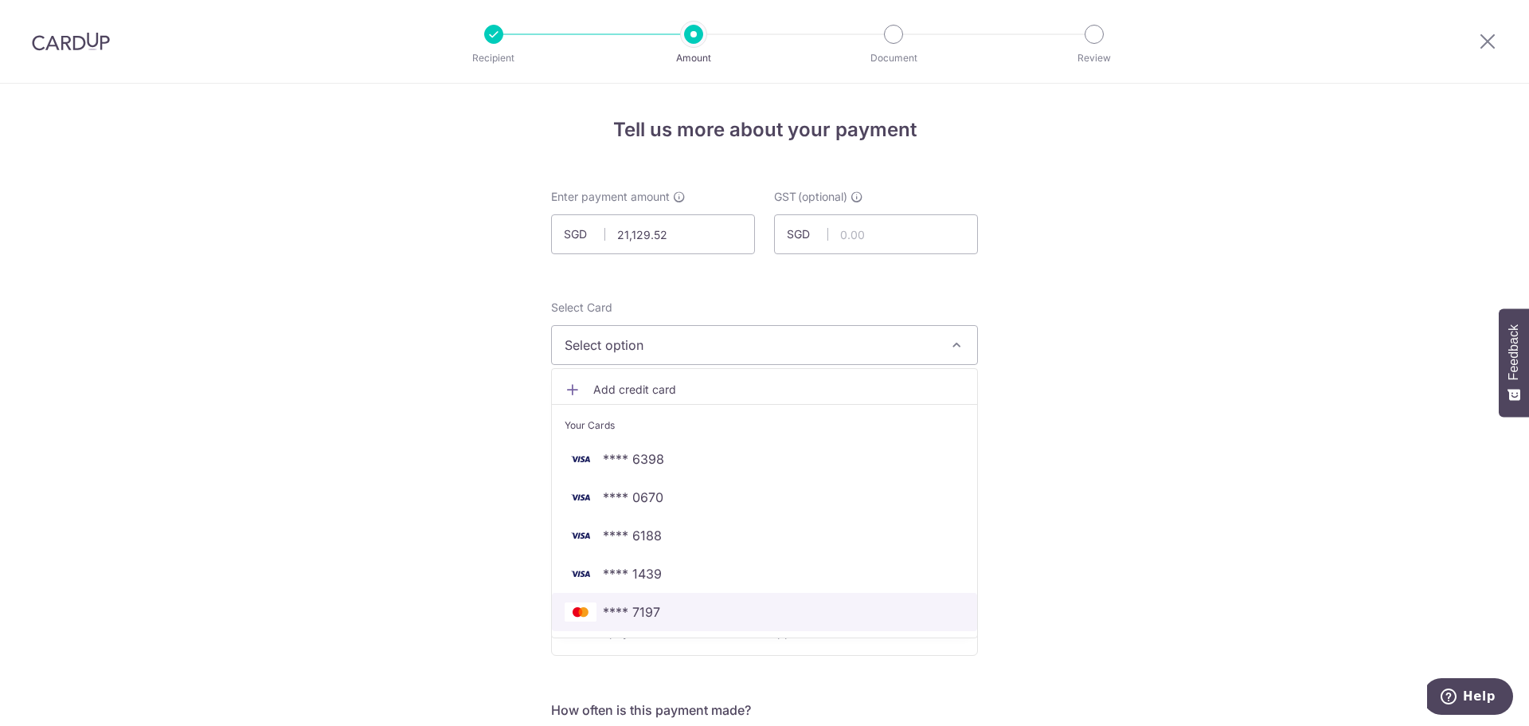
drag, startPoint x: 655, startPoint y: 615, endPoint x: 656, endPoint y: 543, distance: 71.7
click at [655, 615] on span "**** 7197" at bounding box center [631, 611] width 57 height 19
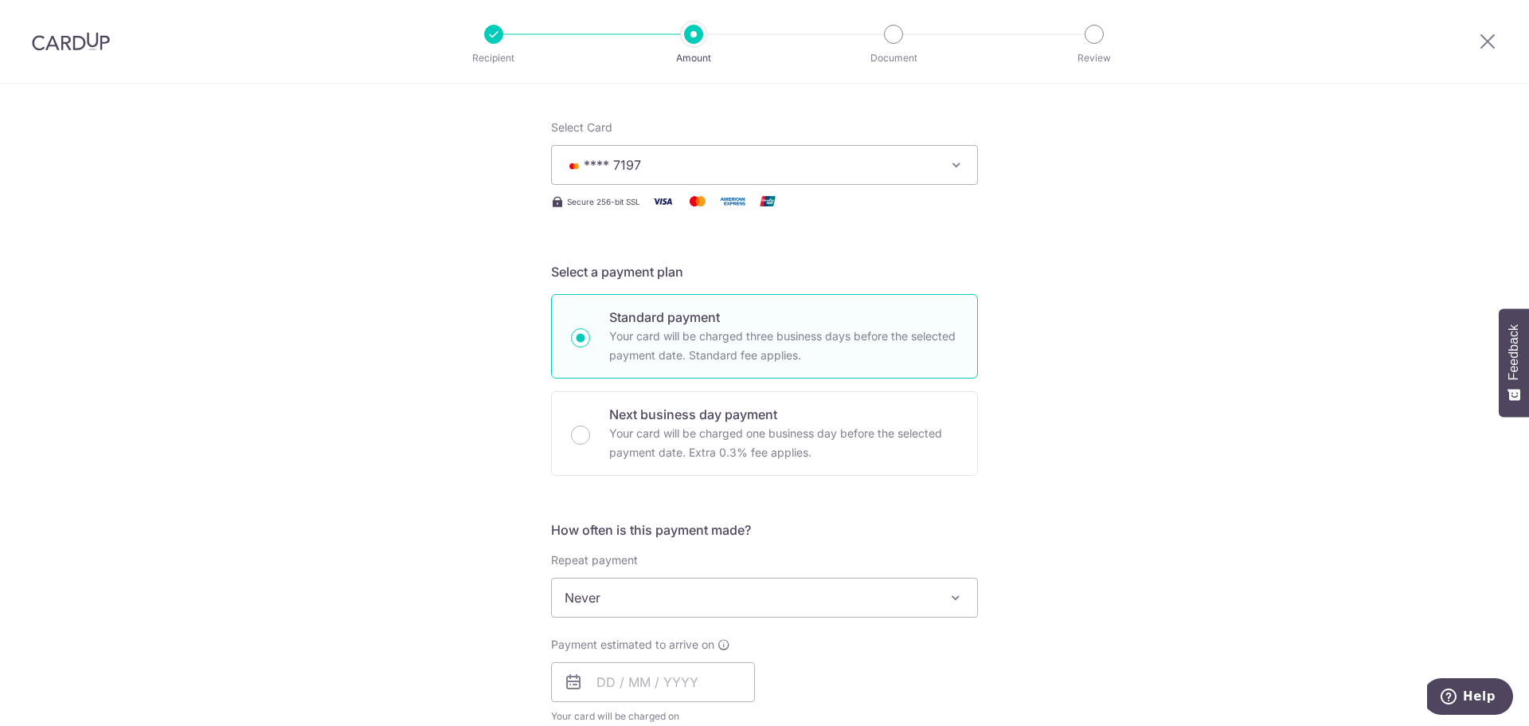
scroll to position [319, 0]
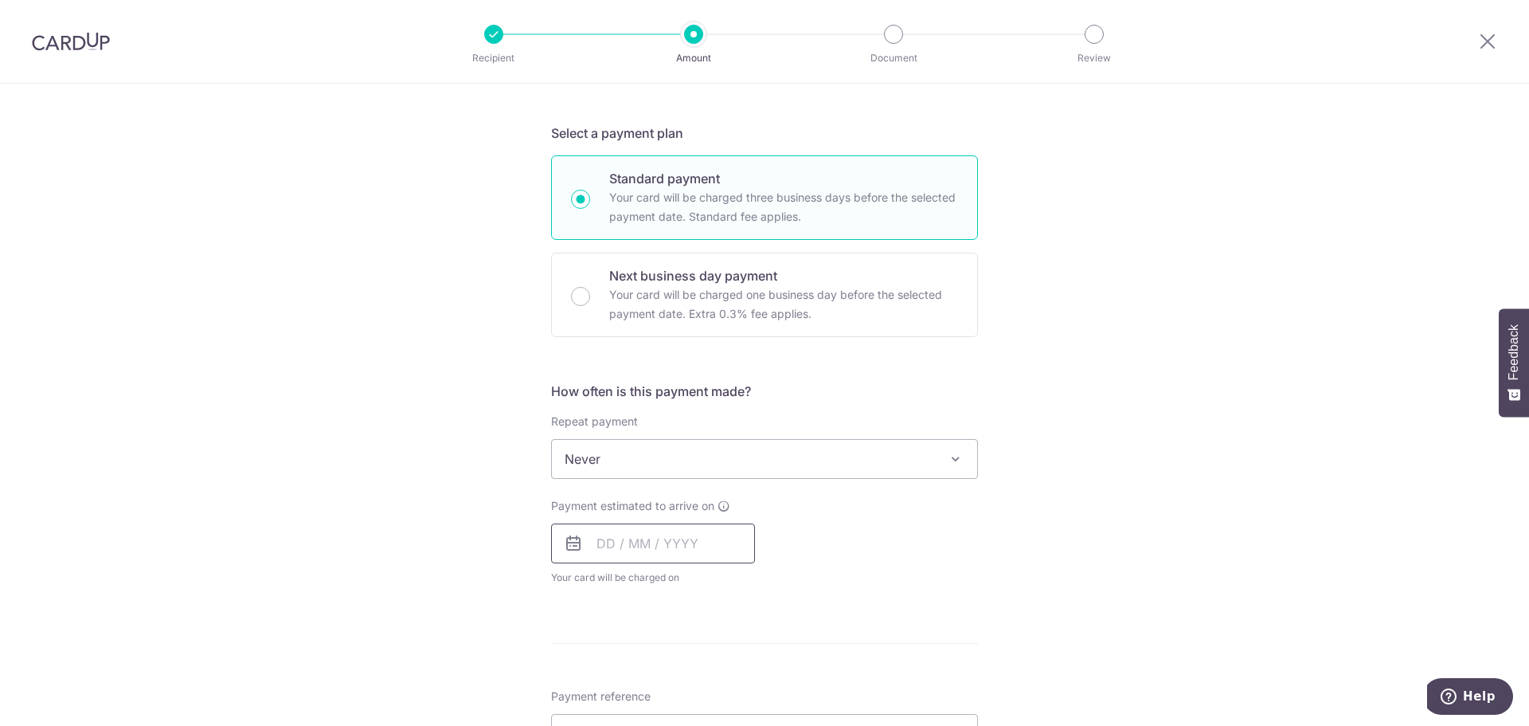
click at [618, 532] on input "text" at bounding box center [653, 543] width 204 height 40
click at [687, 687] on link "10" at bounding box center [679, 687] width 25 height 25
type input "10/09/2025"
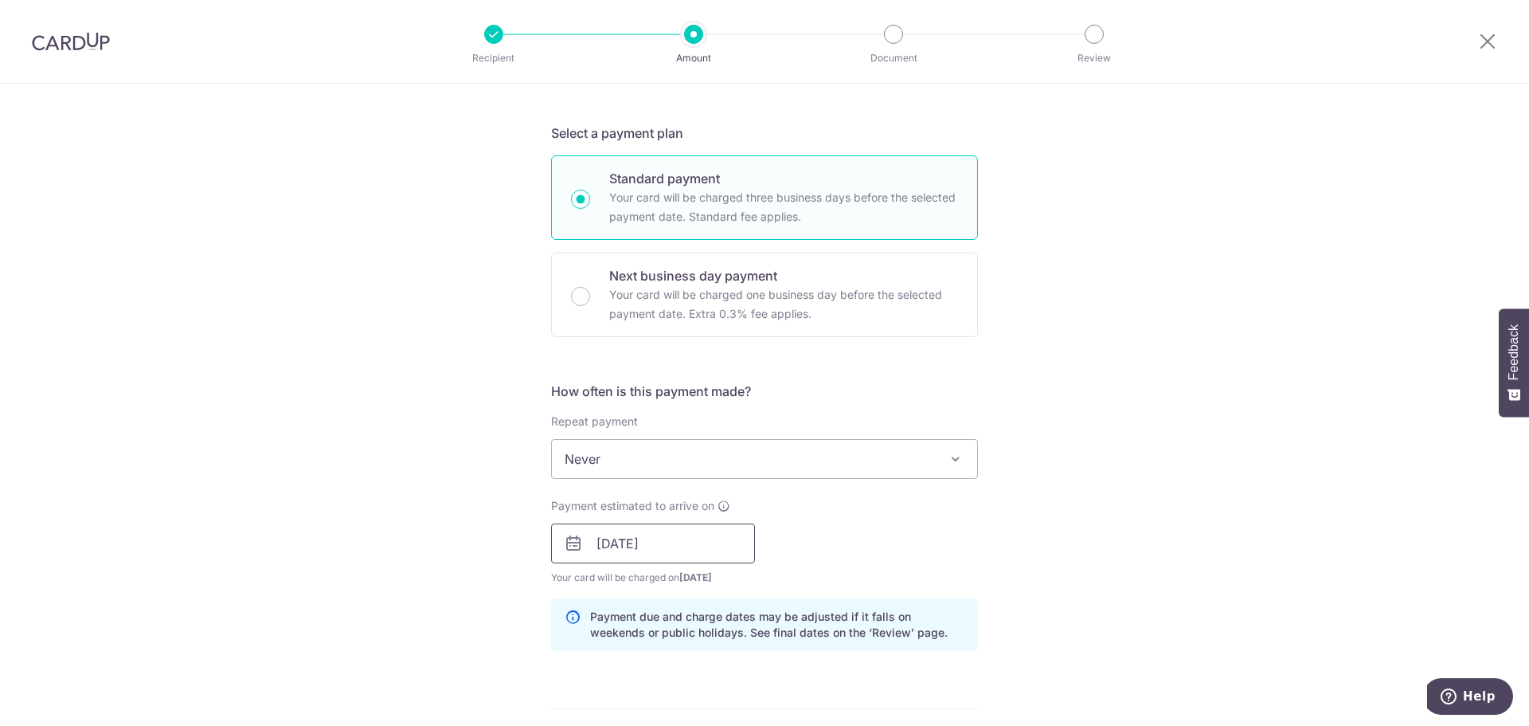
scroll to position [717, 0]
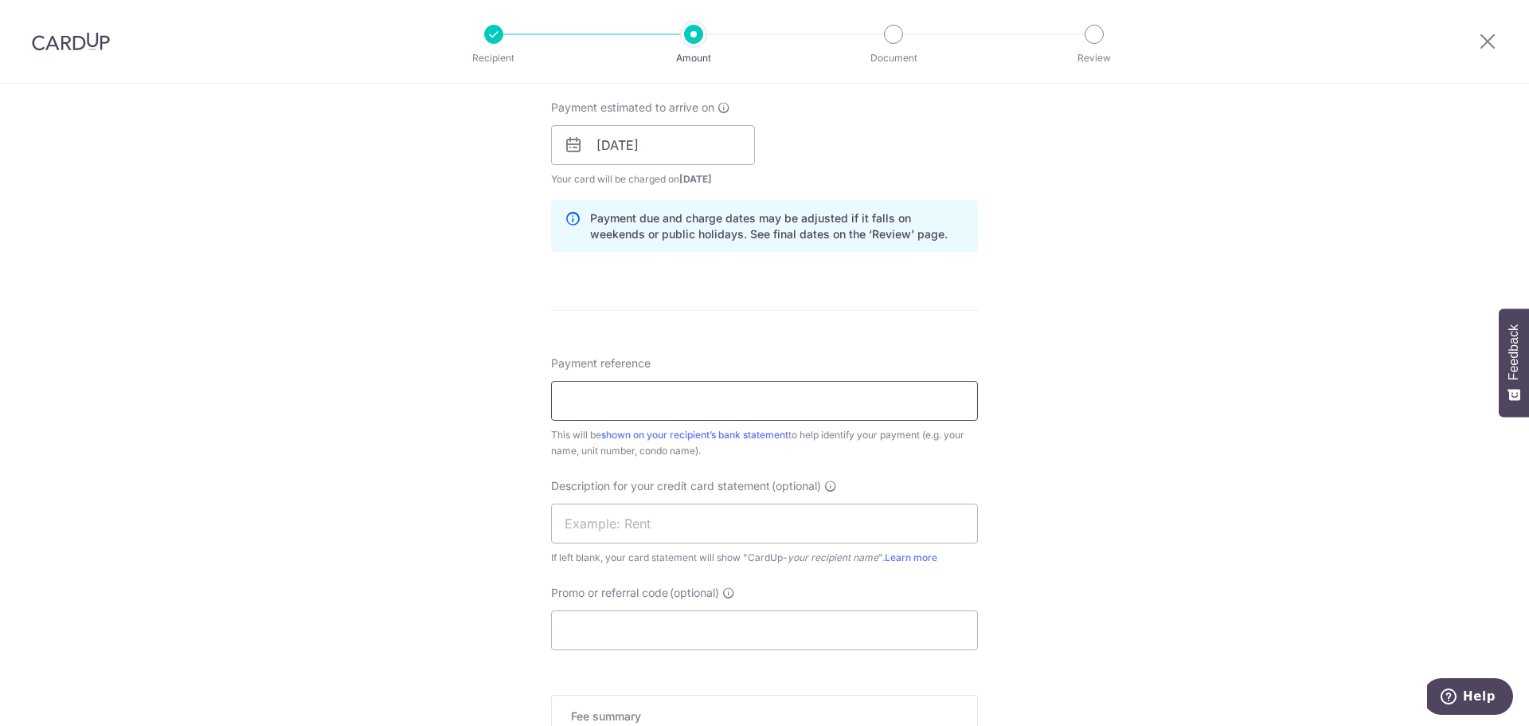
click at [644, 411] on input "Payment reference" at bounding box center [764, 401] width 427 height 40
drag, startPoint x: 670, startPoint y: 409, endPoint x: 484, endPoint y: 448, distance: 189.7
click at [482, 409] on div "Tell us more about your payment Enter payment amount SGD 21,129.52 21129.52 GST…" at bounding box center [764, 173] width 1529 height 1613
type input "SB RENT SEP25"
click at [636, 523] on input "text" at bounding box center [764, 523] width 427 height 40
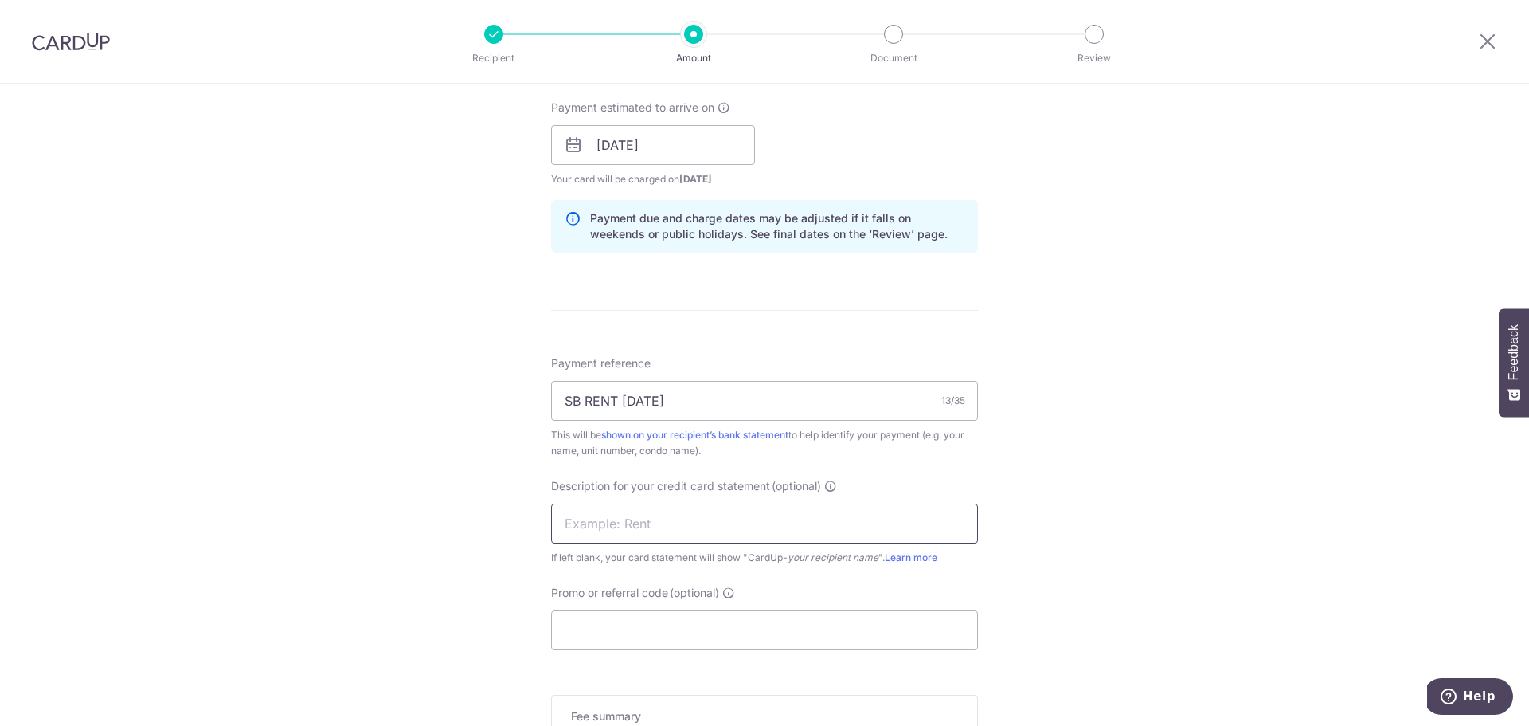
paste input "SB RENT SEP25"
type input "SB RENT SEP25"
click at [597, 625] on input "Promo or referral code (optional)" at bounding box center [764, 630] width 427 height 40
paste input "SAVERENT179"
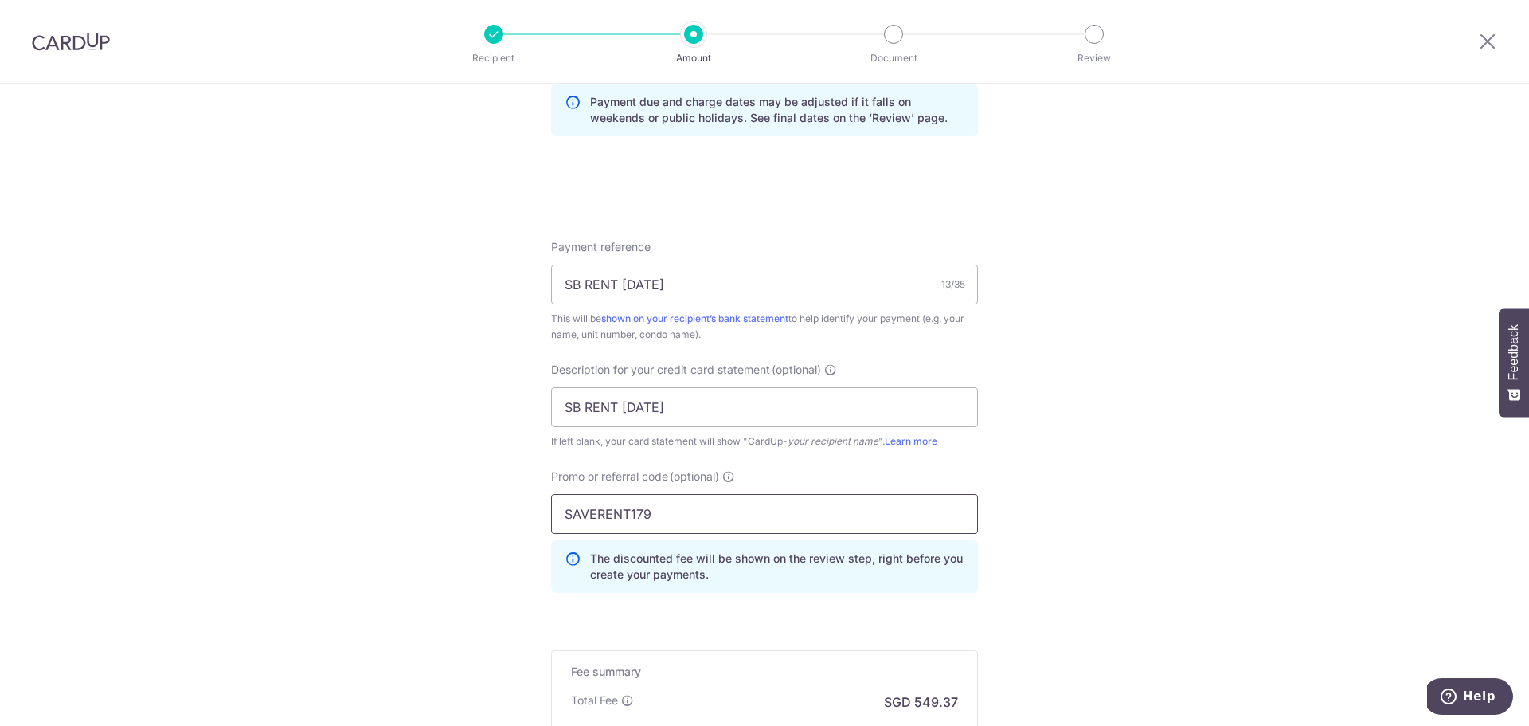
scroll to position [956, 0]
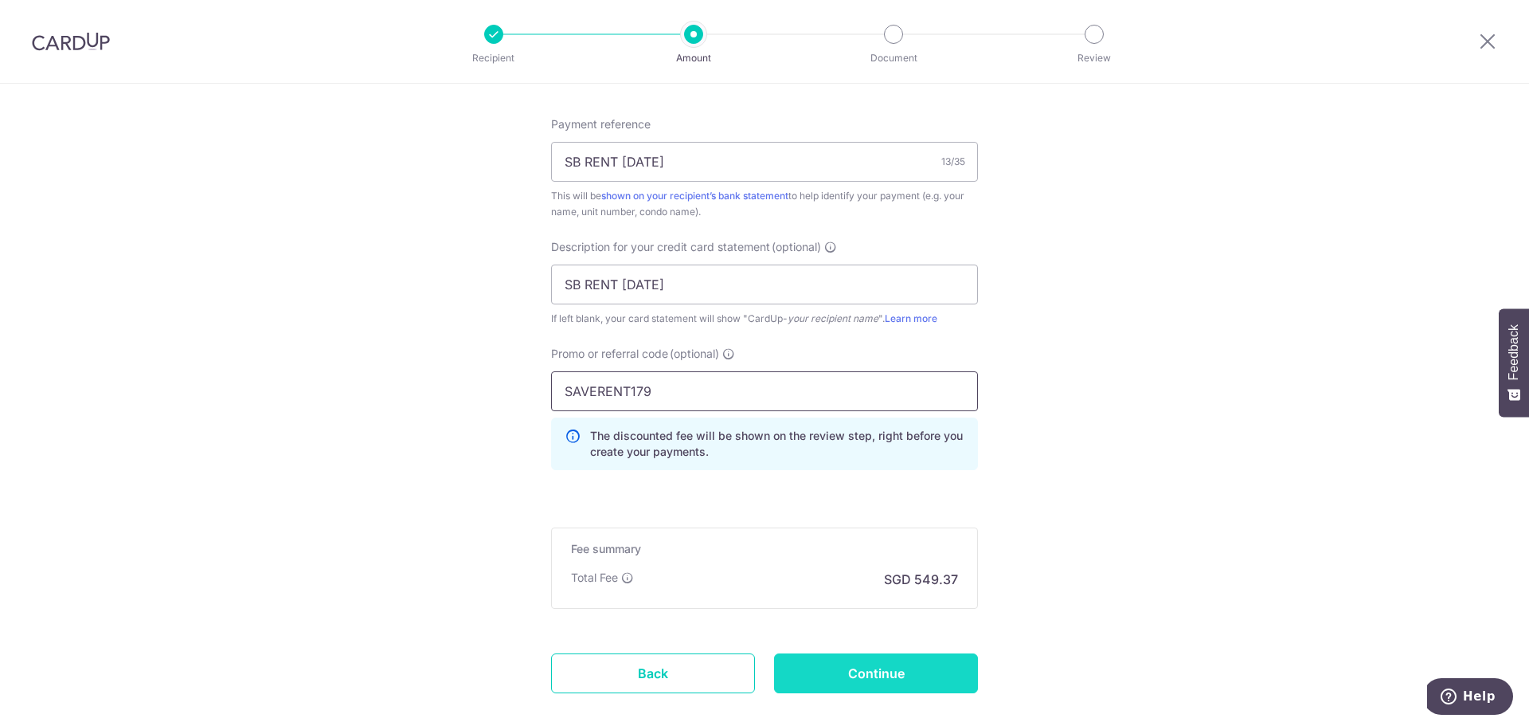
type input "SAVERENT179"
click at [902, 678] on input "Continue" at bounding box center [876, 673] width 204 height 40
type input "Create Schedule"
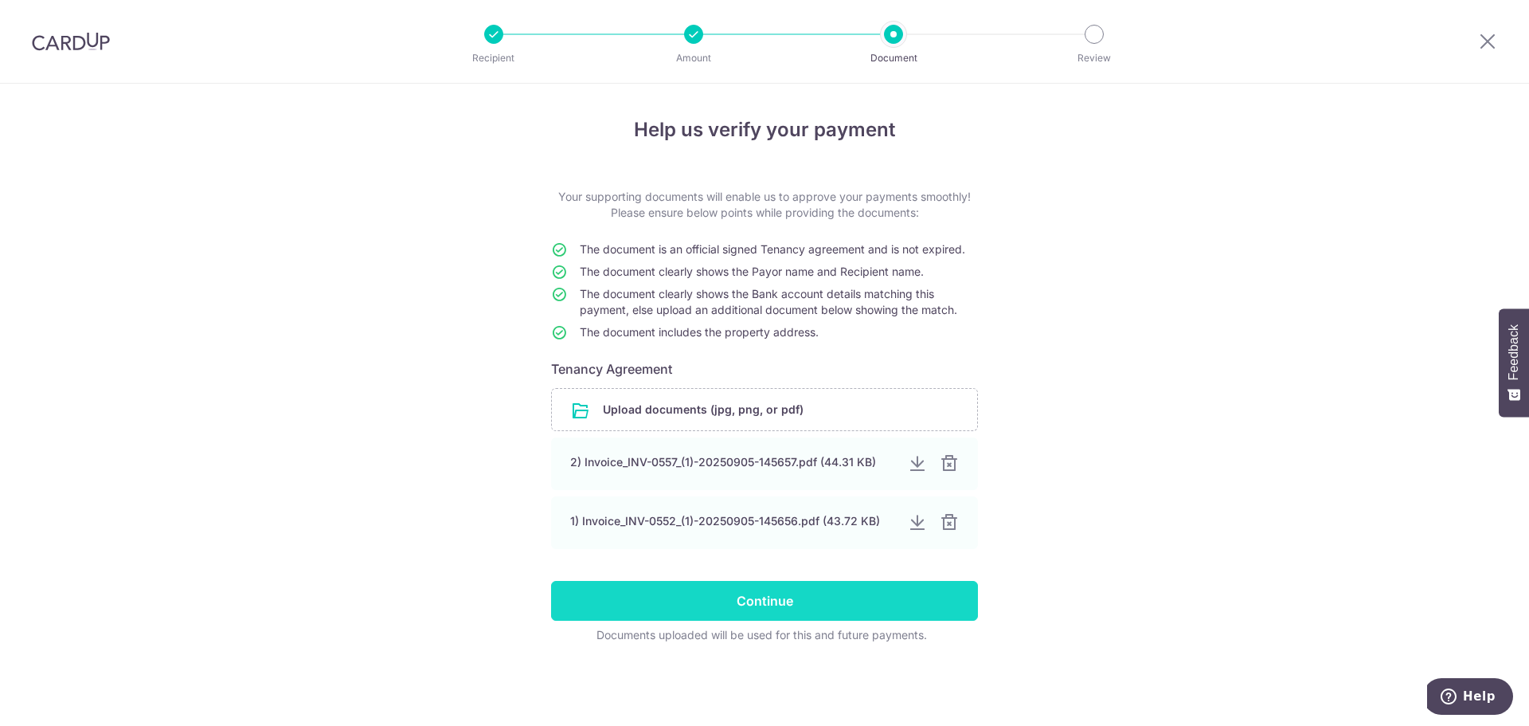
click at [789, 609] on input "Continue" at bounding box center [764, 601] width 427 height 40
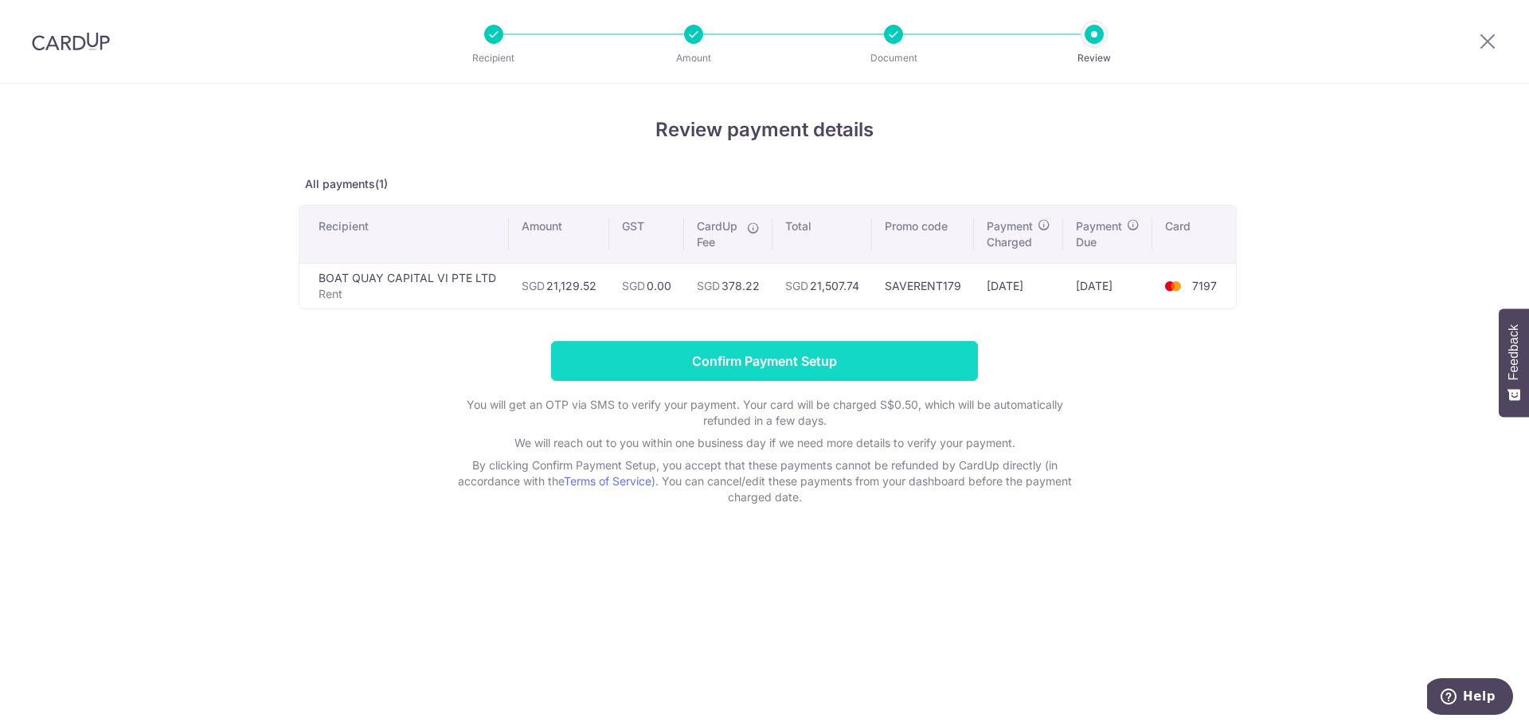
click at [876, 370] on input "Confirm Payment Setup" at bounding box center [764, 361] width 427 height 40
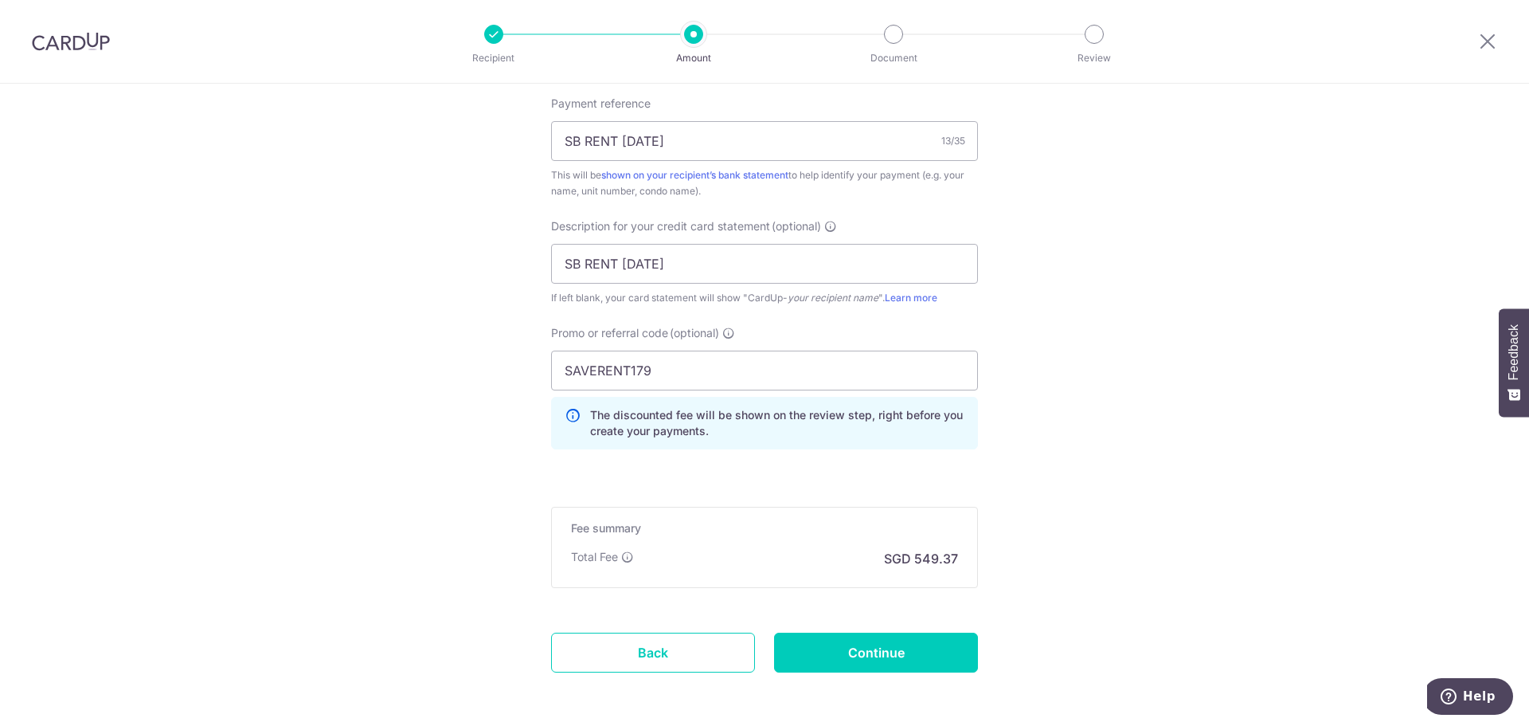
scroll to position [1108, 0]
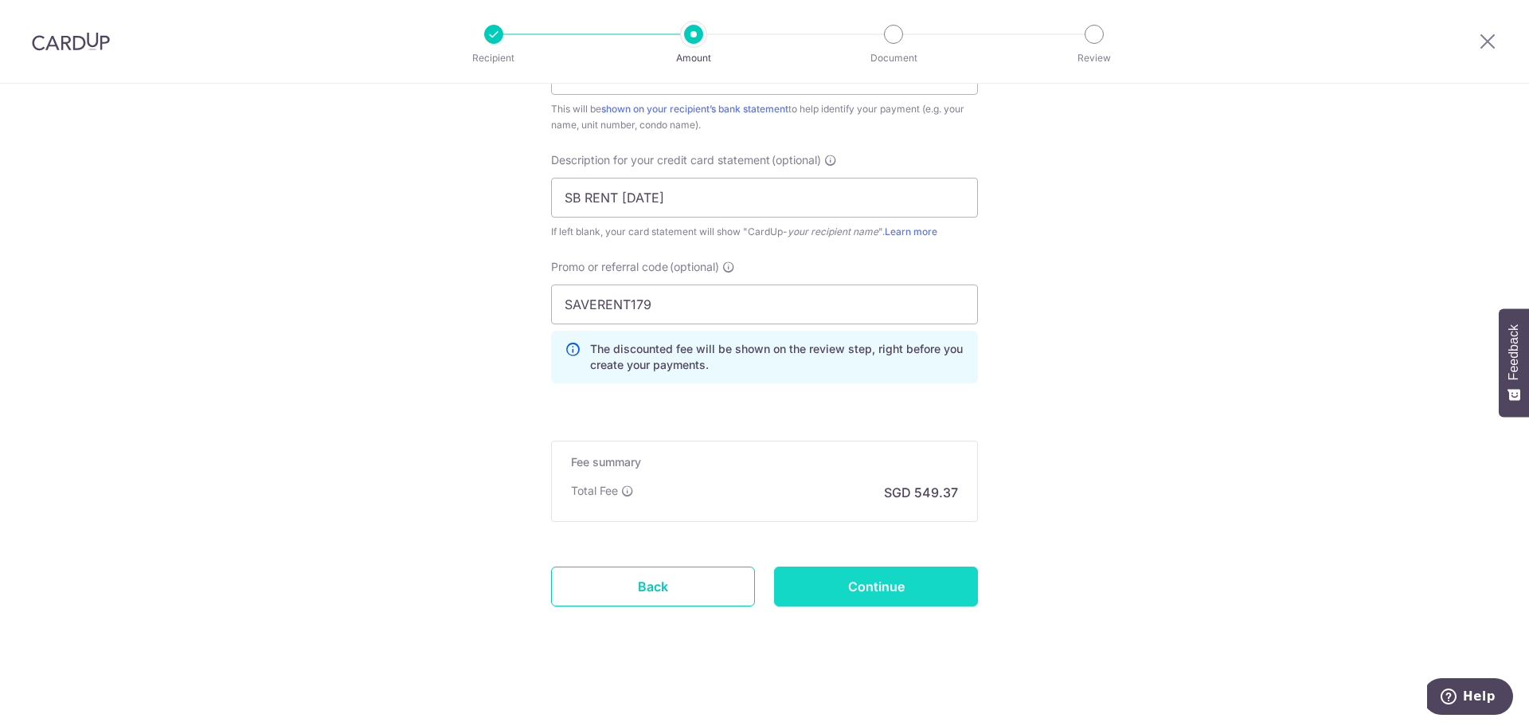
click at [815, 579] on input "Continue" at bounding box center [876, 586] width 204 height 40
type input "Update Schedule"
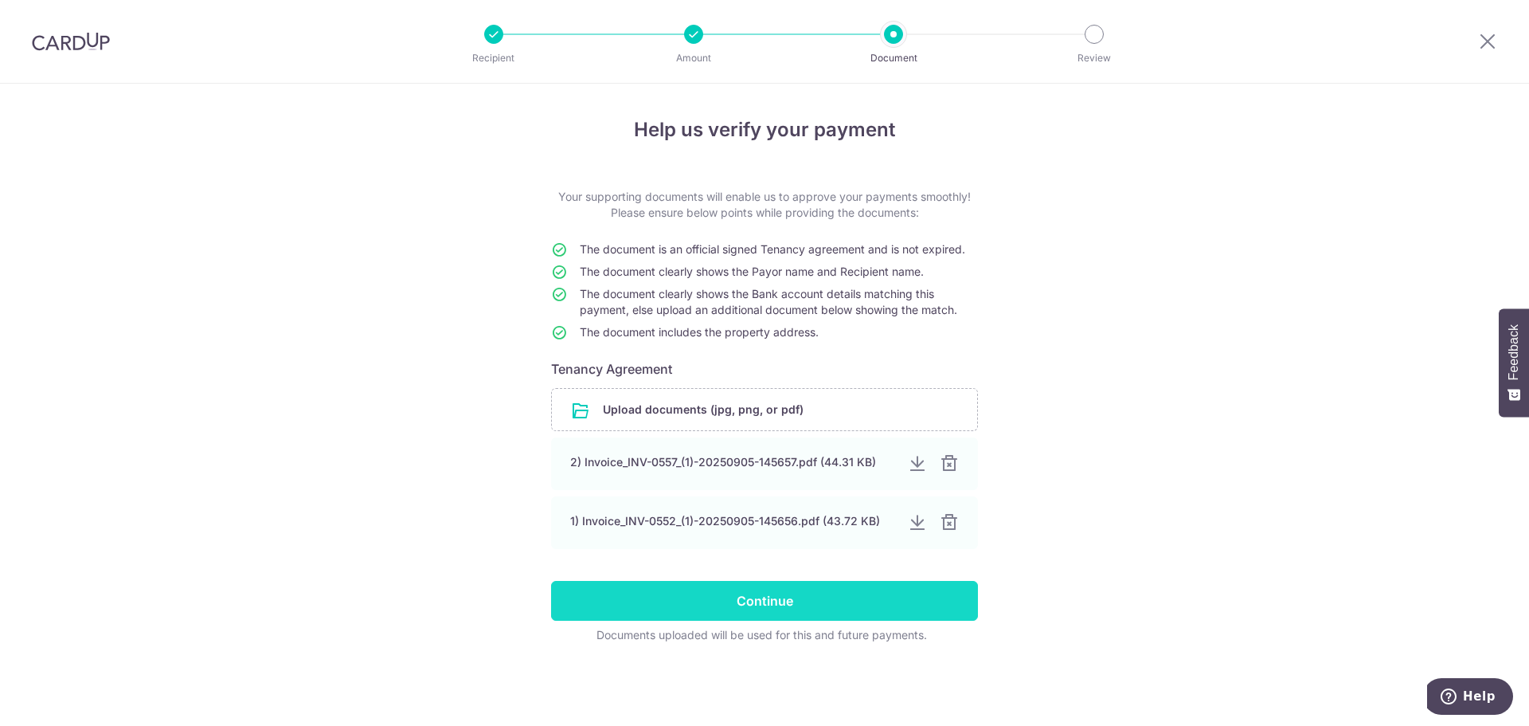
click at [762, 610] on input "Continue" at bounding box center [764, 601] width 427 height 40
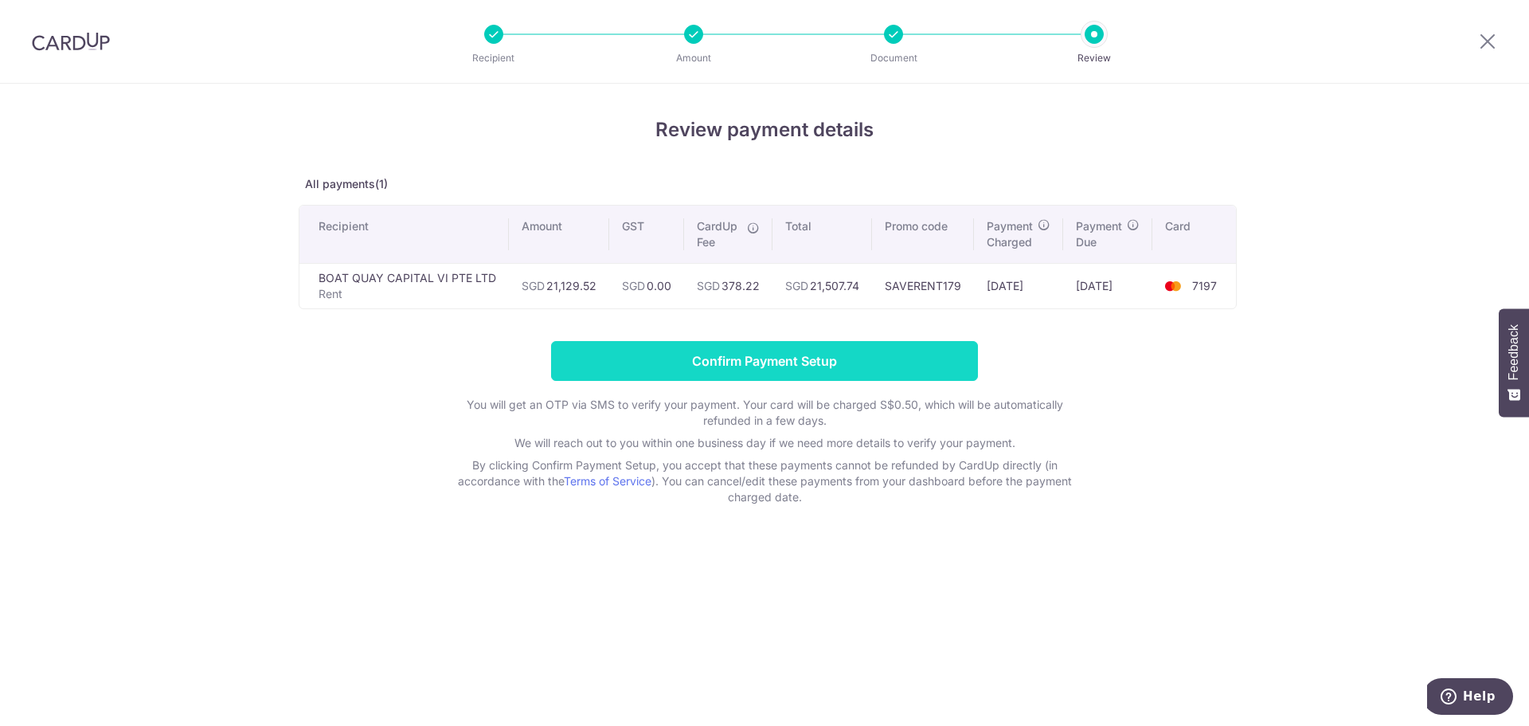
click at [806, 362] on input "Confirm Payment Setup" at bounding box center [764, 361] width 427 height 40
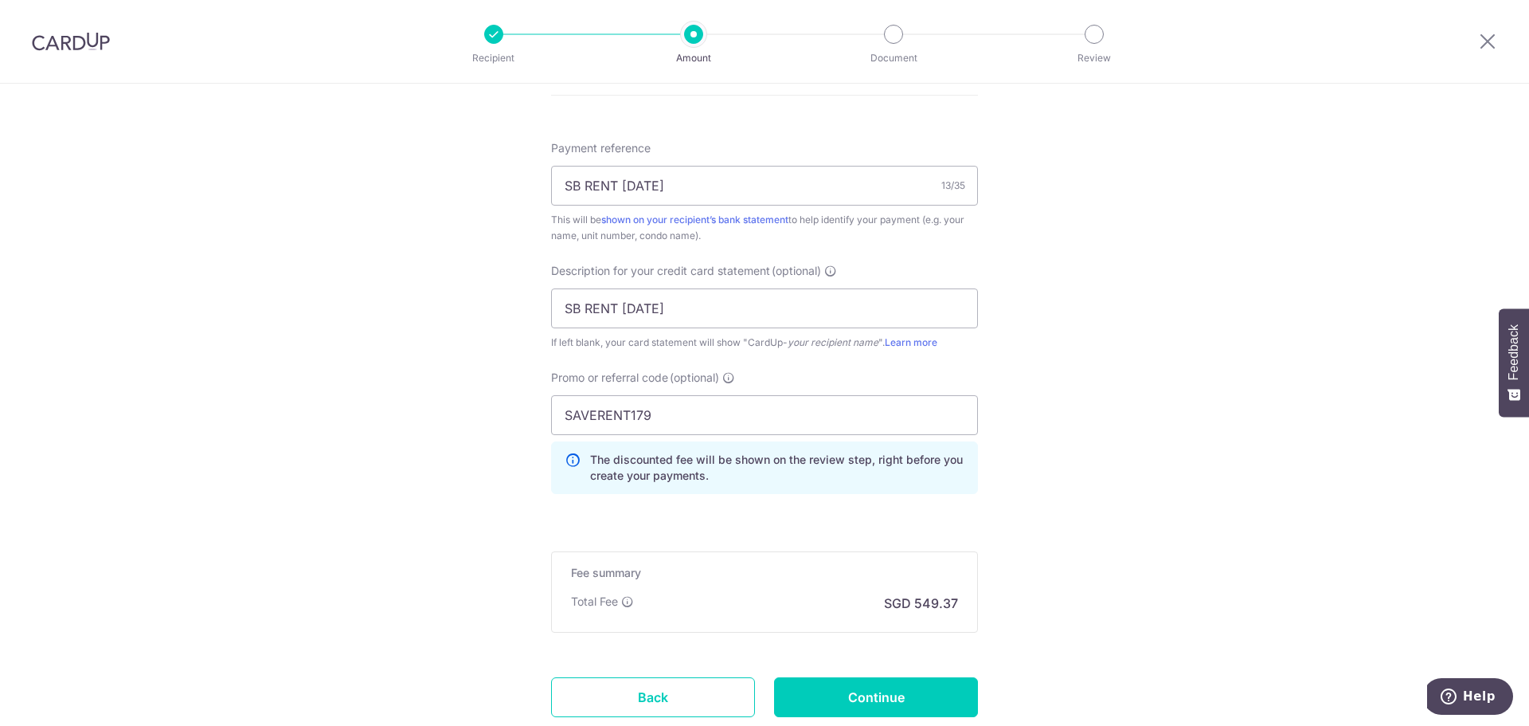
scroll to position [1108, 0]
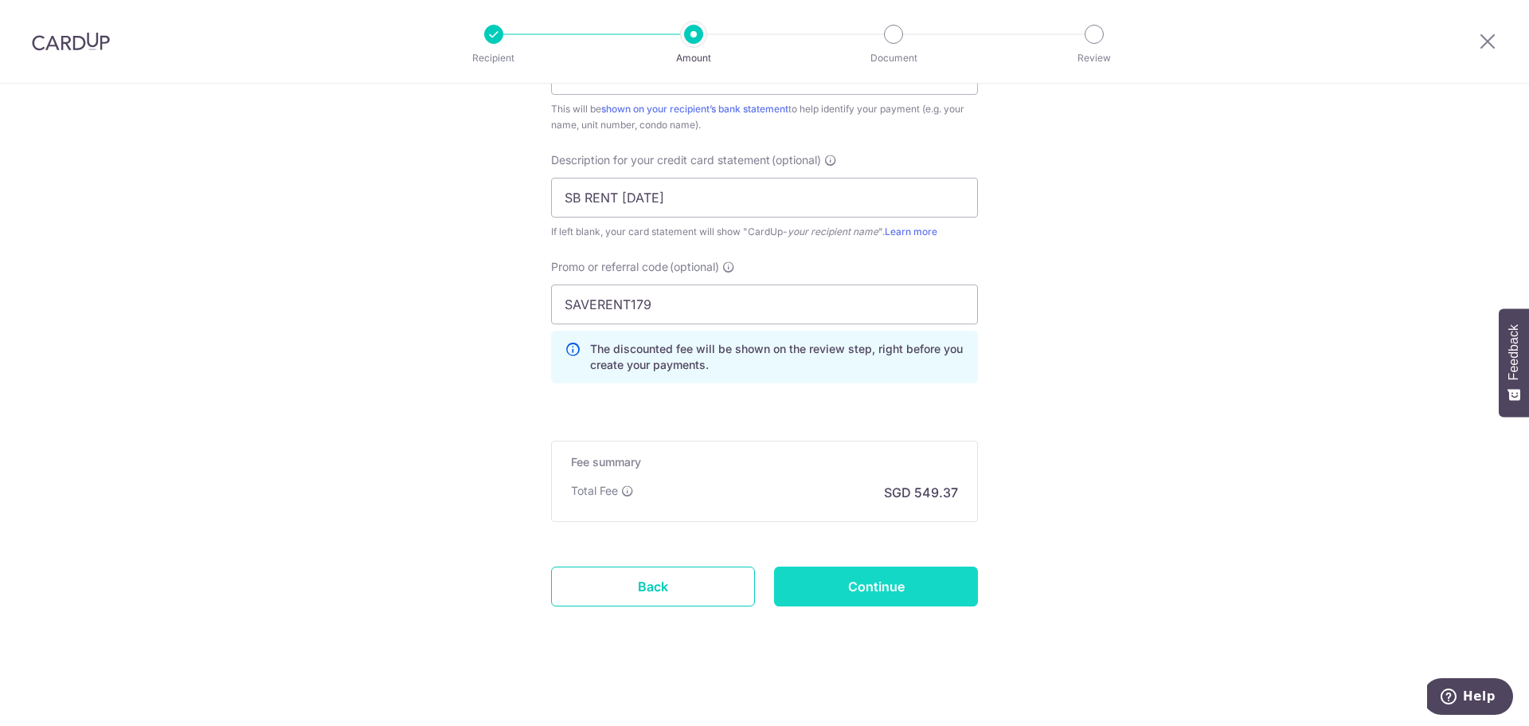
click at [827, 601] on input "Continue" at bounding box center [876, 586] width 204 height 40
type input "Update Schedule"
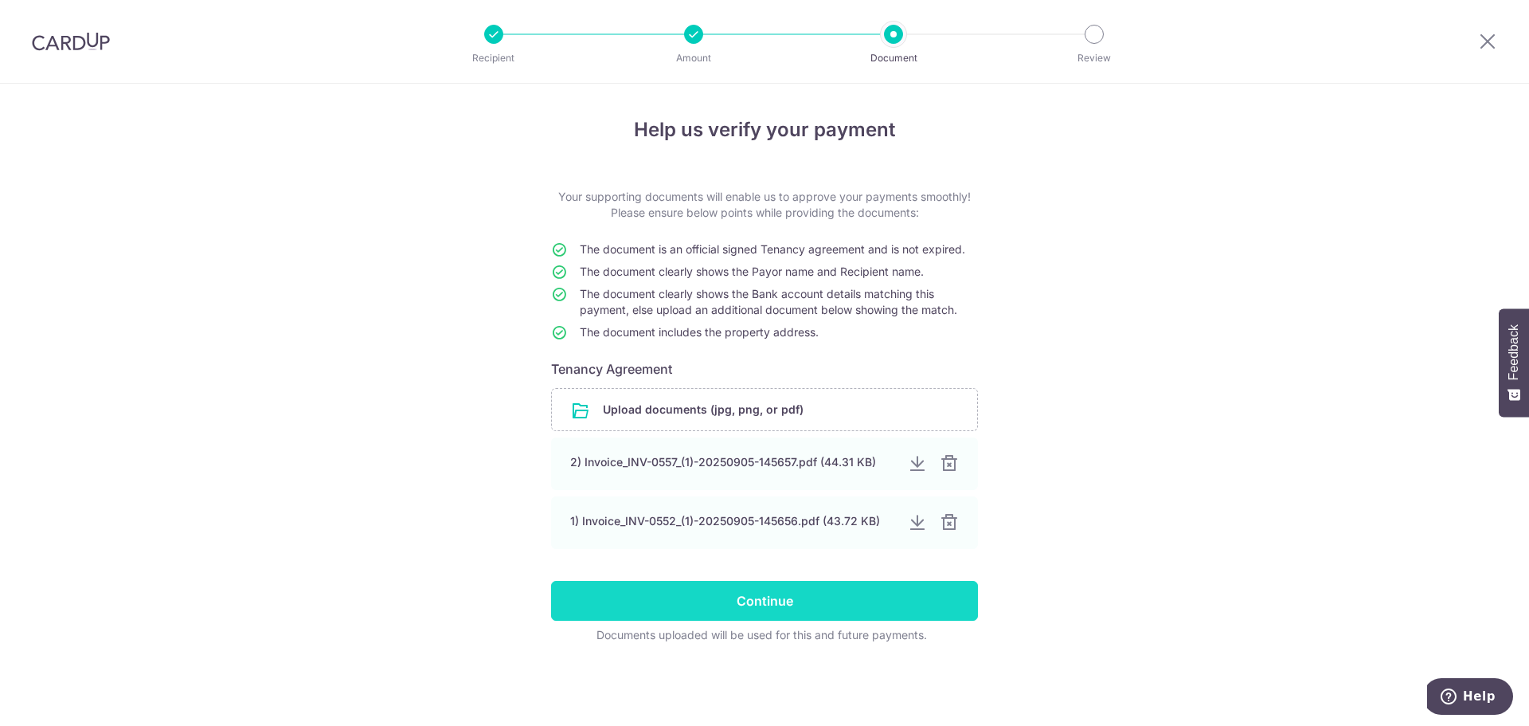
click at [735, 607] on input "Continue" at bounding box center [764, 601] width 427 height 40
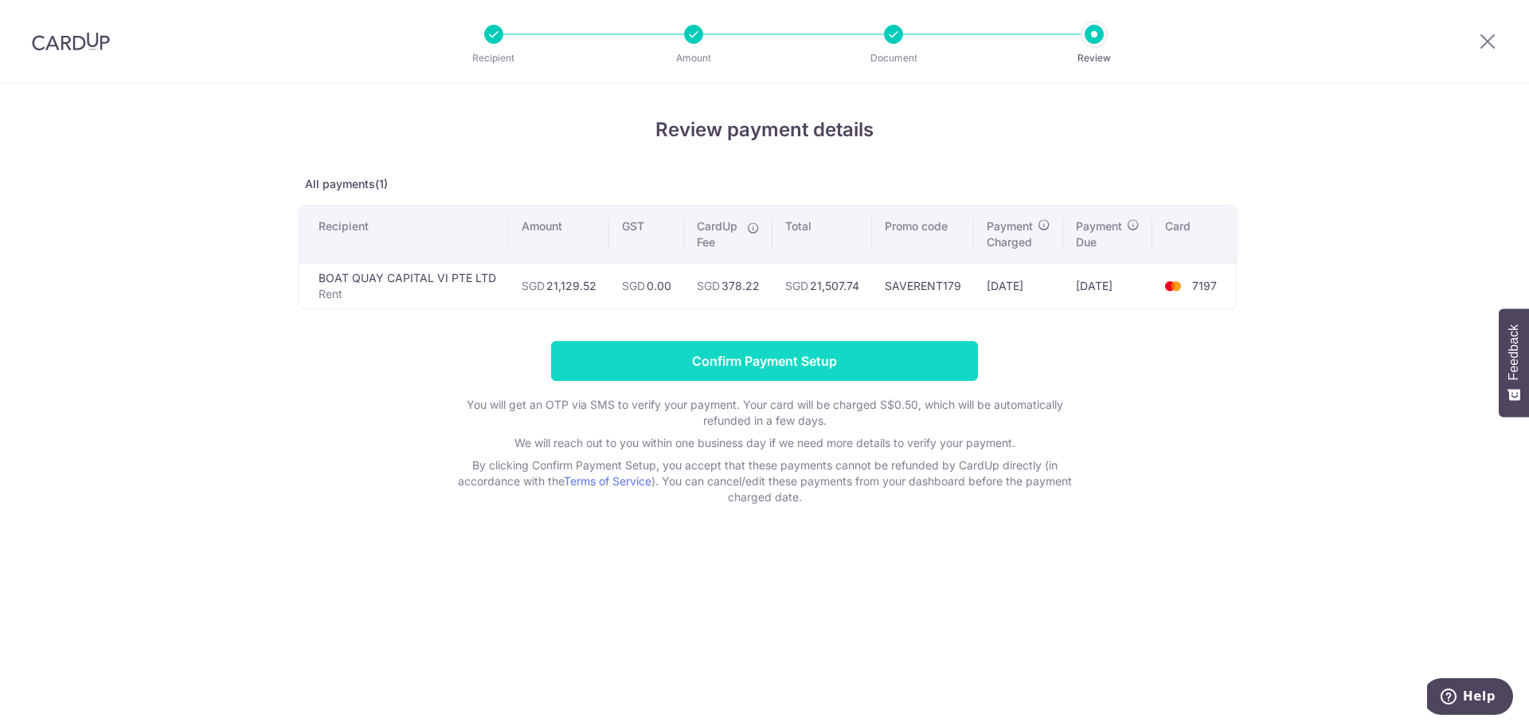
click at [738, 356] on input "Confirm Payment Setup" at bounding box center [764, 361] width 427 height 40
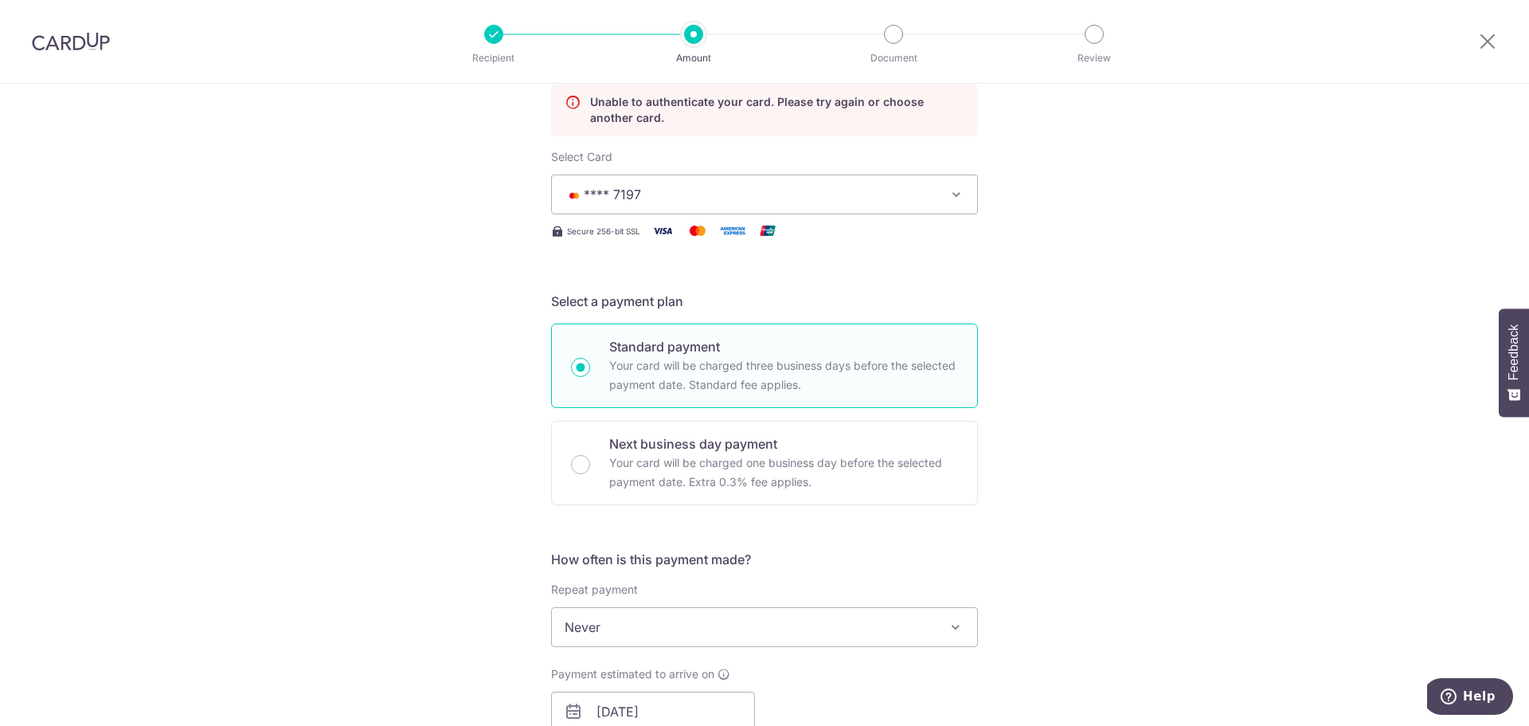
click at [72, 51] on div at bounding box center [71, 41] width 142 height 83
click at [76, 43] on img at bounding box center [71, 41] width 78 height 19
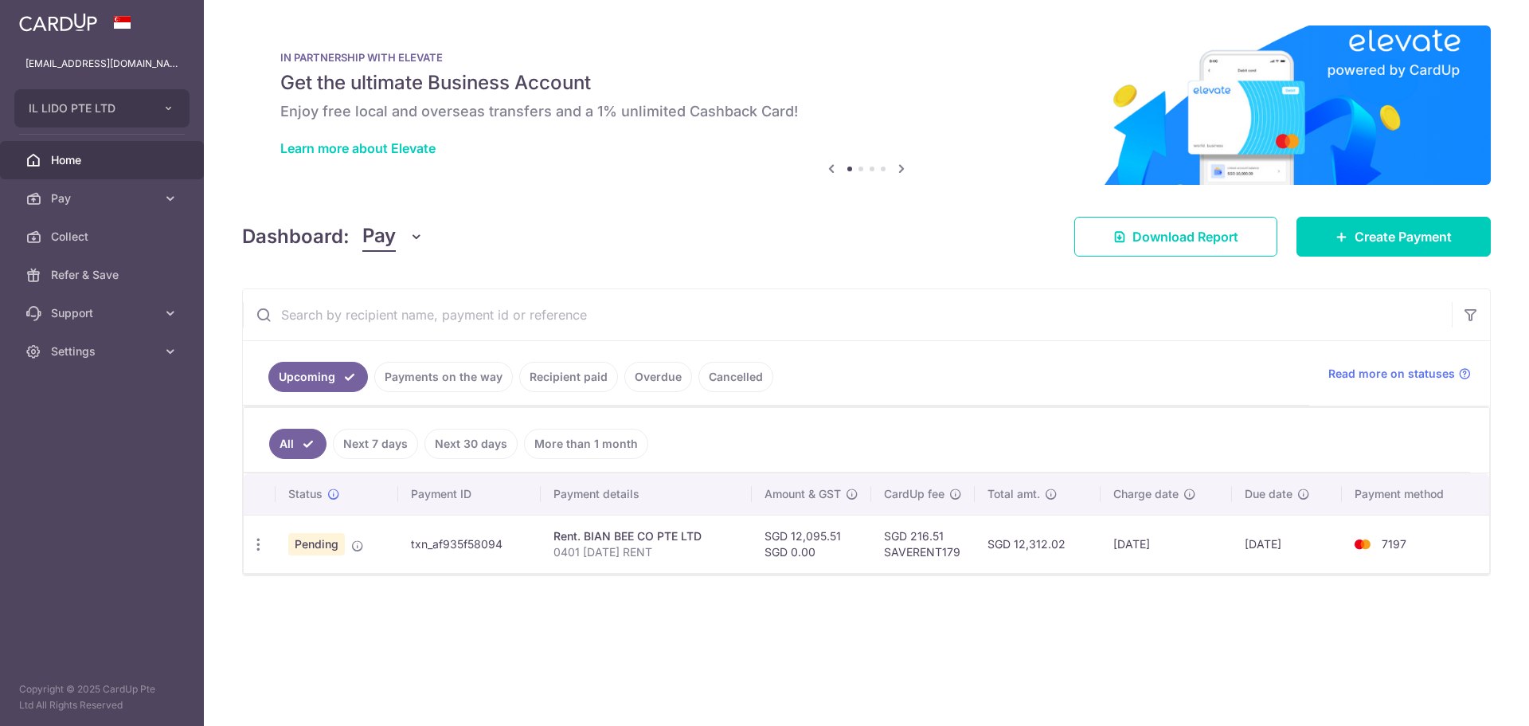
click at [425, 366] on link "Payments on the way" at bounding box center [443, 377] width 139 height 30
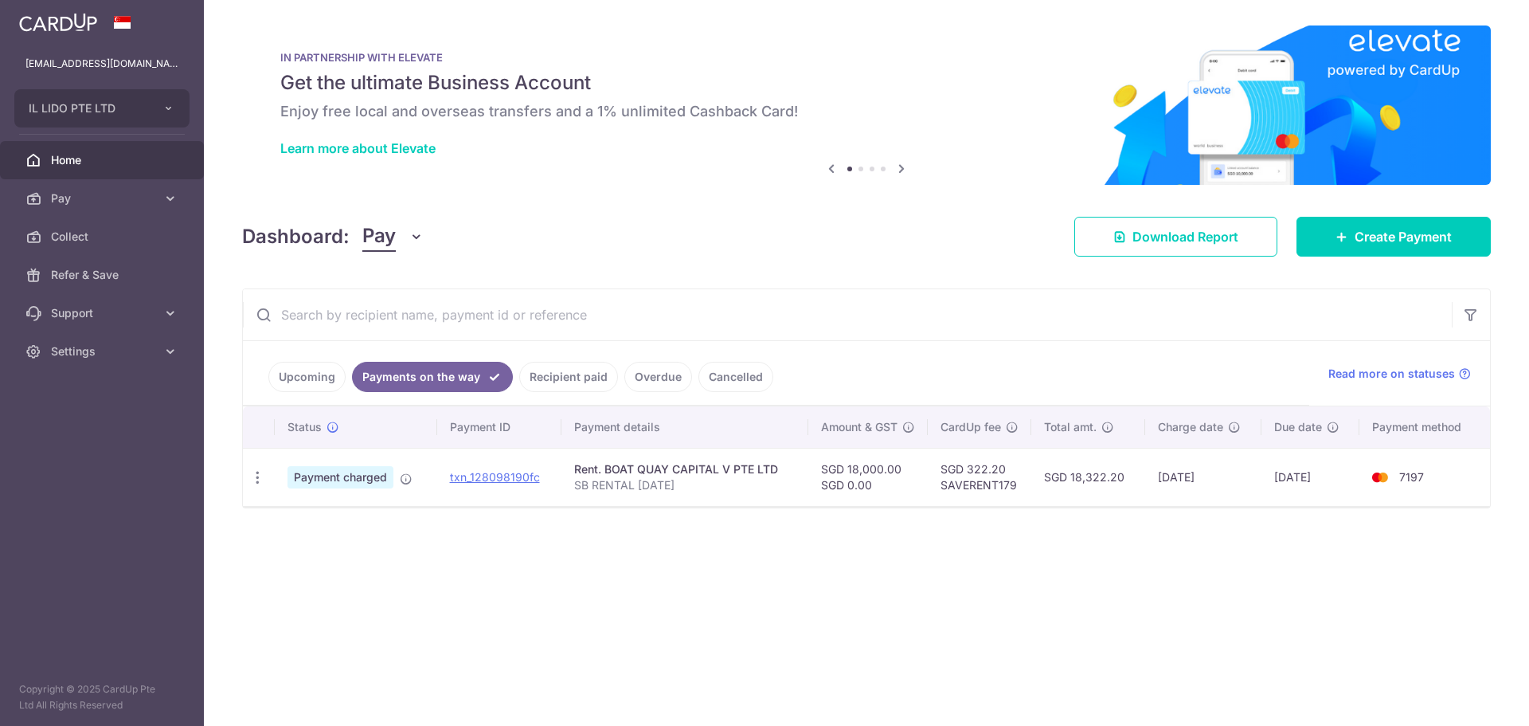
click at [315, 373] on link "Upcoming" at bounding box center [306, 377] width 77 height 30
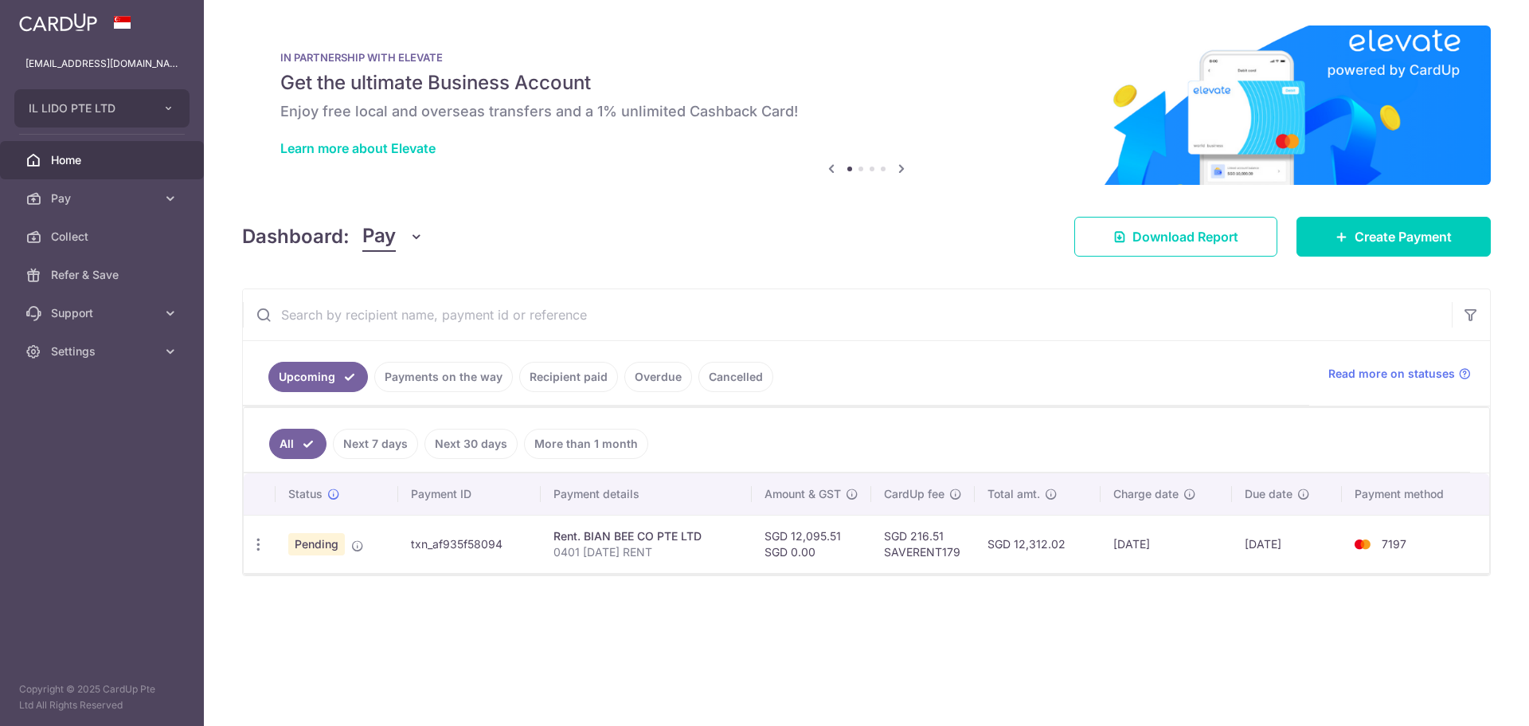
click at [720, 369] on link "Cancelled" at bounding box center [736, 377] width 75 height 30
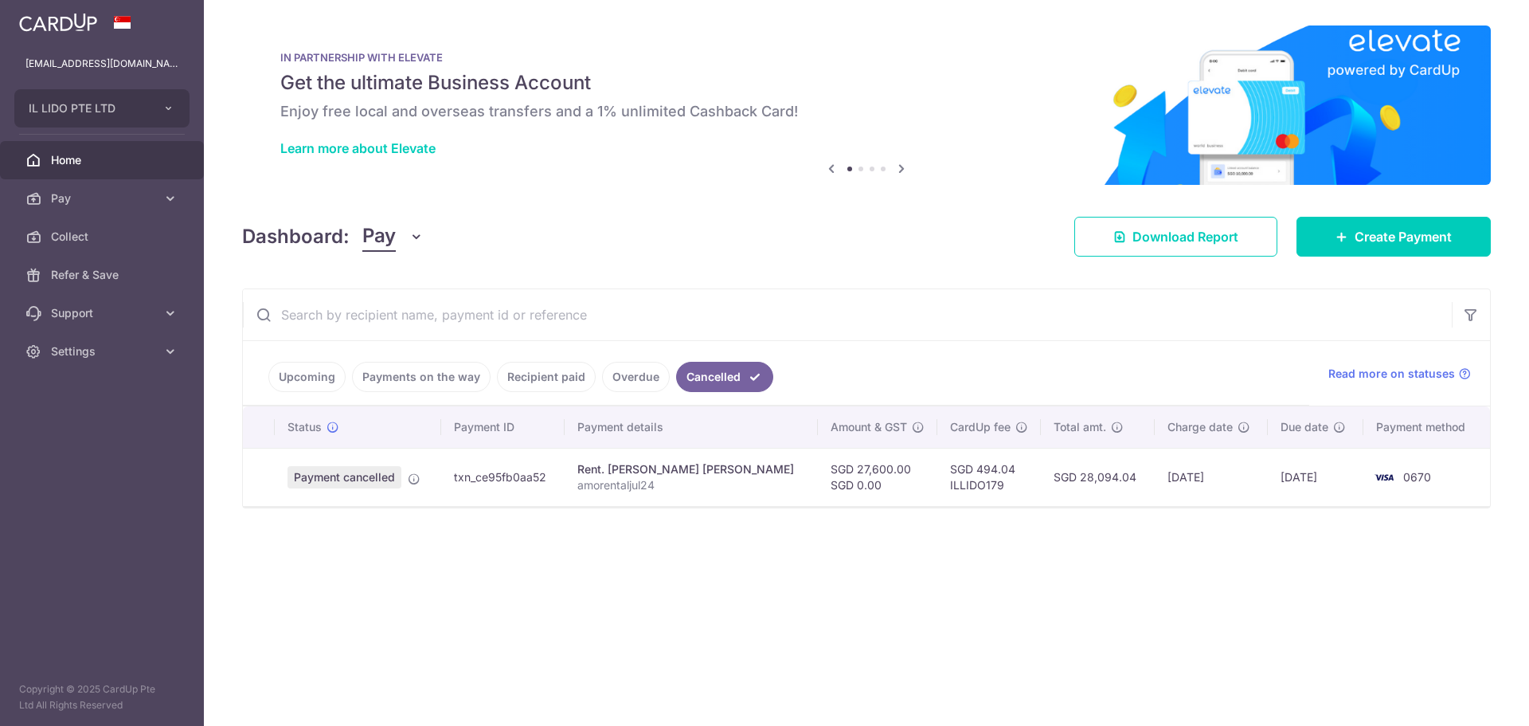
click at [328, 368] on link "Upcoming" at bounding box center [306, 377] width 77 height 30
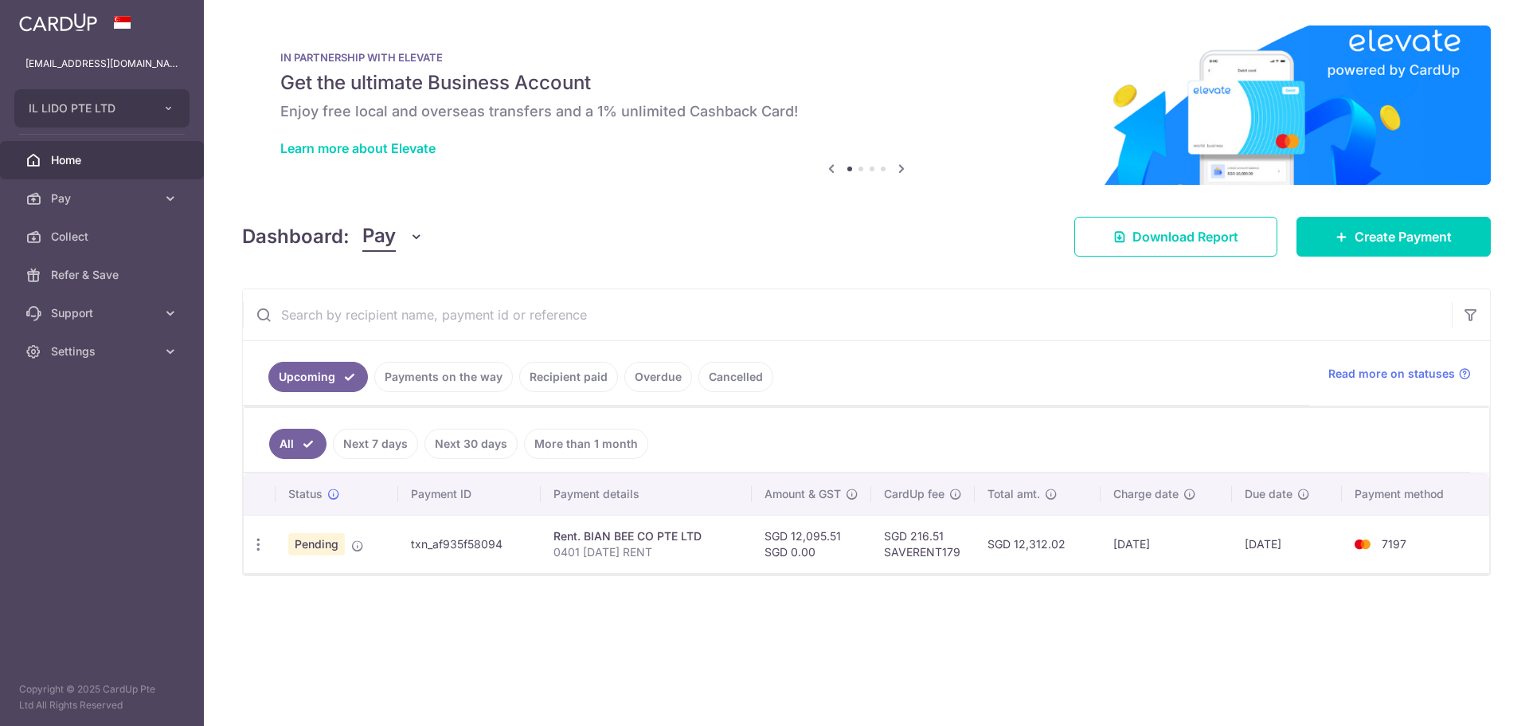
click at [472, 376] on link "Payments on the way" at bounding box center [443, 377] width 139 height 30
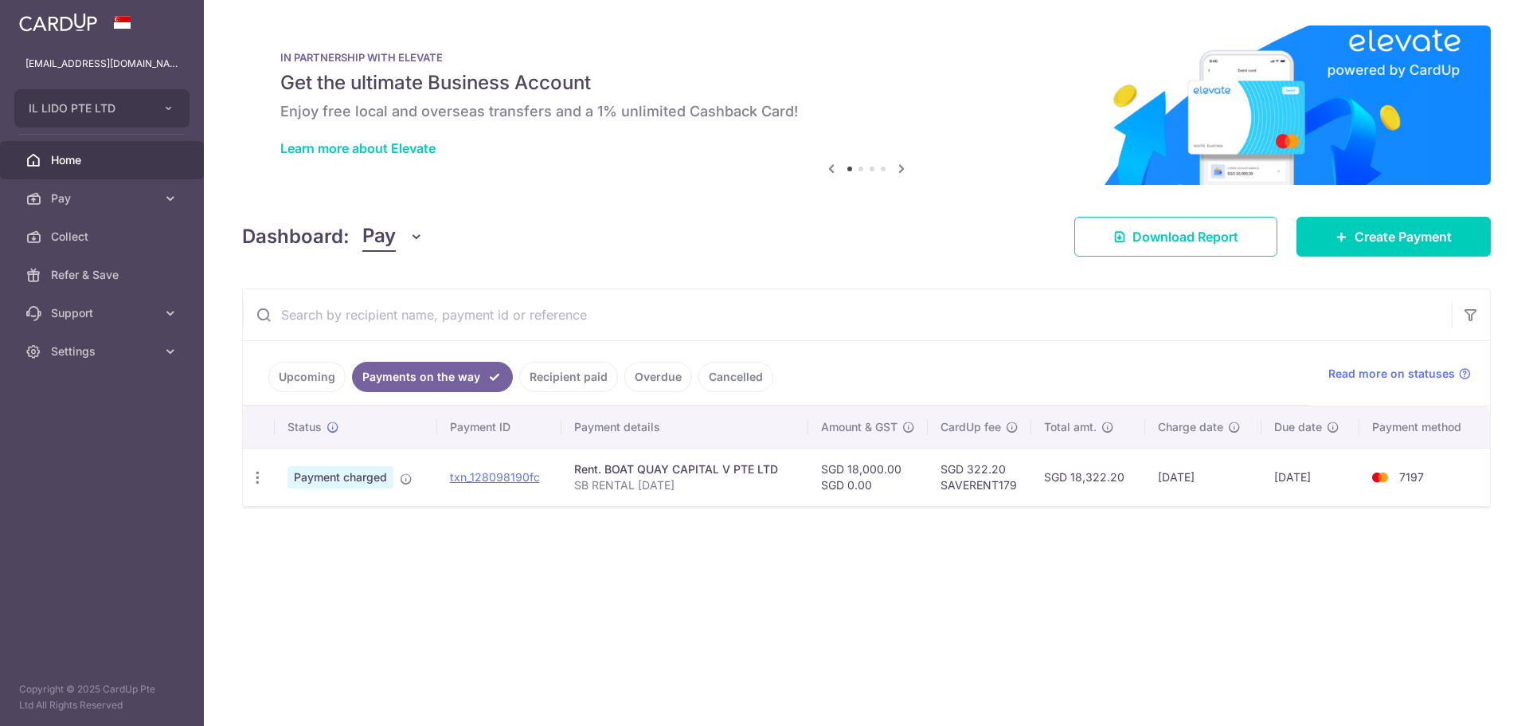
click at [587, 382] on link "Recipient paid" at bounding box center [568, 377] width 99 height 30
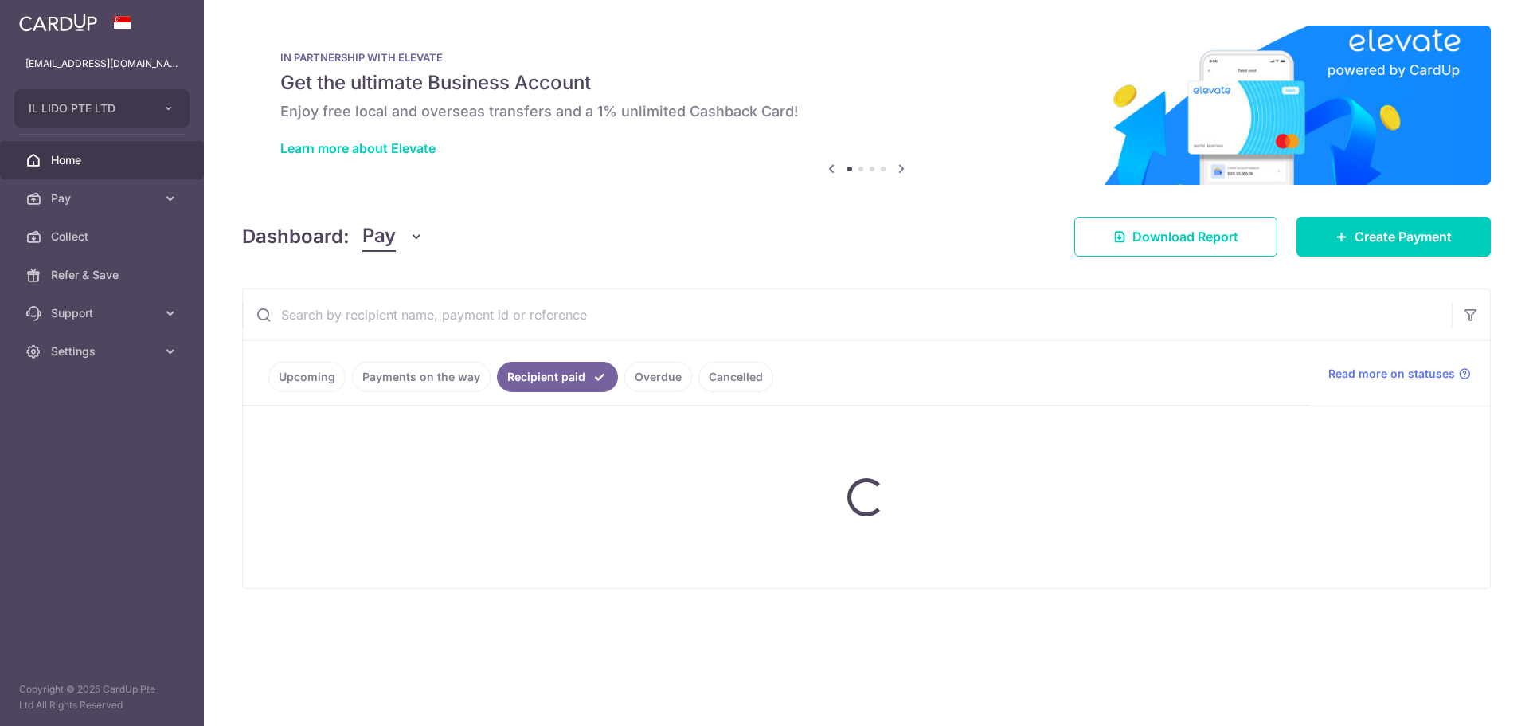
click at [639, 379] on ul "Upcoming Payments on the way Recipient paid Overdue Cancelled" at bounding box center [776, 373] width 1067 height 65
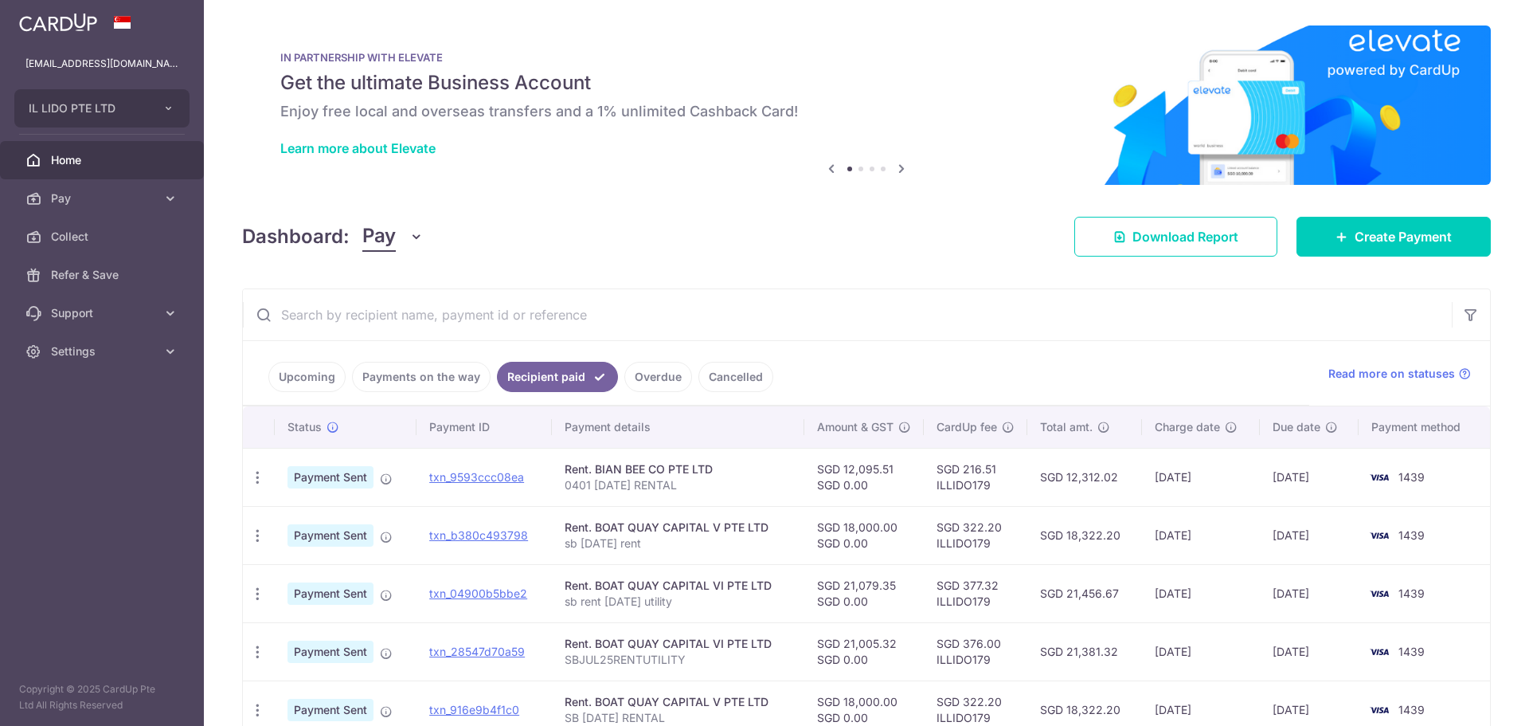
click at [672, 379] on link "Overdue" at bounding box center [658, 377] width 68 height 30
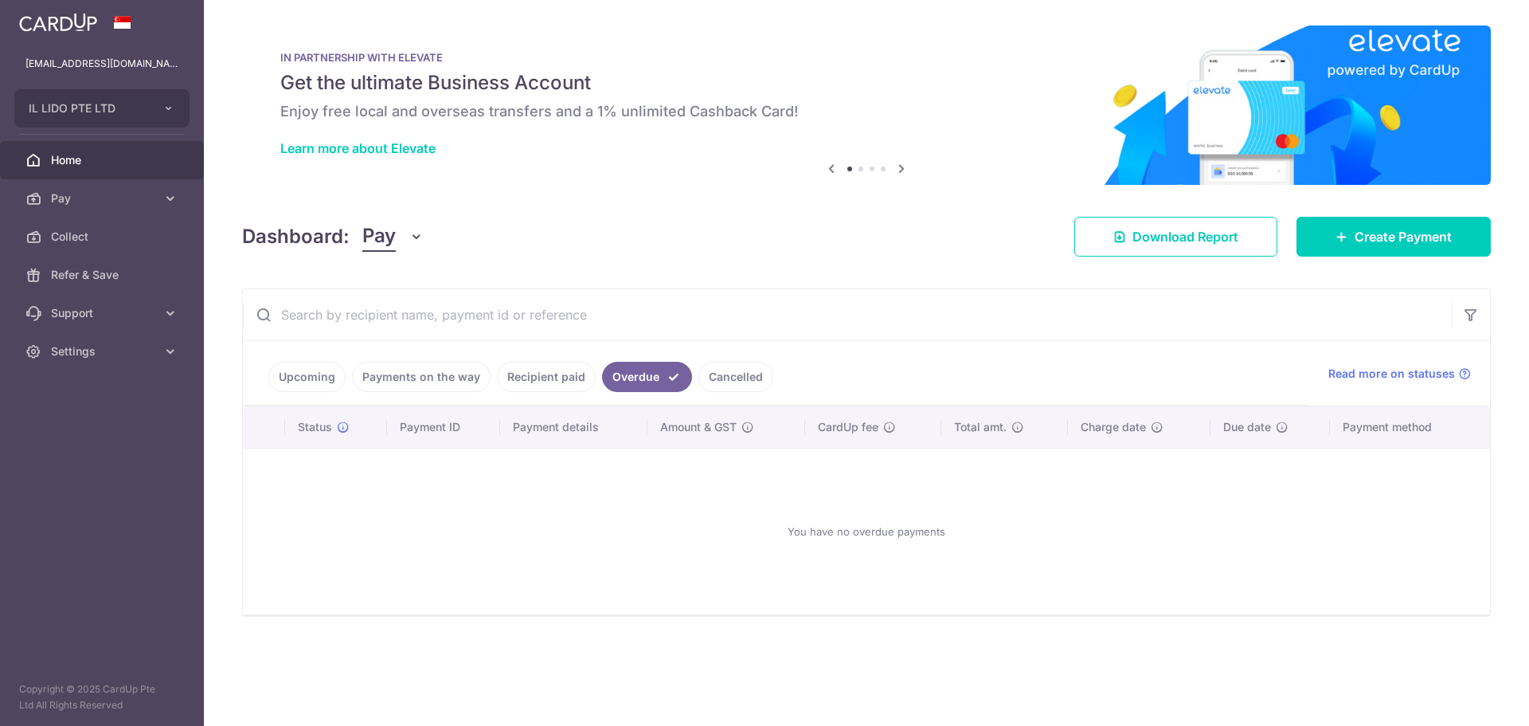
click at [743, 376] on link "Cancelled" at bounding box center [736, 377] width 75 height 30
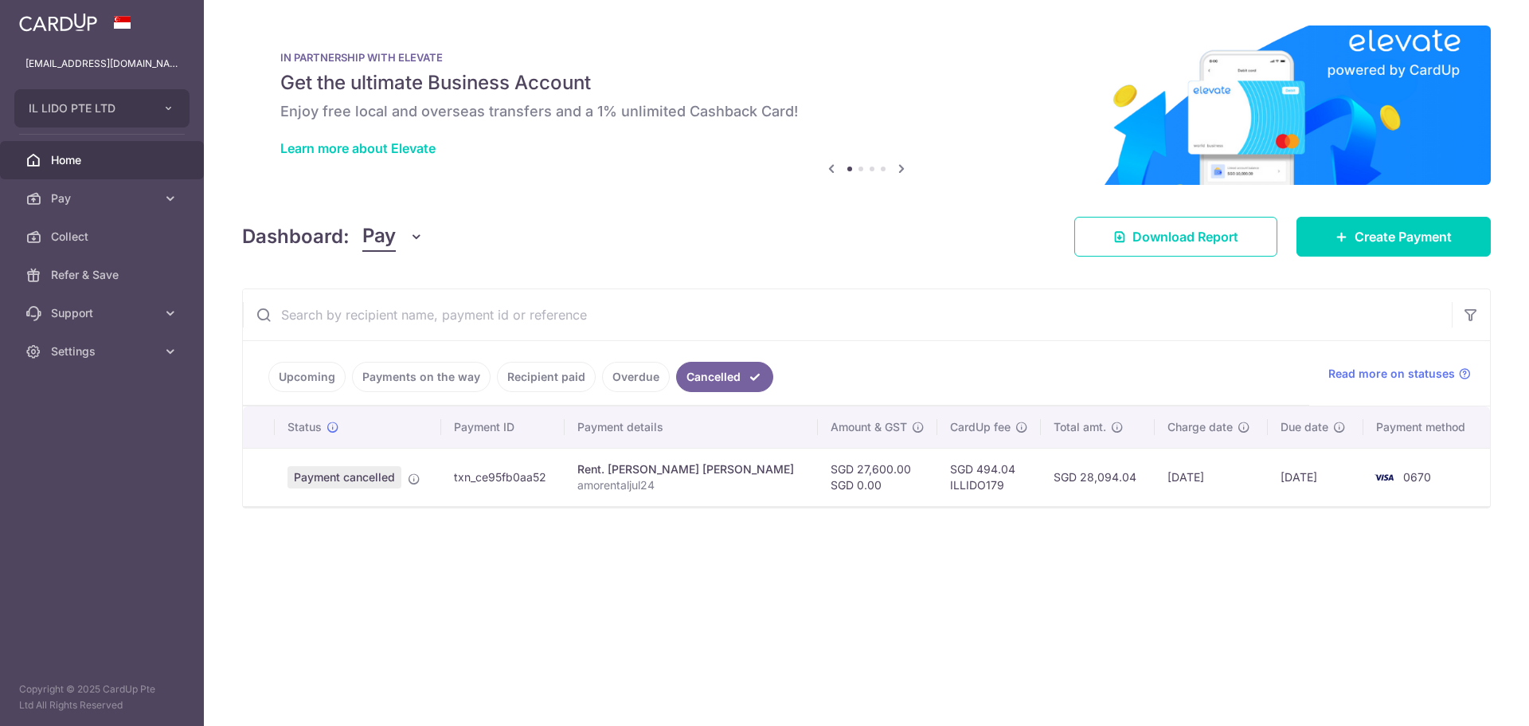
click at [307, 370] on link "Upcoming" at bounding box center [306, 377] width 77 height 30
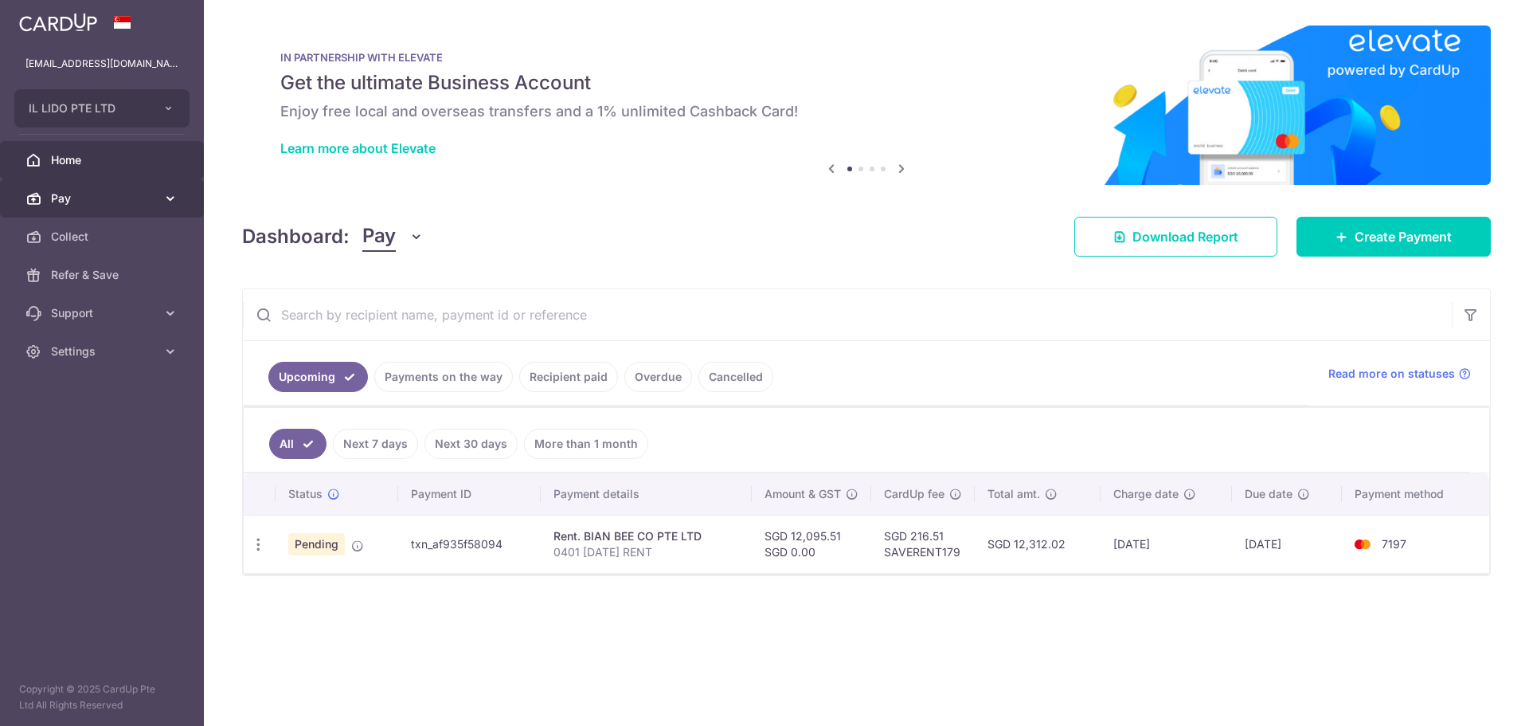
click at [132, 200] on span "Pay" at bounding box center [103, 198] width 105 height 16
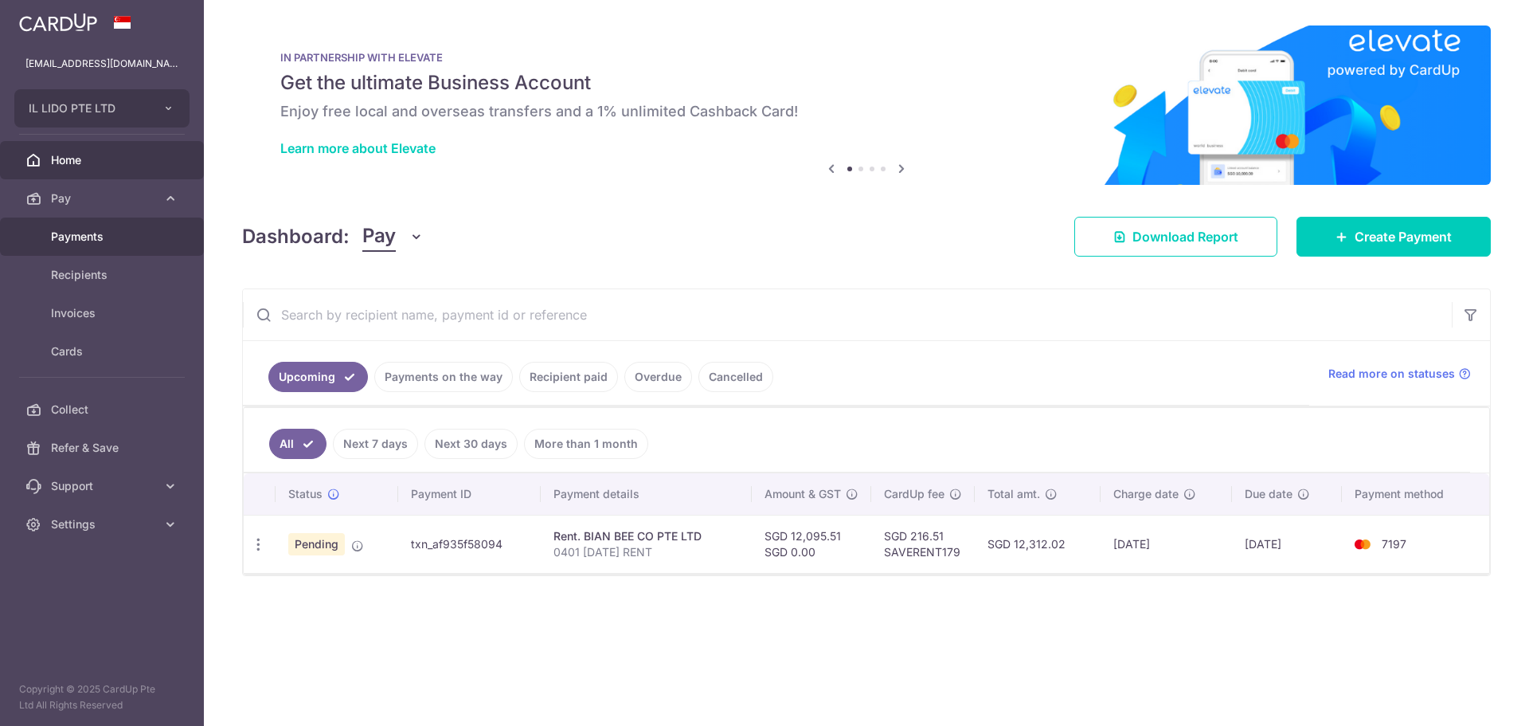
click at [111, 247] on link "Payments" at bounding box center [102, 236] width 204 height 38
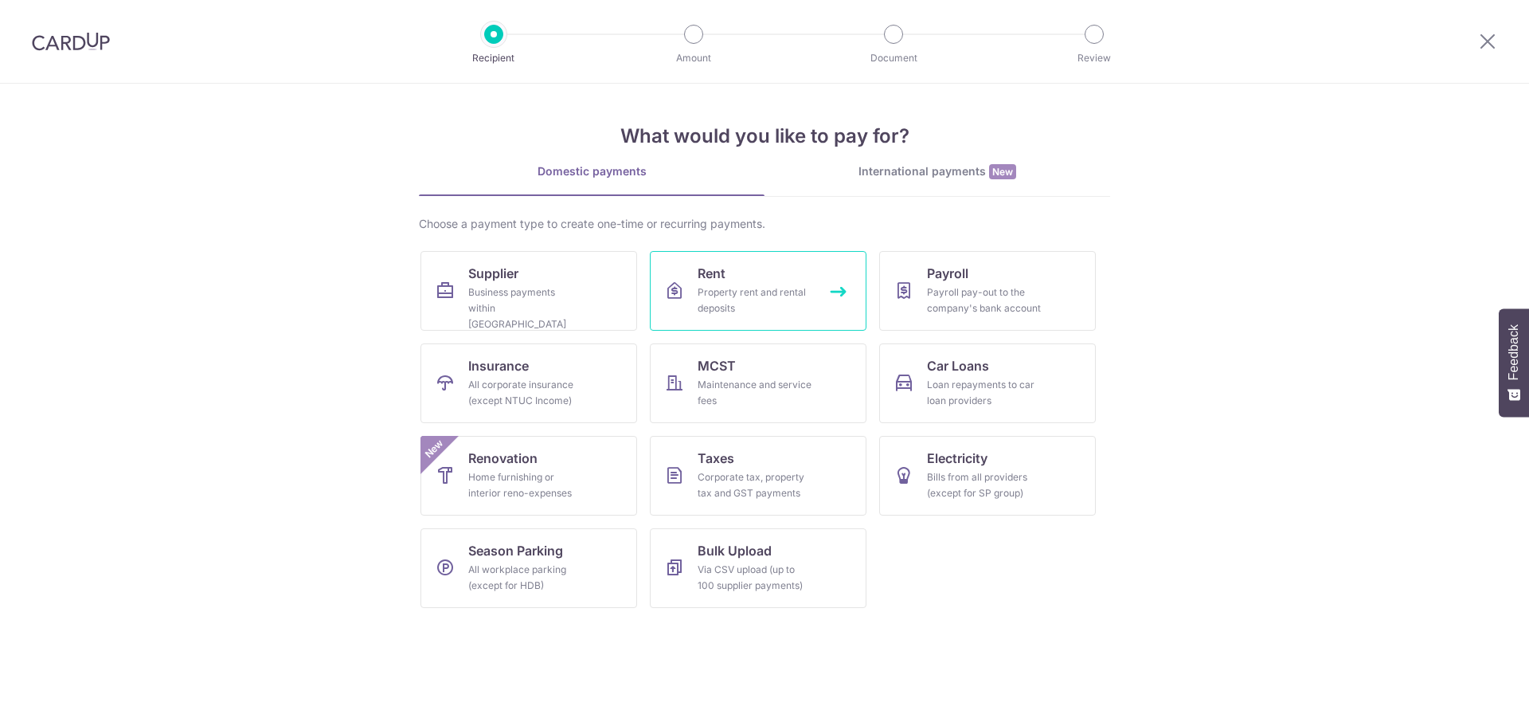
click at [769, 296] on div "Property rent and rental deposits" at bounding box center [755, 300] width 115 height 32
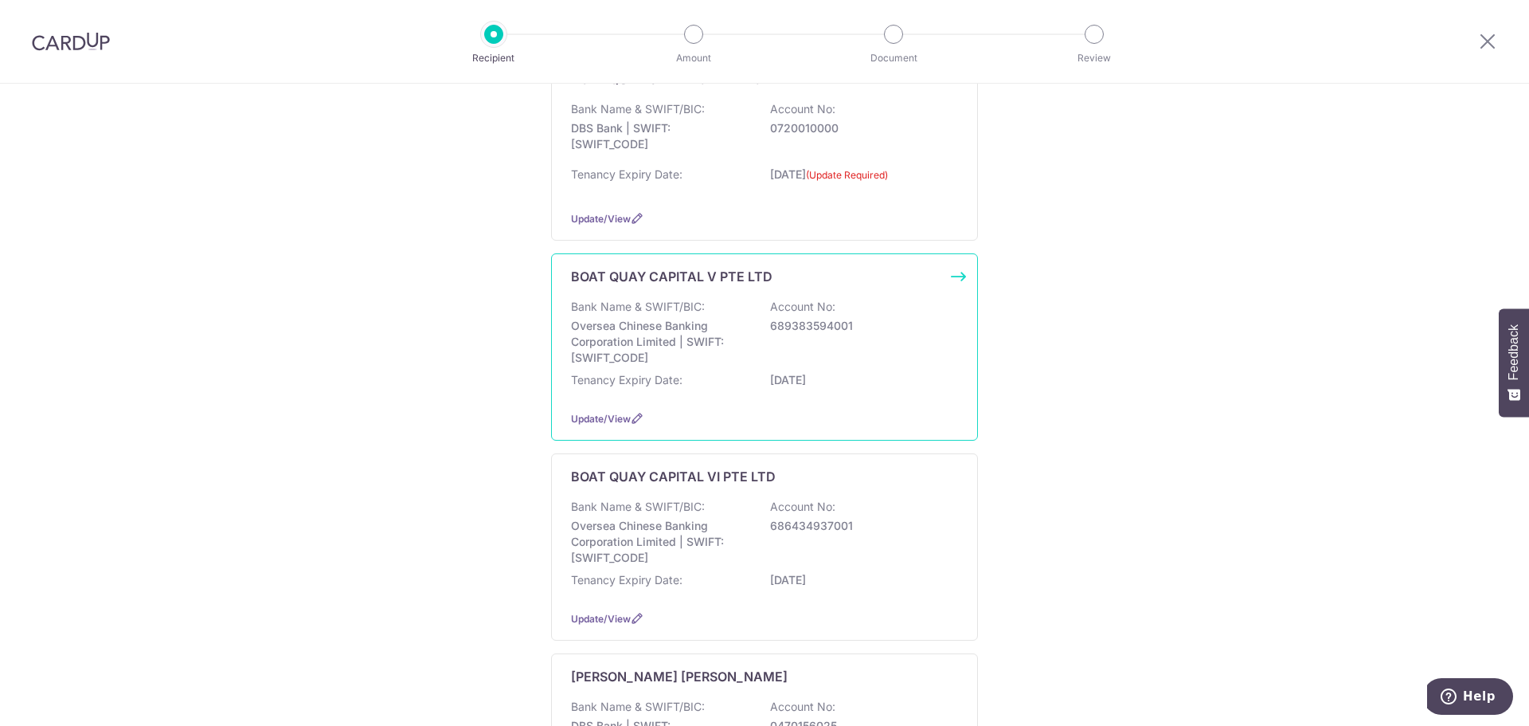
scroll to position [558, 0]
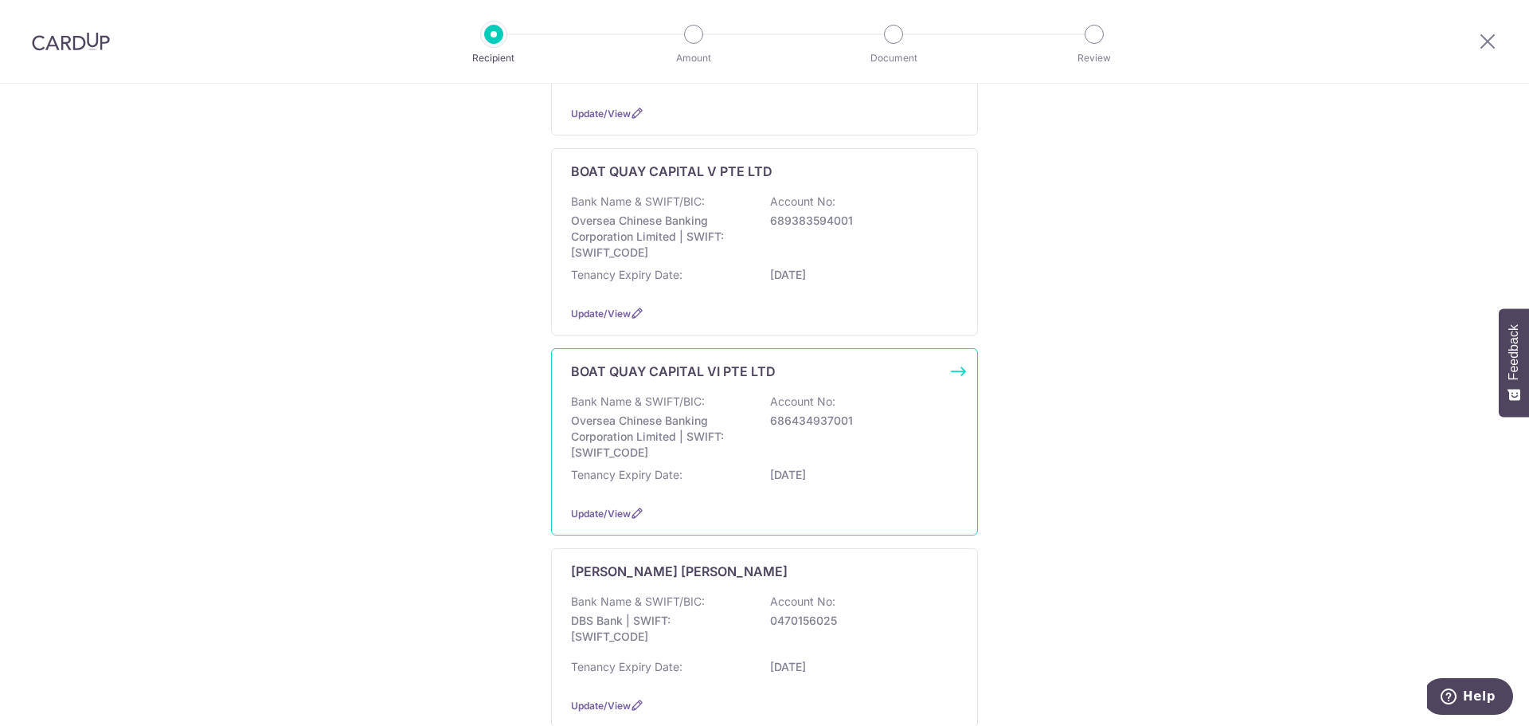
click at [730, 448] on p "Oversea Chinese Banking Corporation Limited | SWIFT: [SWIFT_CODE]" at bounding box center [660, 437] width 178 height 48
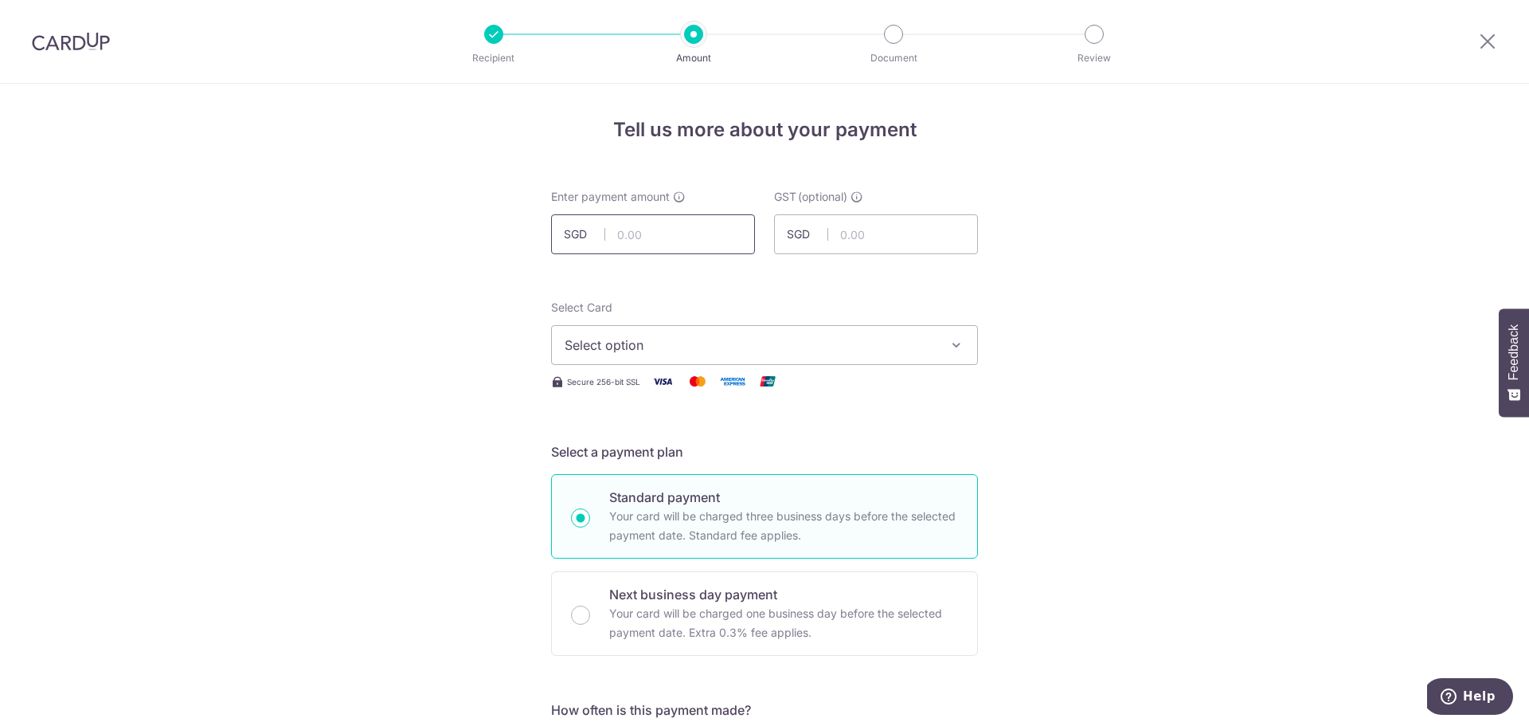
click at [691, 241] on input "text" at bounding box center [653, 234] width 204 height 40
paste input "21129.52"
type input "21,129.52"
click at [727, 339] on span "Select option" at bounding box center [750, 344] width 371 height 19
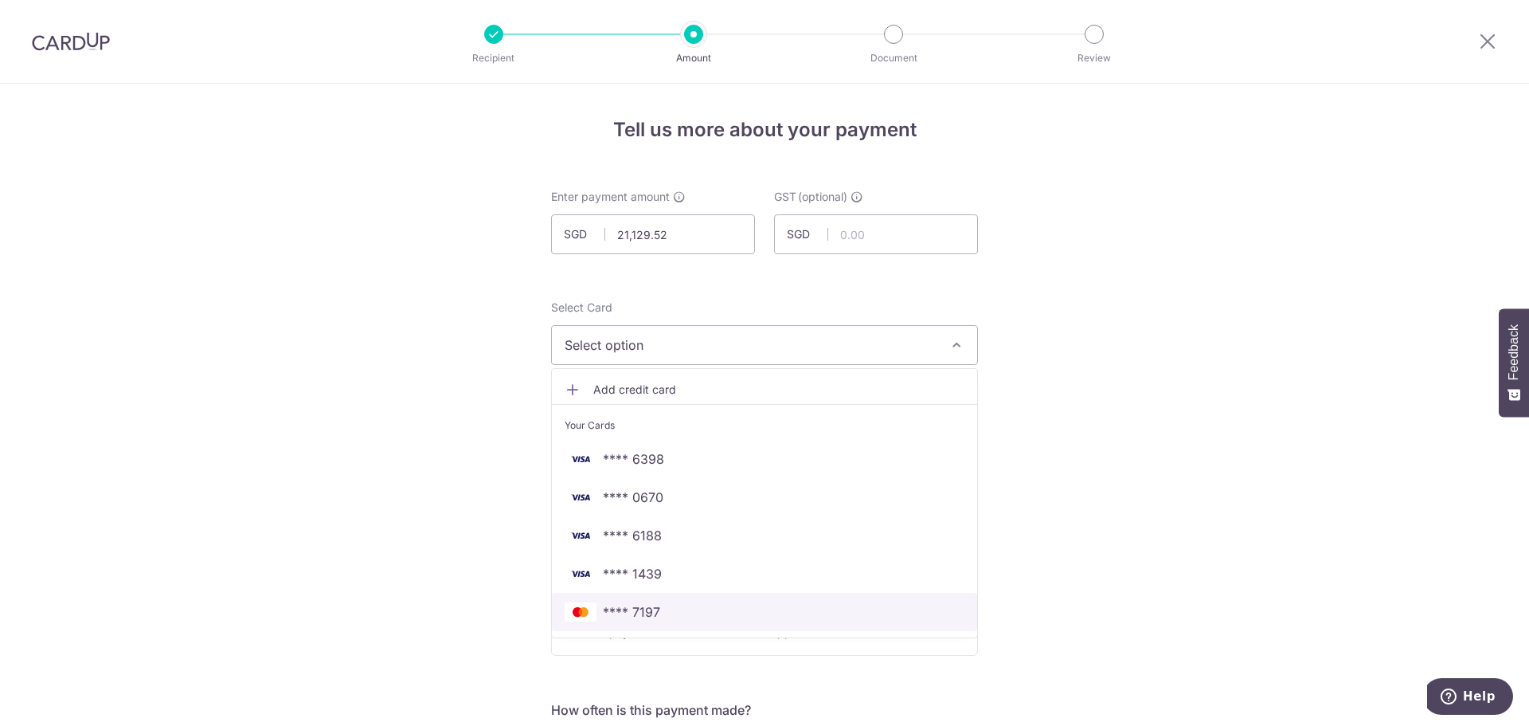
click at [660, 605] on span "**** 7197" at bounding box center [765, 611] width 400 height 19
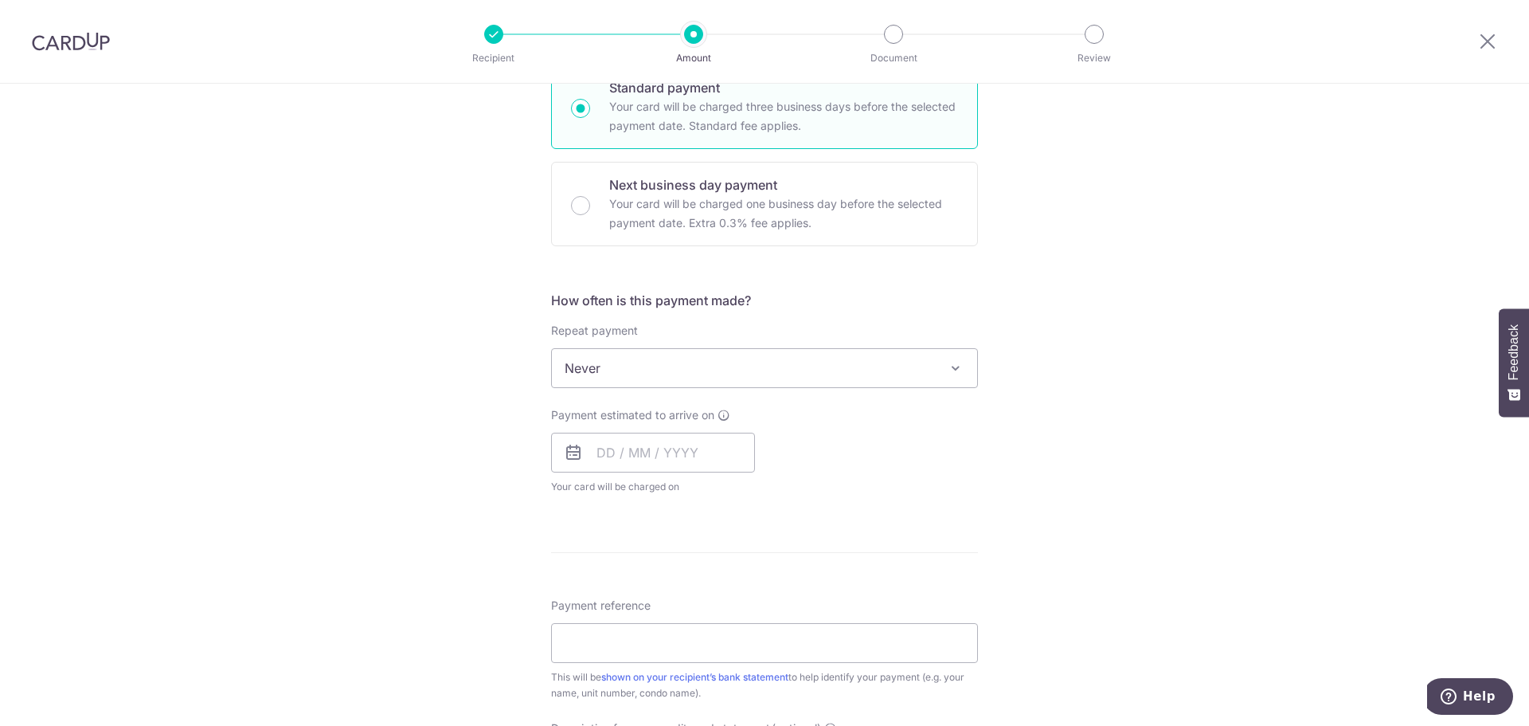
scroll to position [558, 0]
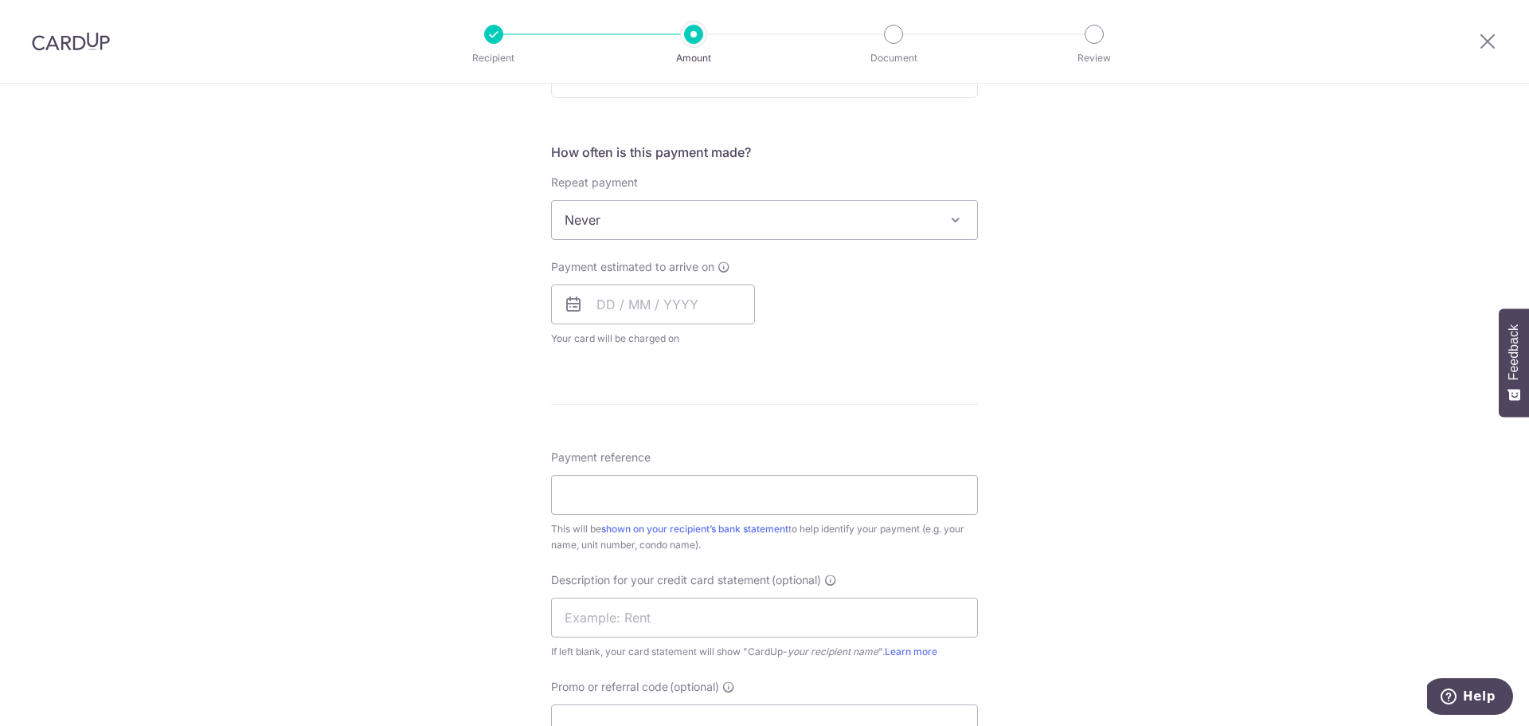
click at [632, 283] on div "Payment estimated to arrive on Your card will be charged on for the first payme…" at bounding box center [653, 303] width 204 height 88
click at [644, 323] on input "text" at bounding box center [653, 304] width 204 height 40
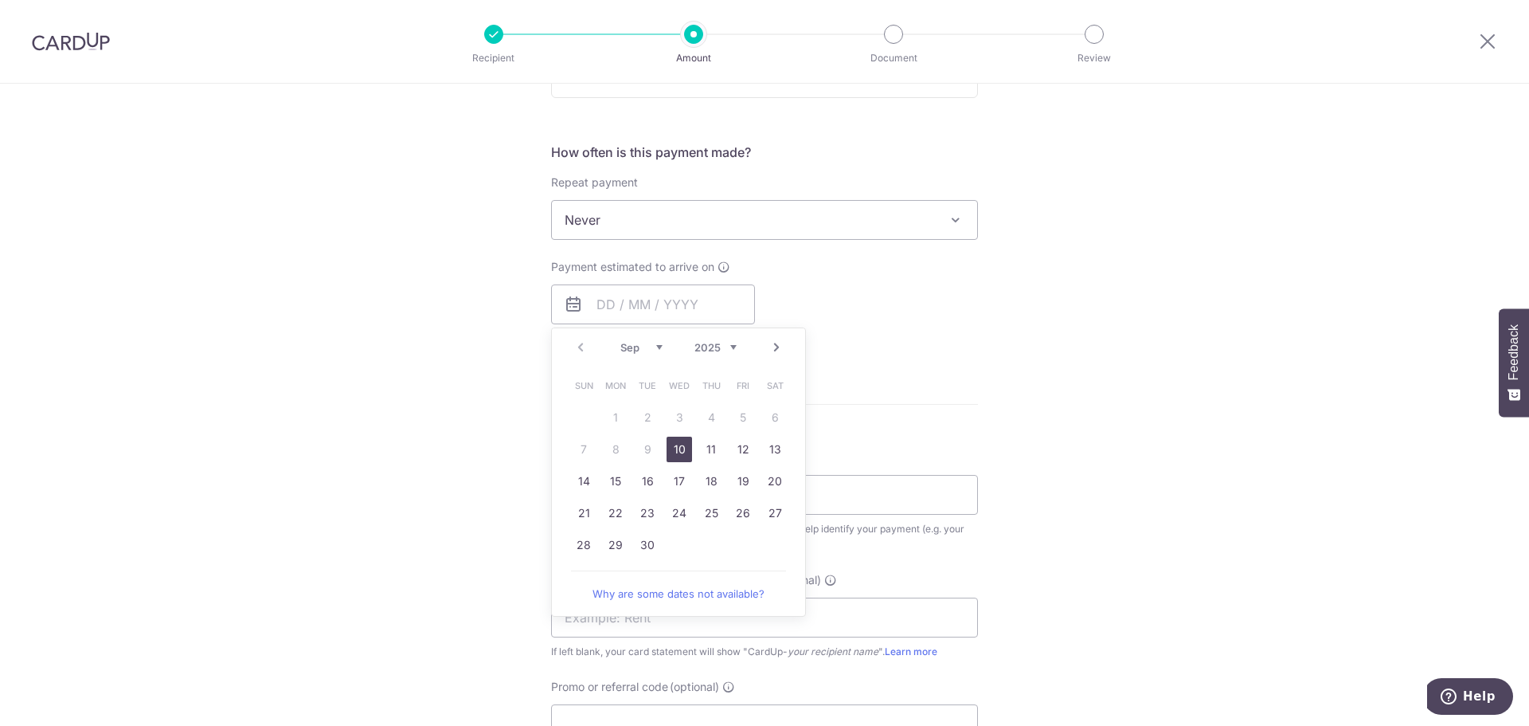
click at [681, 453] on link "10" at bounding box center [679, 449] width 25 height 25
type input "10/09/2025"
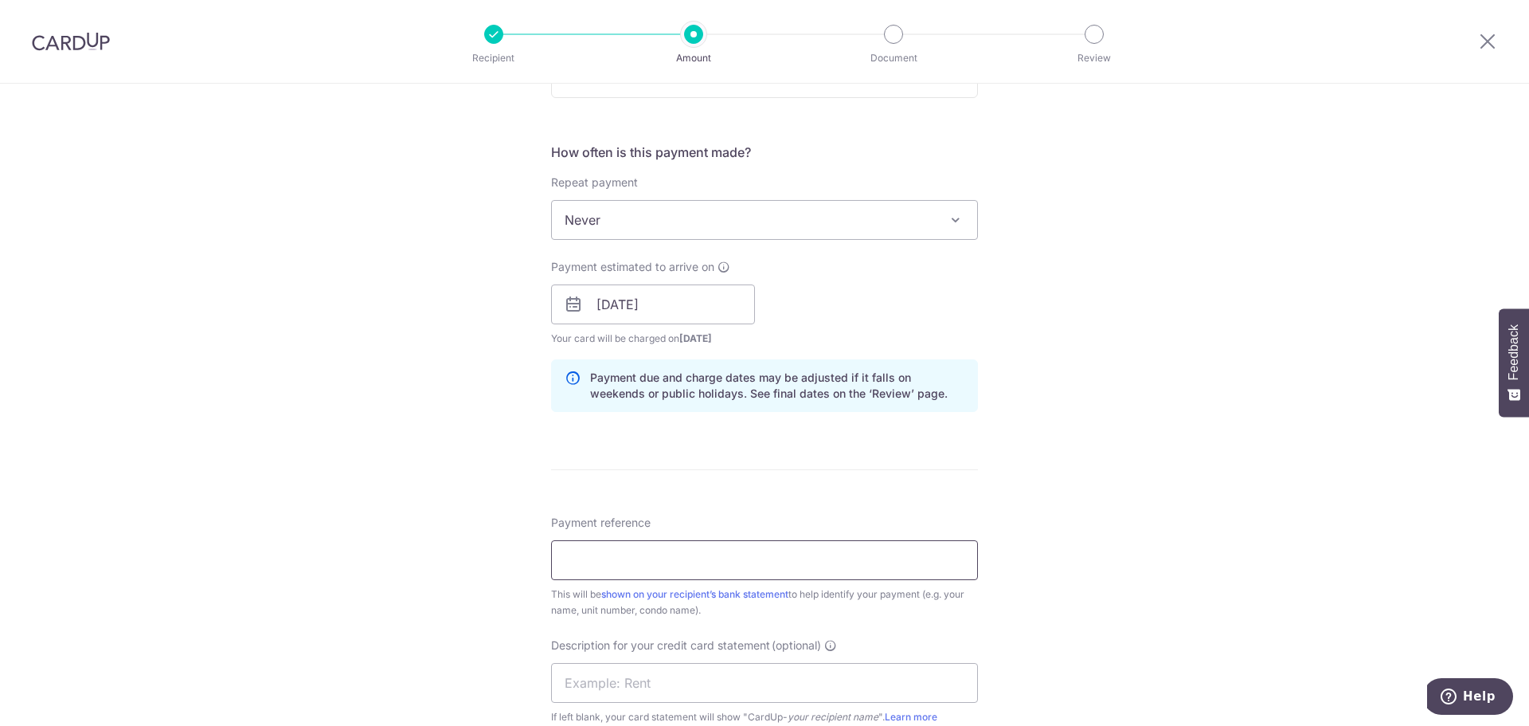
click at [642, 573] on input "Payment reference" at bounding box center [764, 560] width 427 height 40
drag, startPoint x: 678, startPoint y: 567, endPoint x: 265, endPoint y: 518, distance: 415.6
click at [265, 518] on div "Tell us more about your payment Enter payment amount SGD 21,129.52 21129.52 GST…" at bounding box center [764, 332] width 1529 height 1613
type input "sb sep rental"
click at [619, 674] on input "text" at bounding box center [764, 683] width 427 height 40
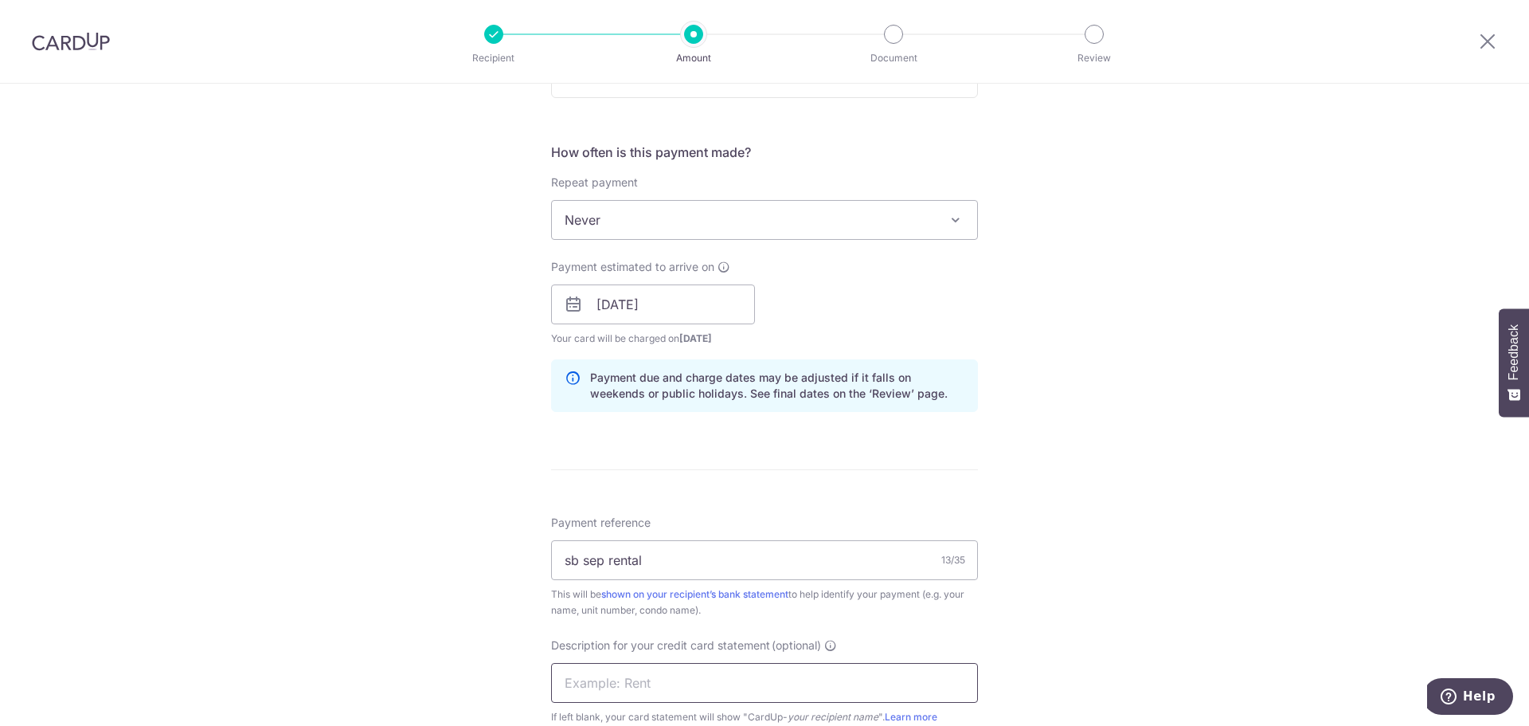
paste input "sb sep rental"
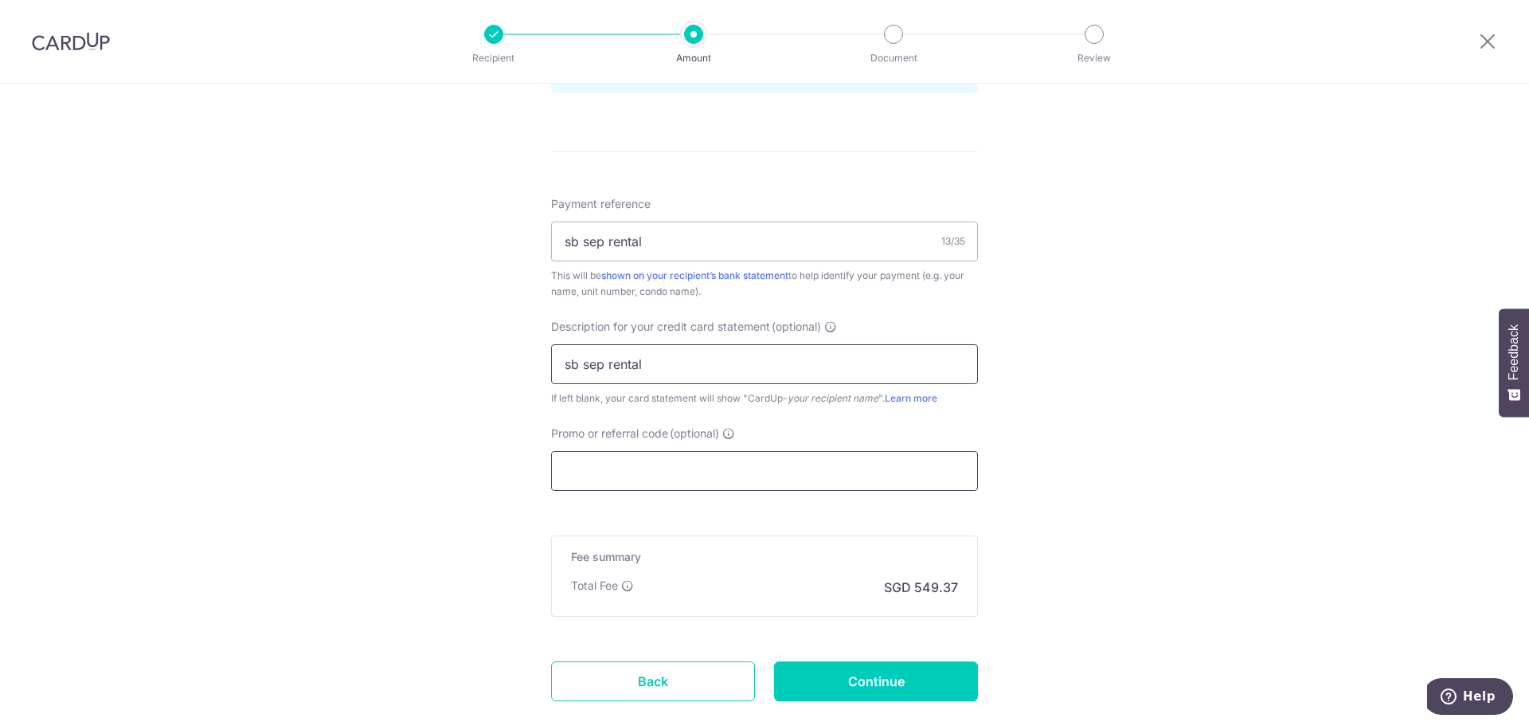
type input "sb sep rental"
click at [624, 468] on input "Promo or referral code (optional)" at bounding box center [764, 471] width 427 height 40
paste input "SAVERENT179"
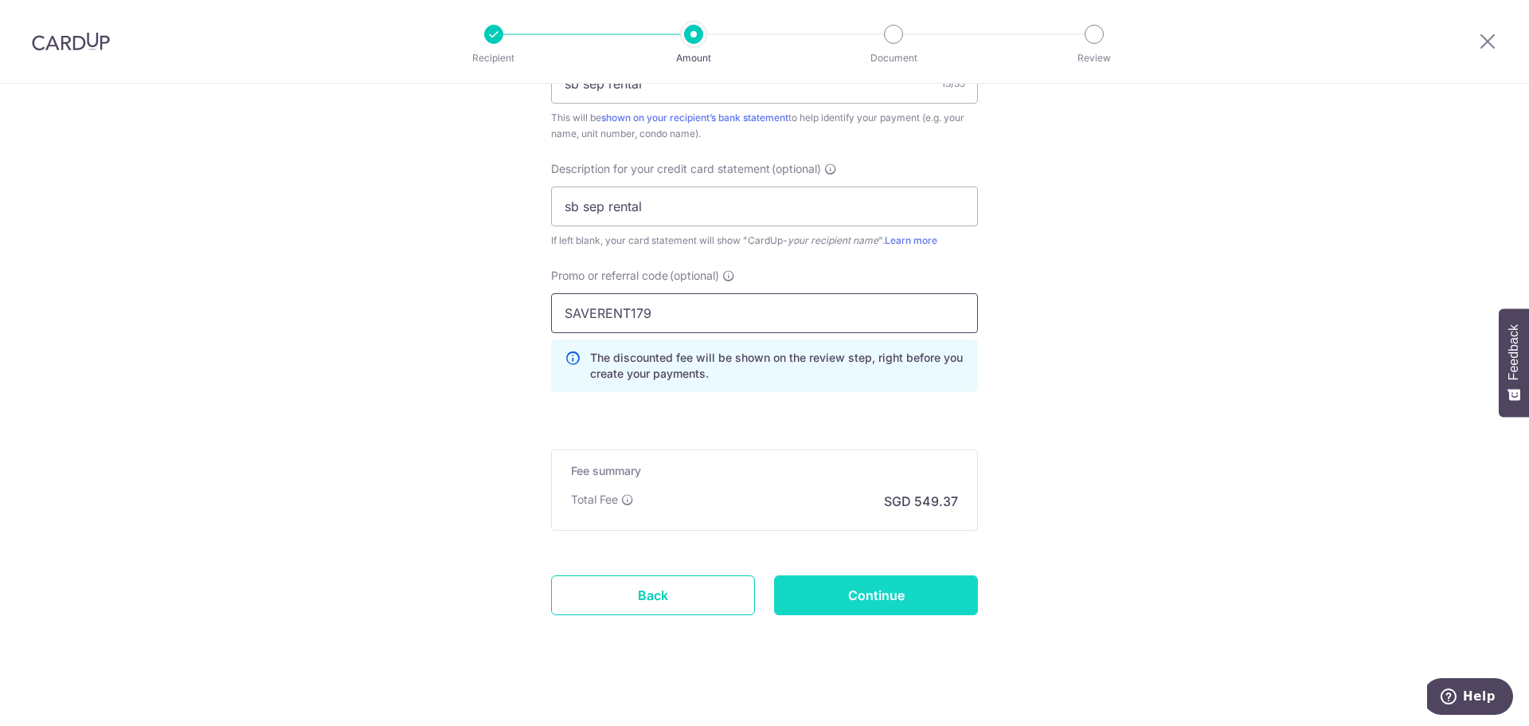
scroll to position [1036, 0]
type input "SAVERENT179"
click at [865, 594] on input "Continue" at bounding box center [876, 594] width 204 height 40
type input "Create Schedule"
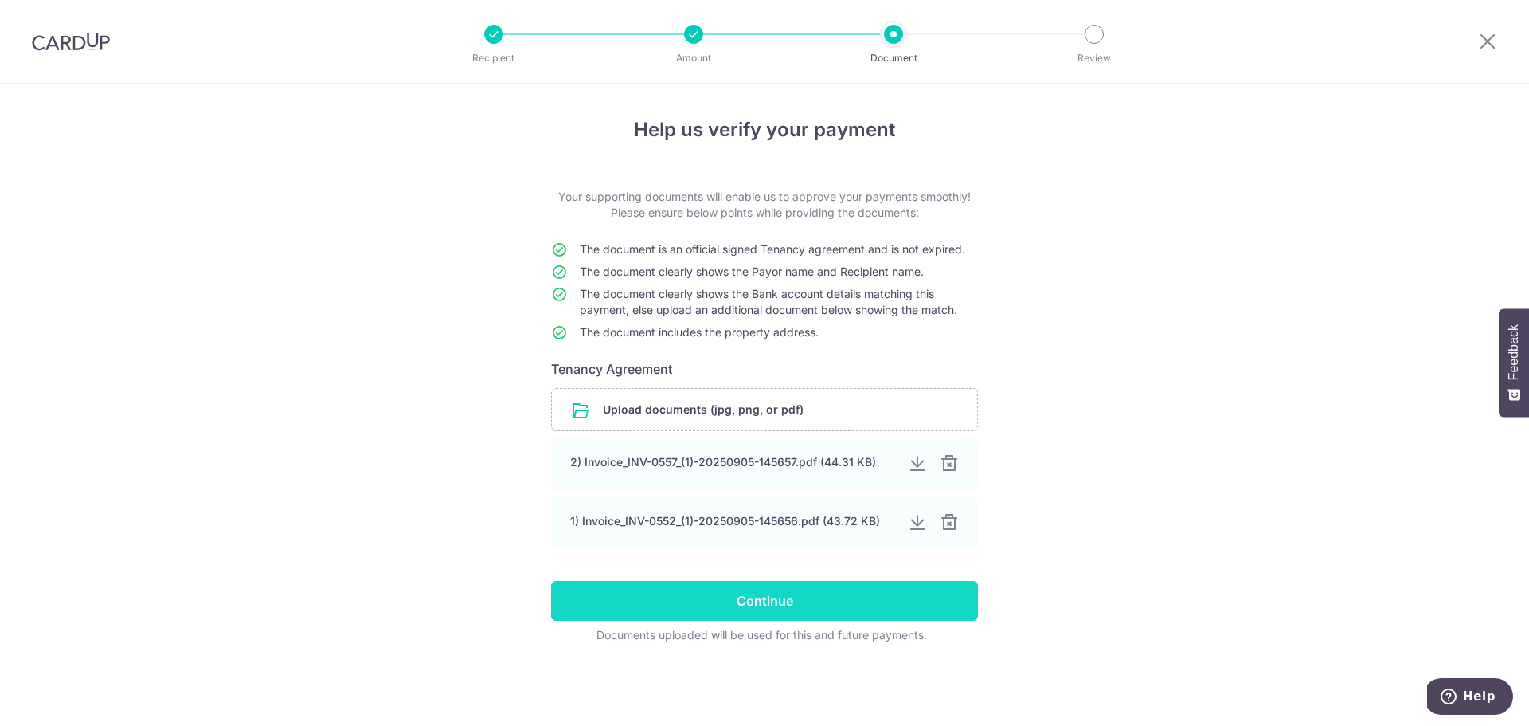
click at [796, 601] on input "Continue" at bounding box center [764, 601] width 427 height 40
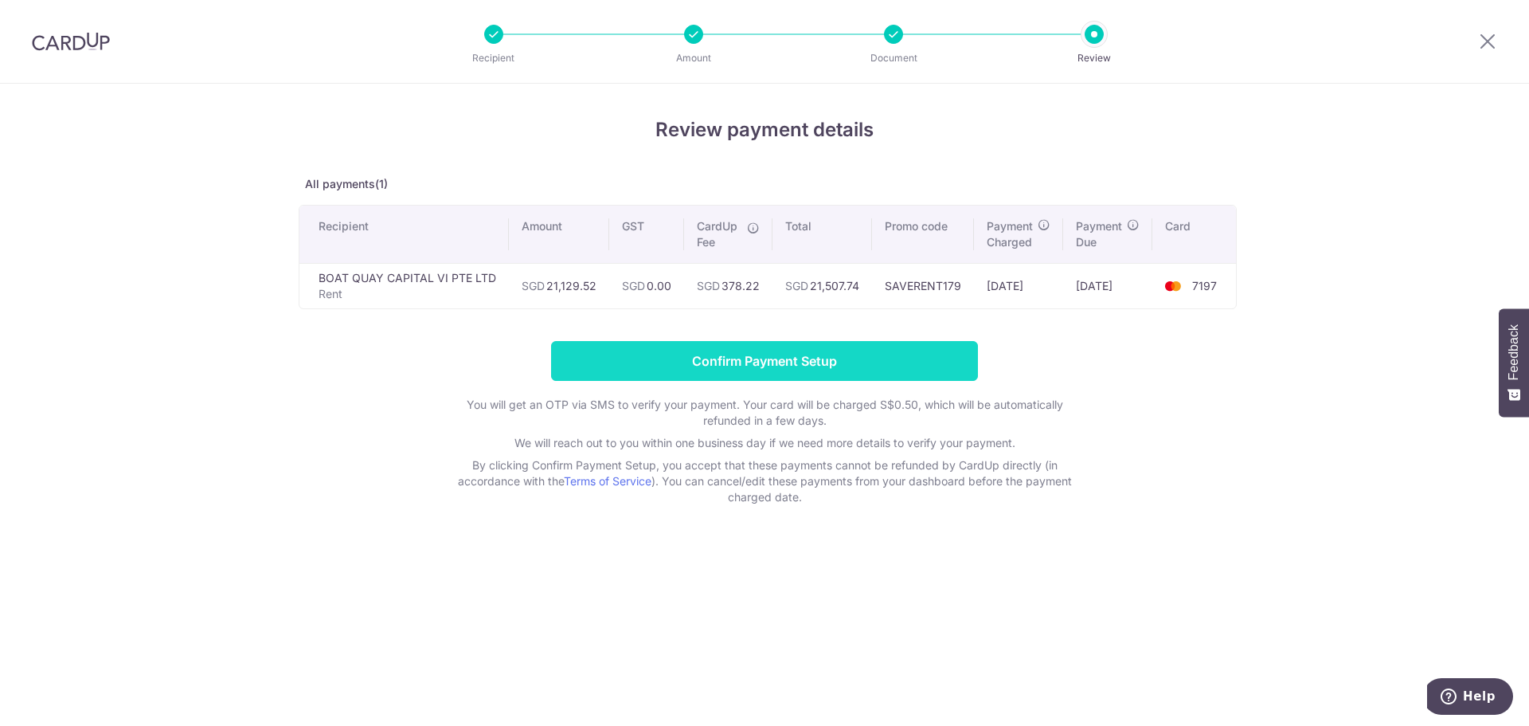
click at [758, 365] on input "Confirm Payment Setup" at bounding box center [764, 361] width 427 height 40
